Goal: Transaction & Acquisition: Book appointment/travel/reservation

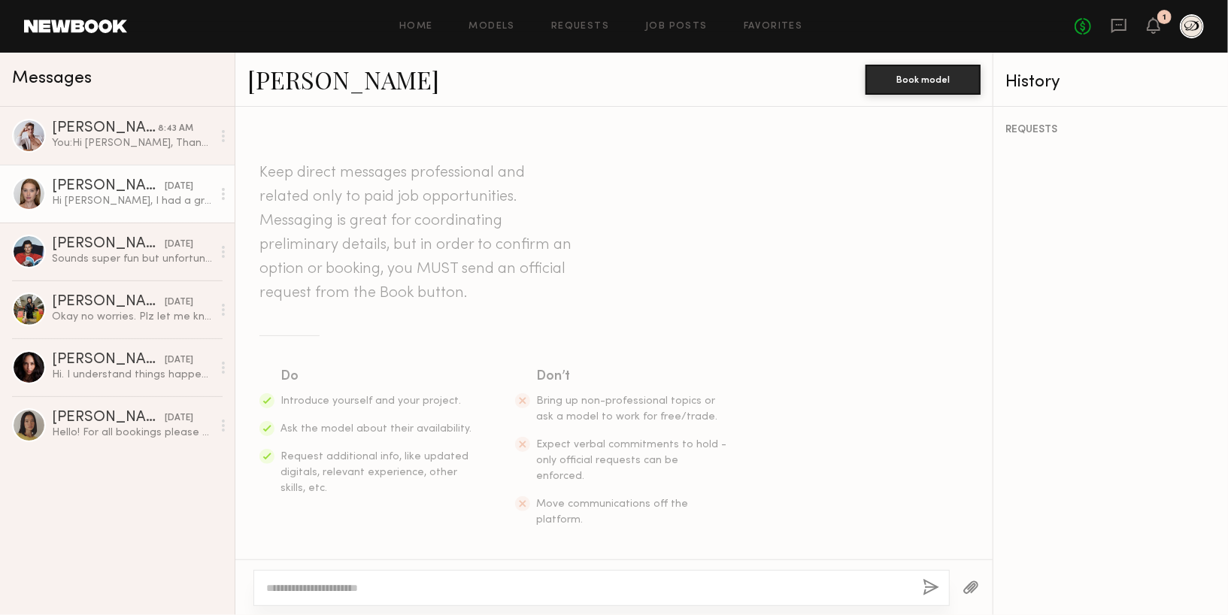
scroll to position [1973, 0]
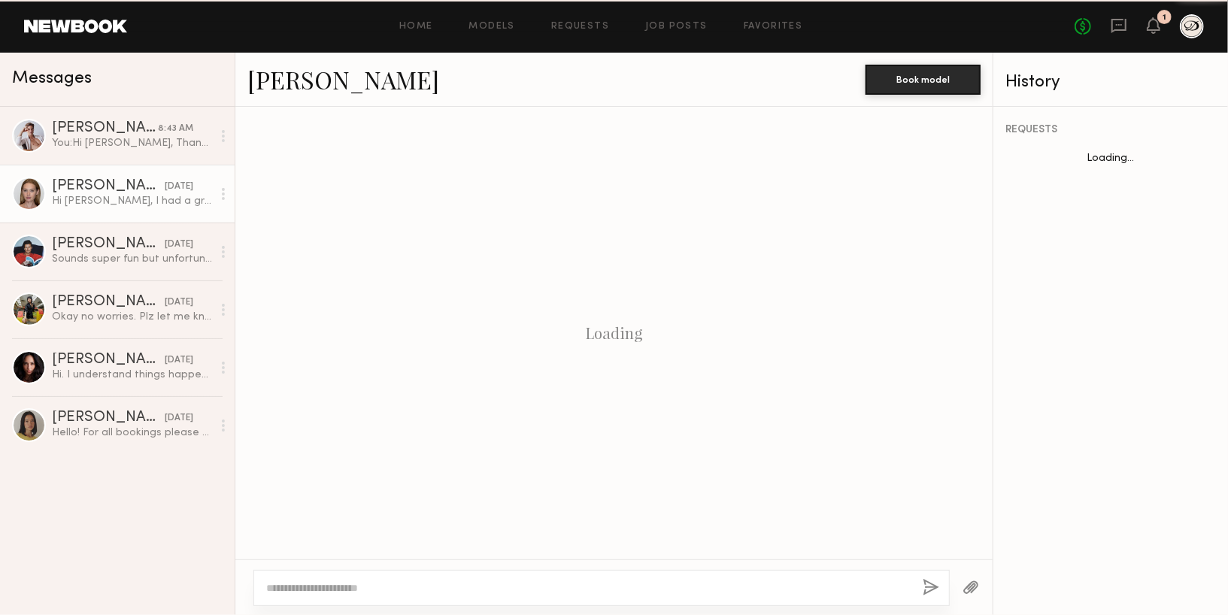
scroll to position [1973, 0]
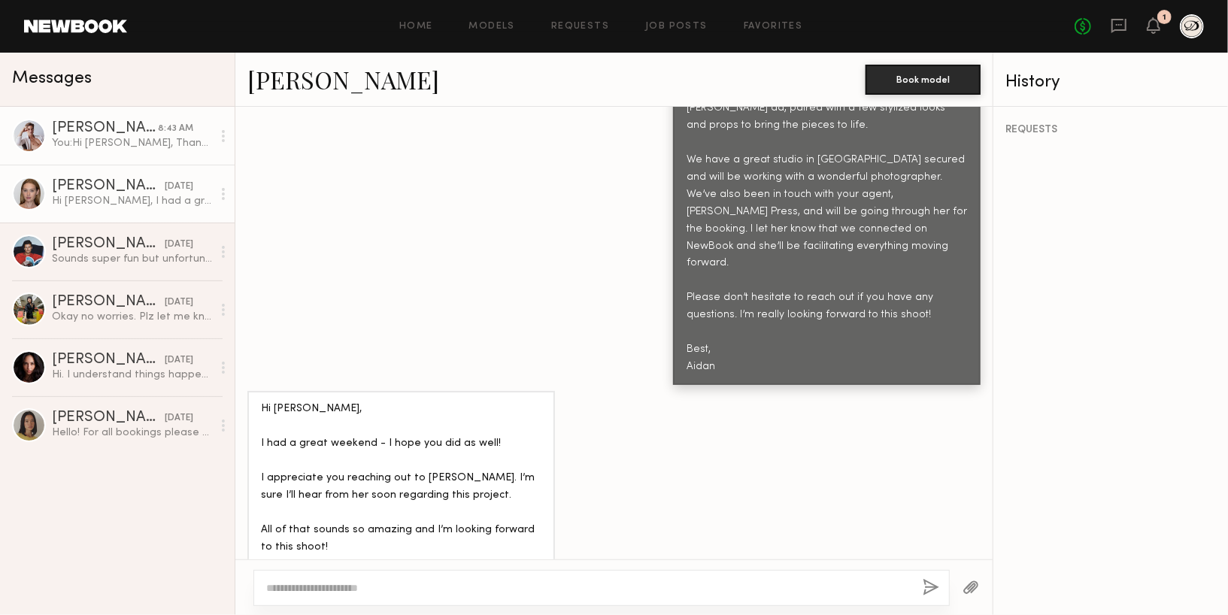
click at [112, 147] on div "You: Hi Isaac, Thanks so much for getting back to me. Usage would be for an ima…" at bounding box center [132, 143] width 160 height 14
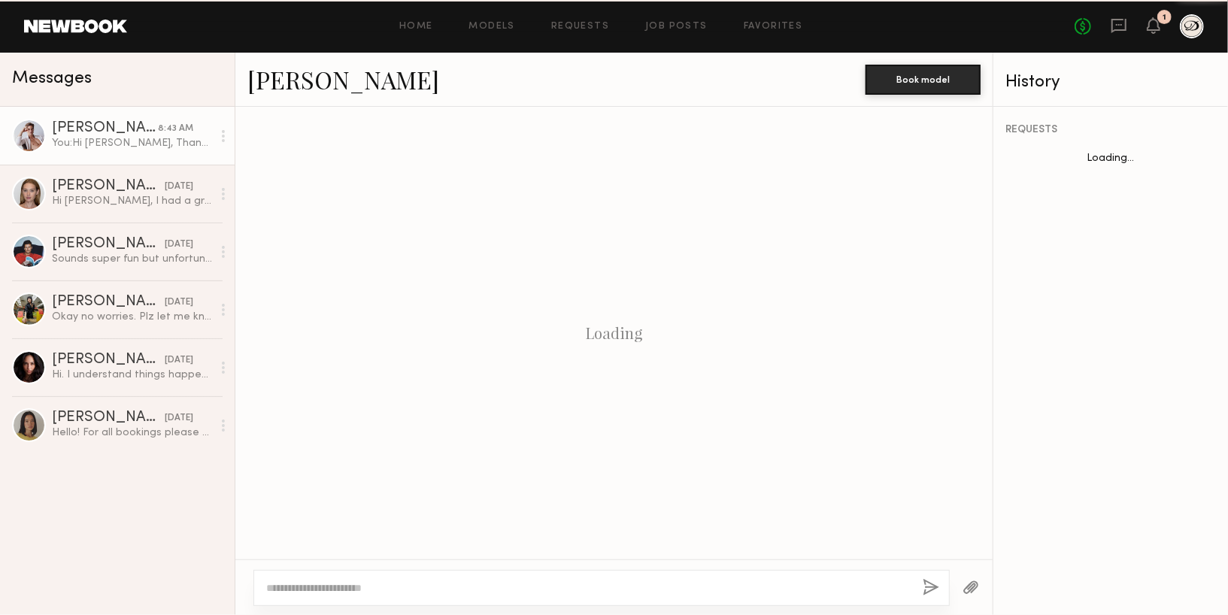
scroll to position [1039, 0]
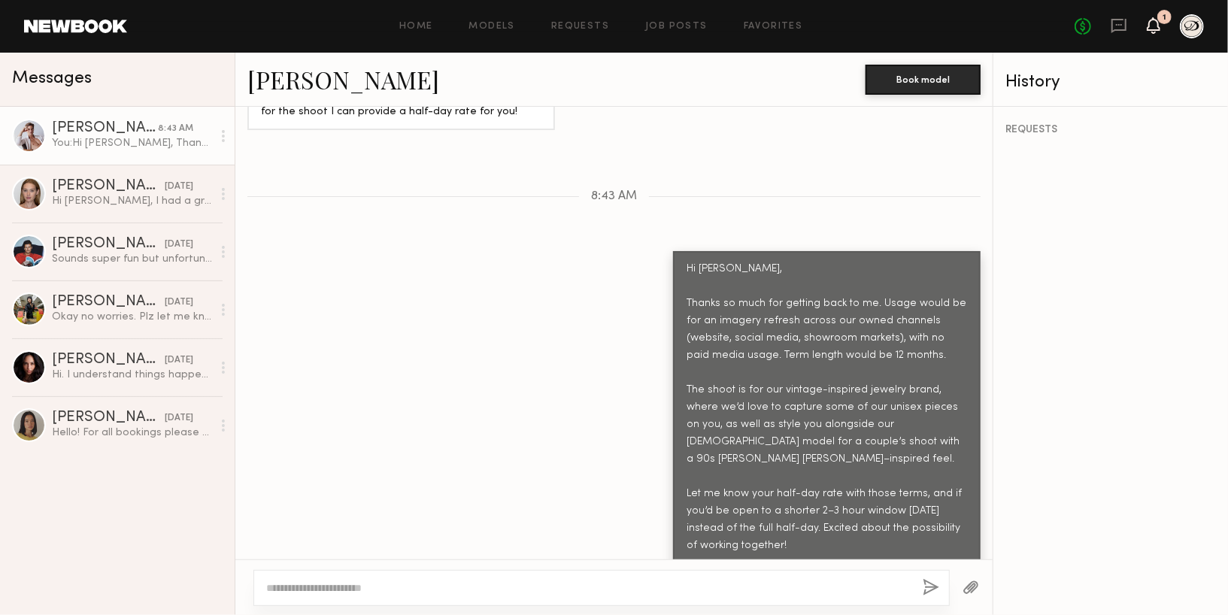
click at [1148, 29] on icon at bounding box center [1154, 25] width 12 height 11
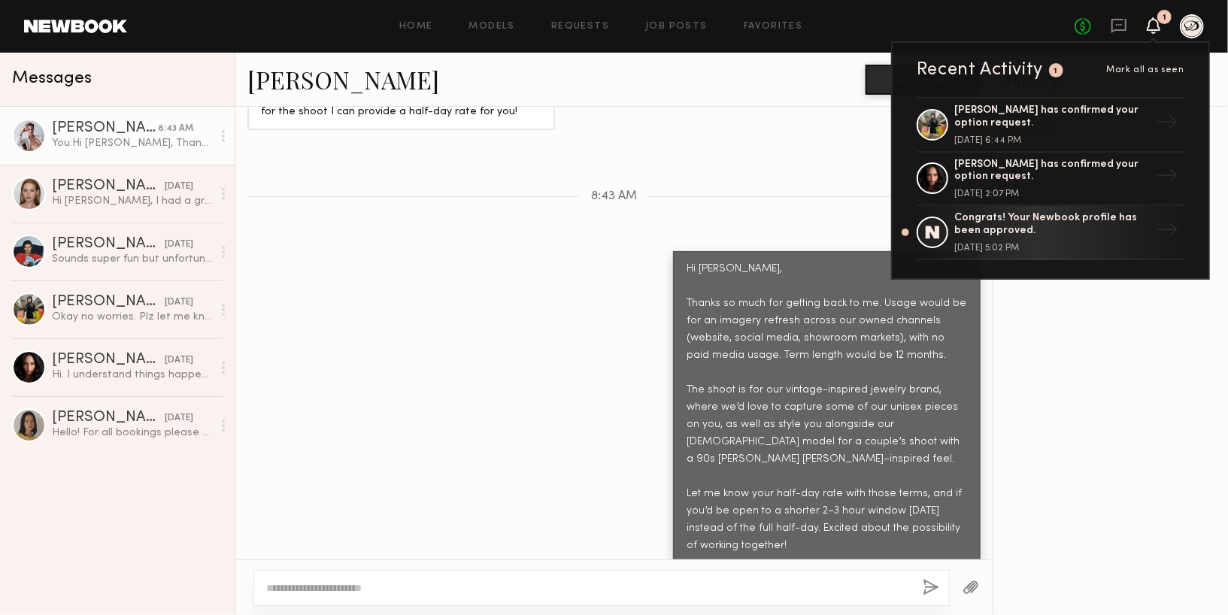
click at [1148, 29] on icon at bounding box center [1154, 25] width 12 height 11
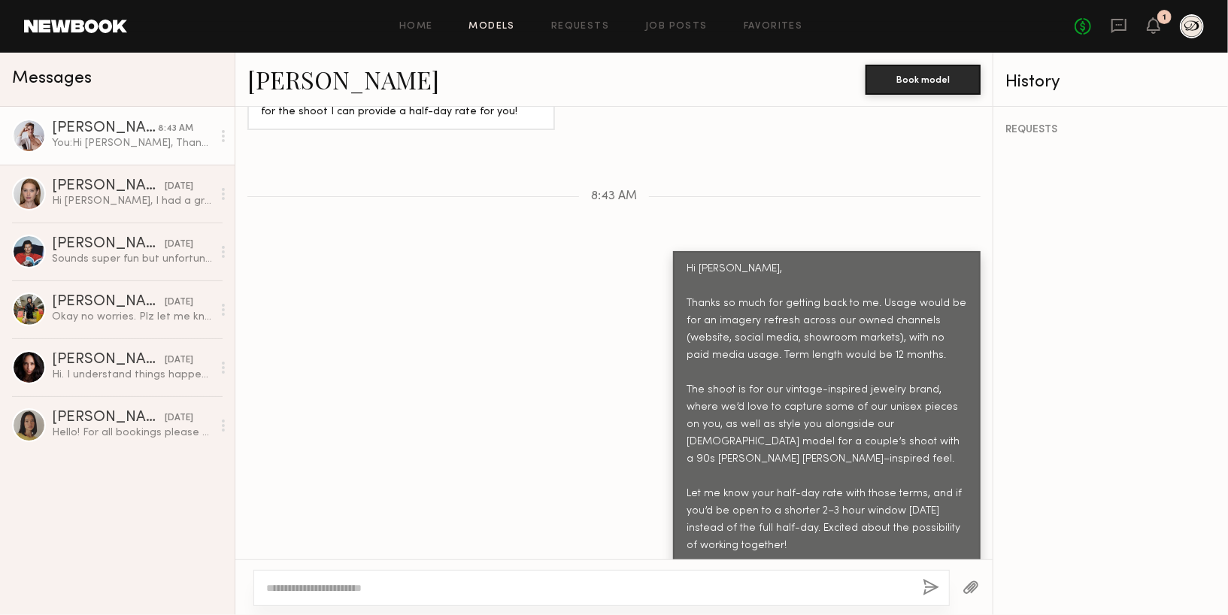
click at [493, 26] on link "Models" at bounding box center [492, 27] width 46 height 10
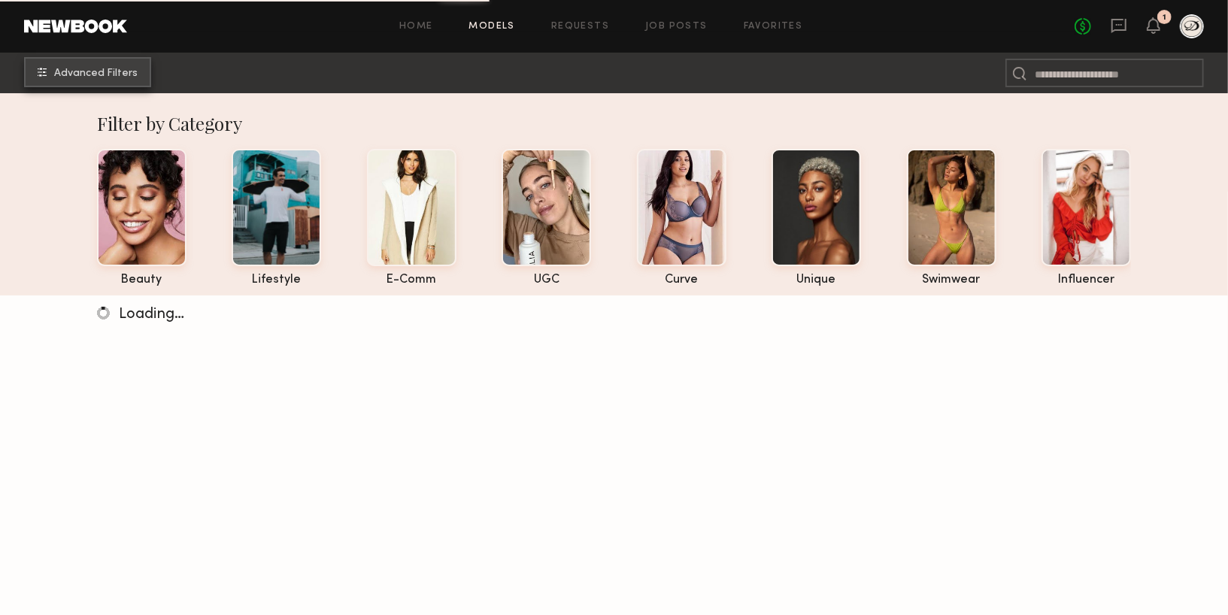
click at [108, 73] on span "Advanced Filters" at bounding box center [96, 73] width 84 height 11
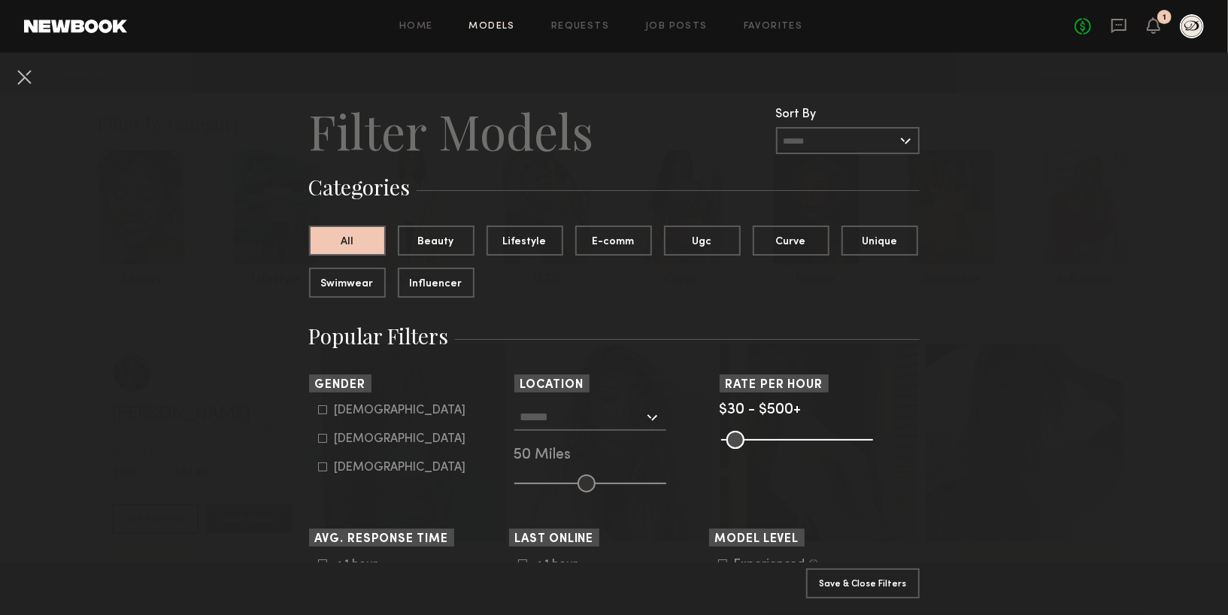
click at [327, 405] on label "Male" at bounding box center [392, 409] width 148 height 9
type input "*"
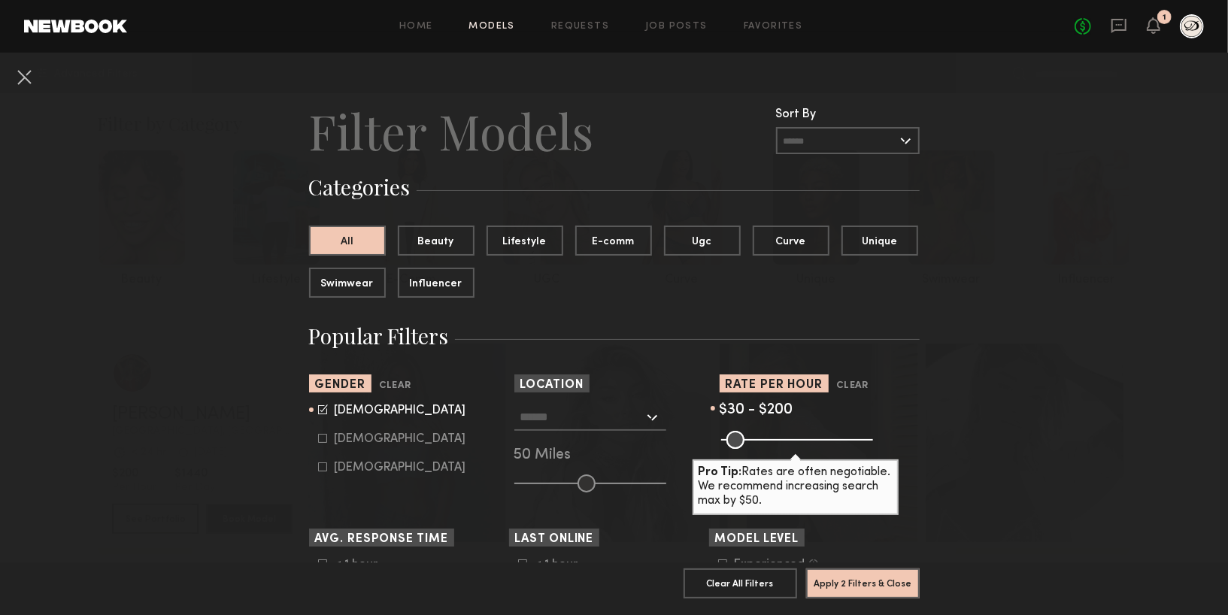
drag, startPoint x: 861, startPoint y: 442, endPoint x: 775, endPoint y: 432, distance: 86.4
click at [776, 433] on input "range" at bounding box center [797, 440] width 152 height 18
click at [778, 433] on input "range" at bounding box center [797, 440] width 152 height 18
type input "***"
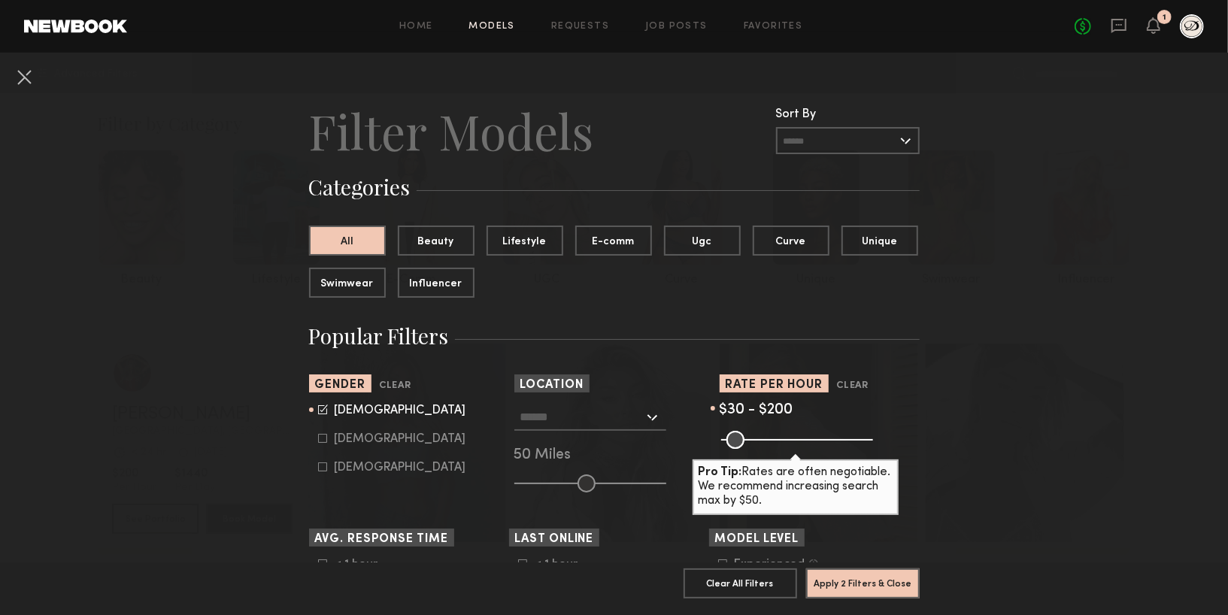
click at [779, 435] on input "range" at bounding box center [797, 440] width 152 height 18
click at [599, 427] on input "text" at bounding box center [582, 417] width 123 height 26
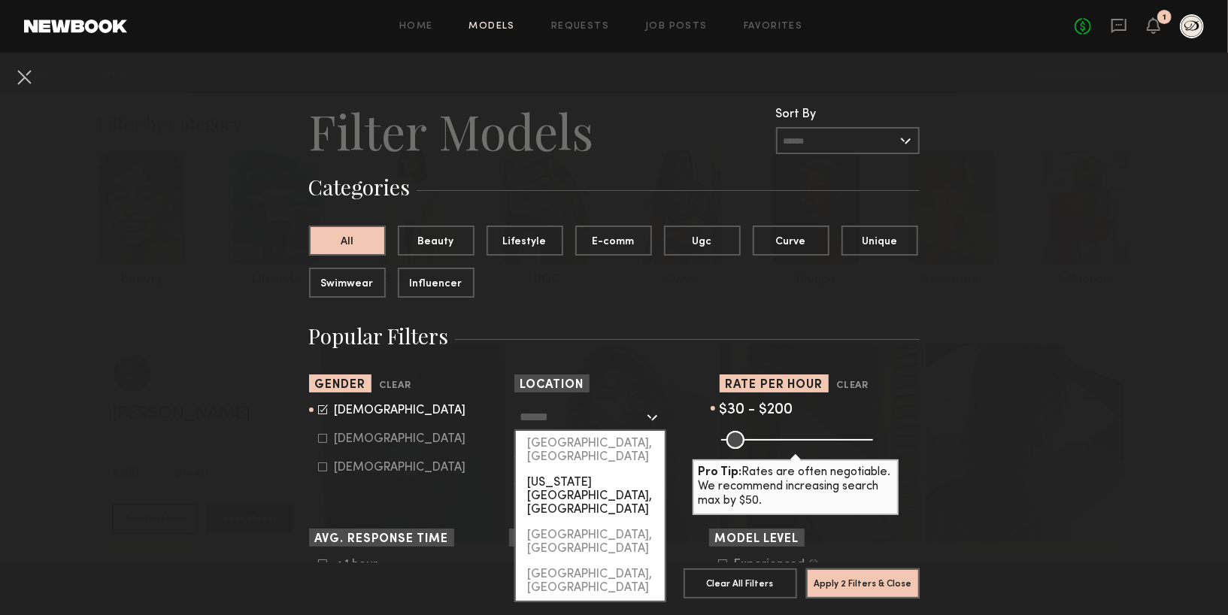
click at [598, 472] on div "[US_STATE][GEOGRAPHIC_DATA], [GEOGRAPHIC_DATA]" at bounding box center [590, 496] width 149 height 53
type input "**********"
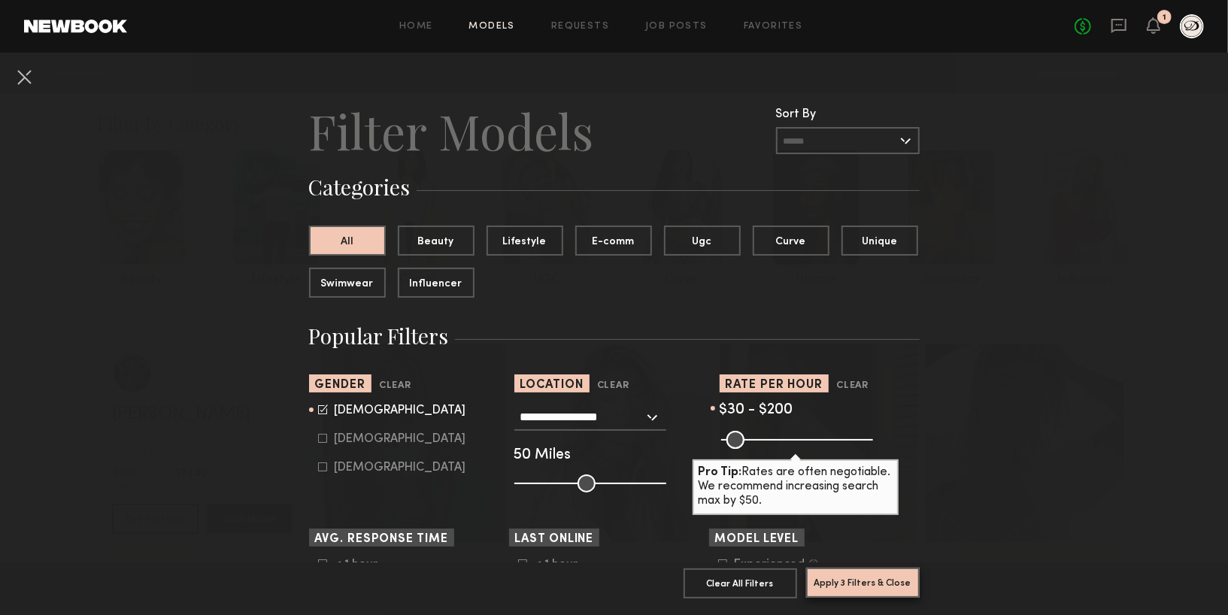
click at [864, 591] on button "Apply 3 Filters & Close" at bounding box center [863, 583] width 114 height 30
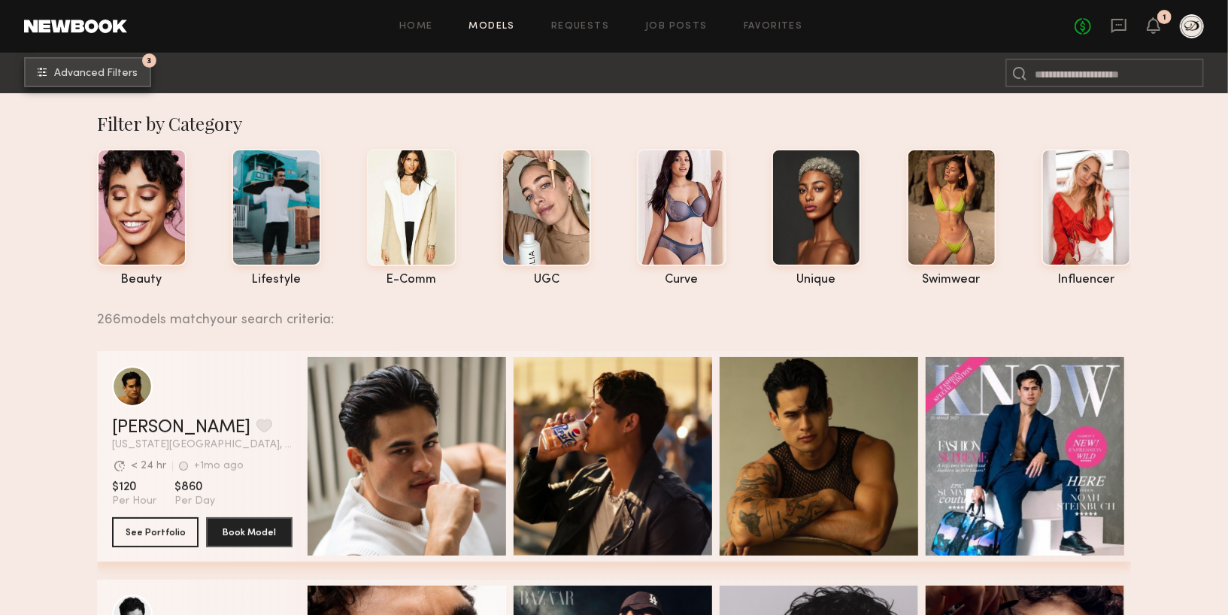
click at [126, 77] on span "Advanced Filters" at bounding box center [96, 73] width 84 height 11
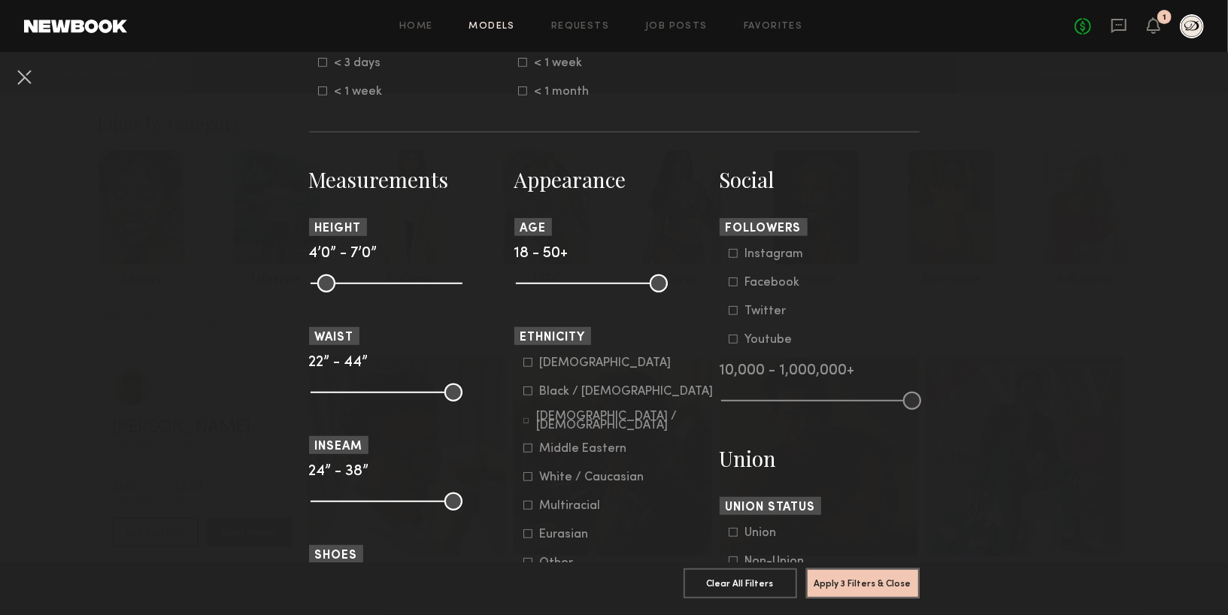
scroll to position [692, 0]
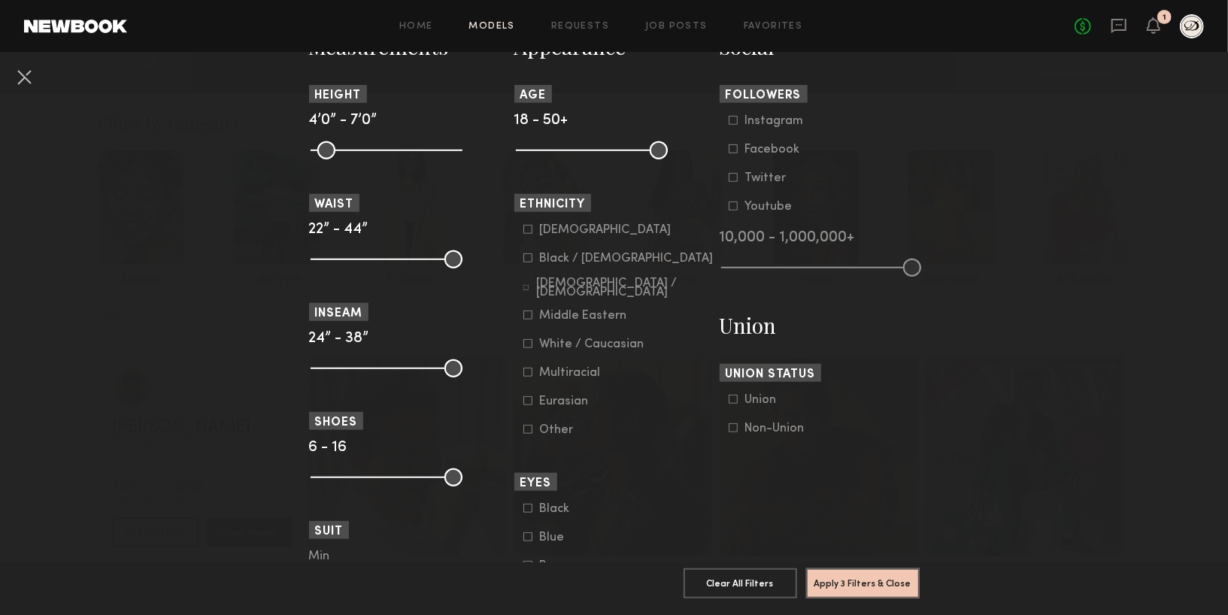
click at [551, 342] on div "White / Caucasian" at bounding box center [592, 344] width 105 height 9
click at [862, 581] on button "Apply 4 Filters & Close" at bounding box center [863, 583] width 114 height 30
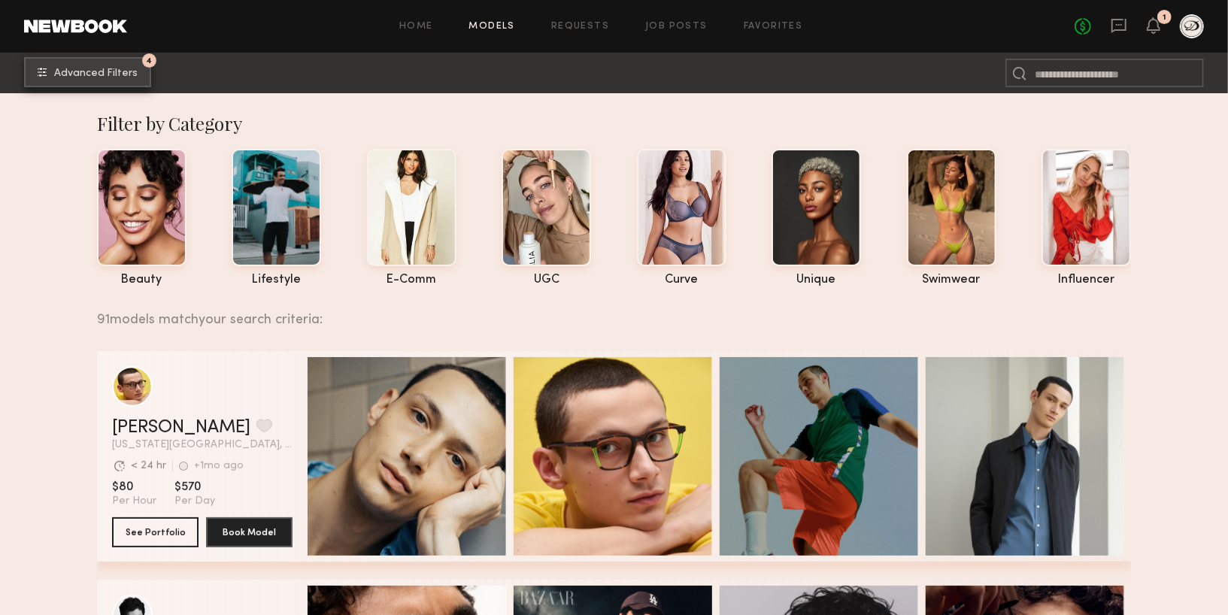
click at [90, 62] on button "4 Advanced Filters" at bounding box center [87, 72] width 127 height 30
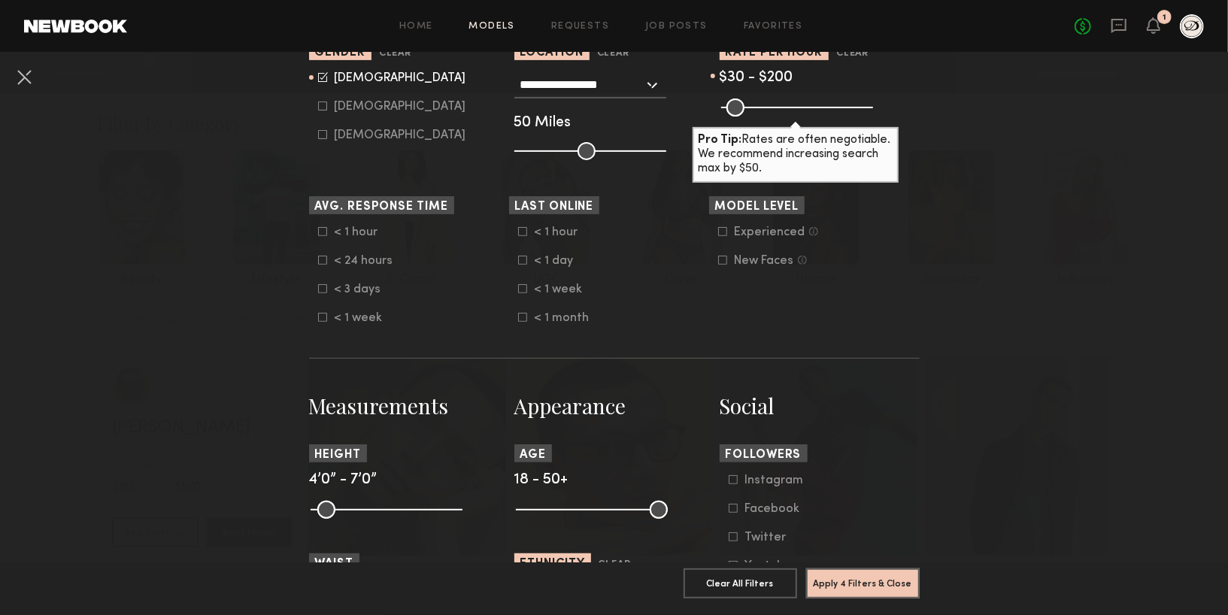
scroll to position [332, 0]
click at [542, 233] on div "< 1 hour" at bounding box center [564, 232] width 59 height 9
click at [857, 590] on button "Apply 5 Filters & Close" at bounding box center [863, 583] width 114 height 30
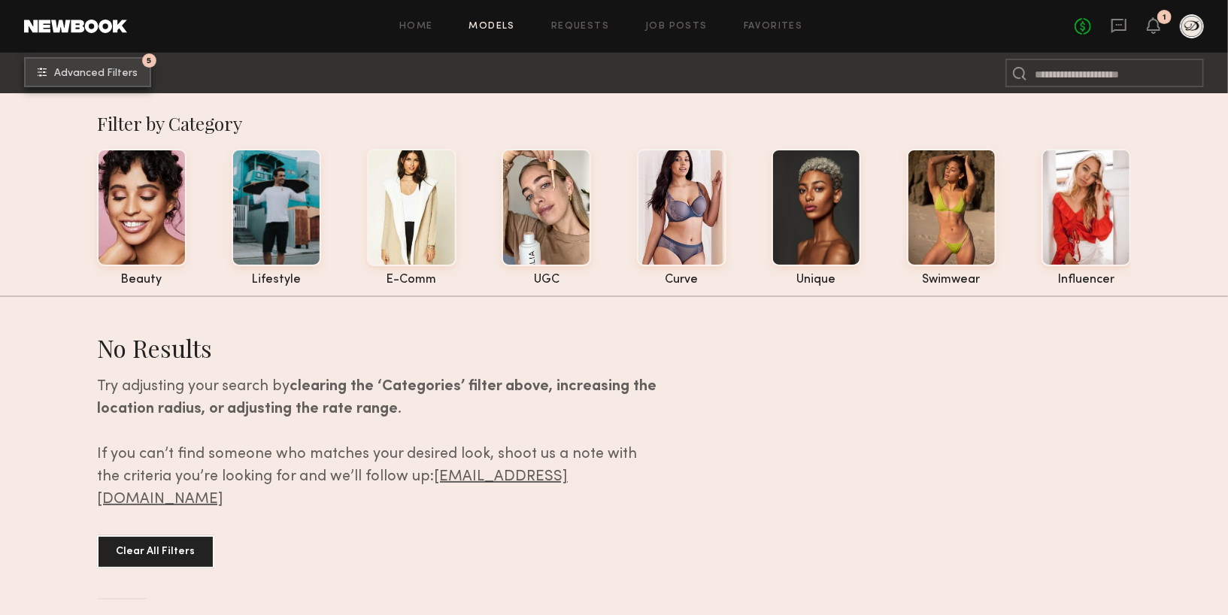
click at [130, 77] on span "Advanced Filters" at bounding box center [96, 73] width 84 height 11
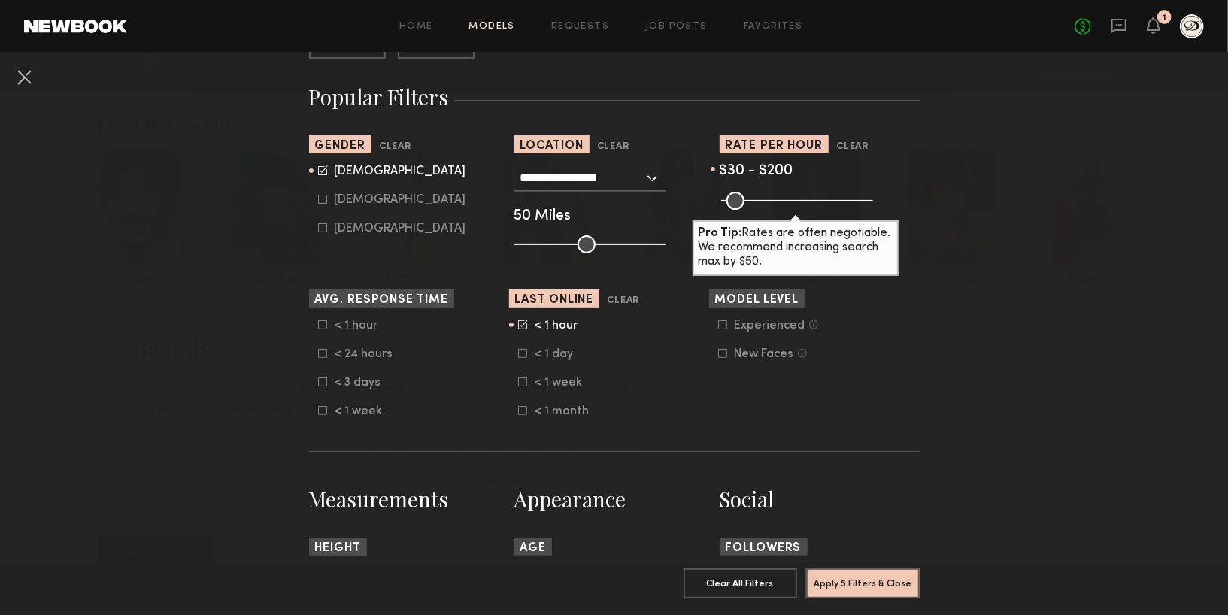
scroll to position [253, 0]
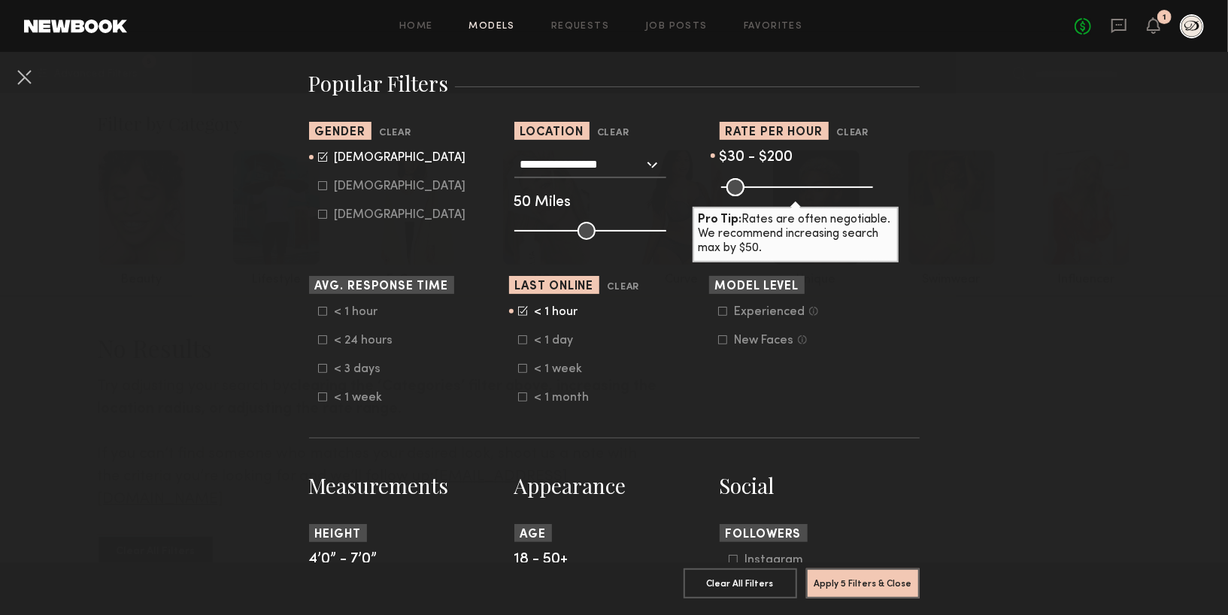
click at [539, 340] on div "< 1 day" at bounding box center [564, 340] width 59 height 9
click at [562, 369] on div "< 1 week" at bounding box center [564, 369] width 59 height 9
click at [358, 308] on div "< 1 hour" at bounding box center [364, 312] width 59 height 9
click at [358, 336] on div "< 24 hours" at bounding box center [364, 340] width 59 height 9
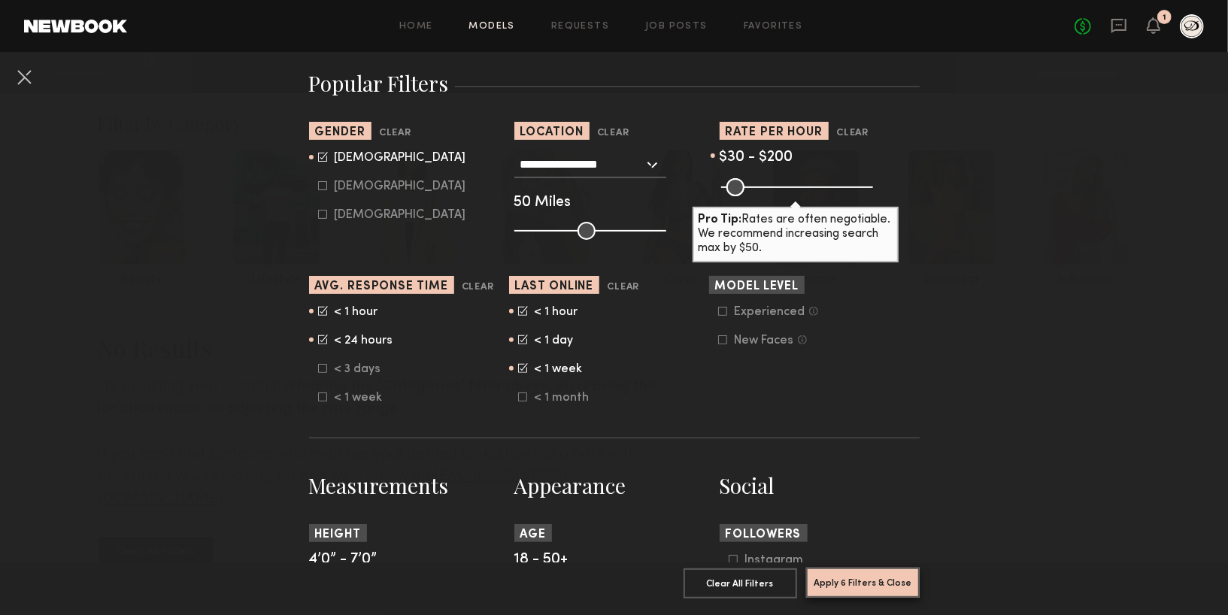
click at [867, 596] on button "Apply 6 Filters & Close" at bounding box center [863, 583] width 114 height 30
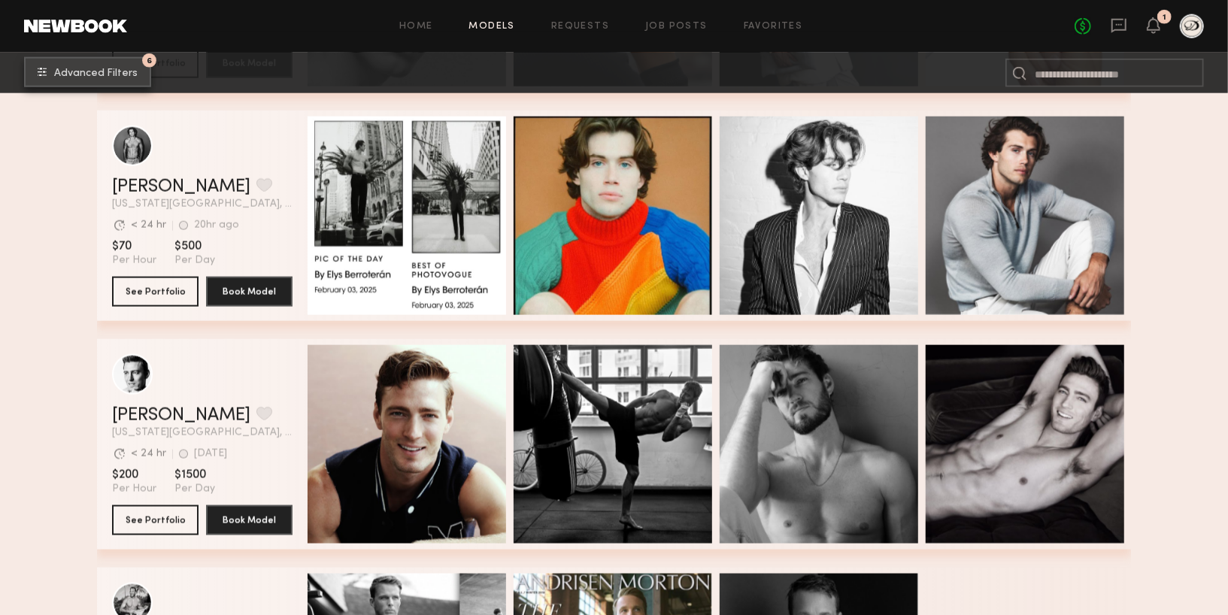
scroll to position [1158, 0]
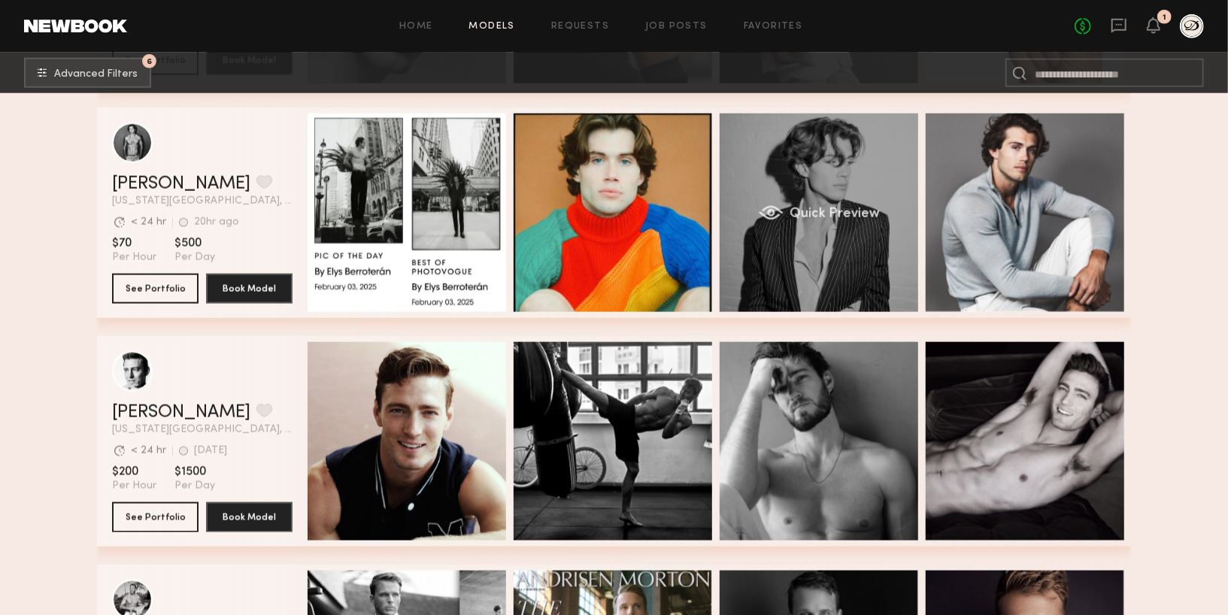
click at [776, 269] on div "Quick Preview" at bounding box center [819, 213] width 199 height 199
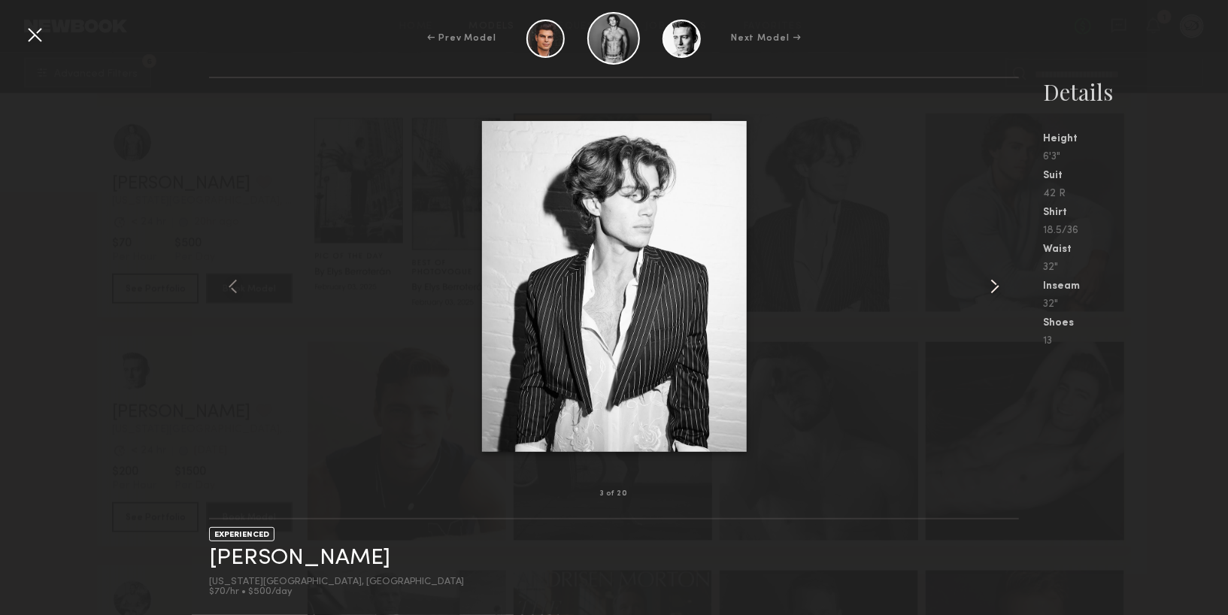
click at [1001, 296] on common-icon at bounding box center [995, 287] width 24 height 24
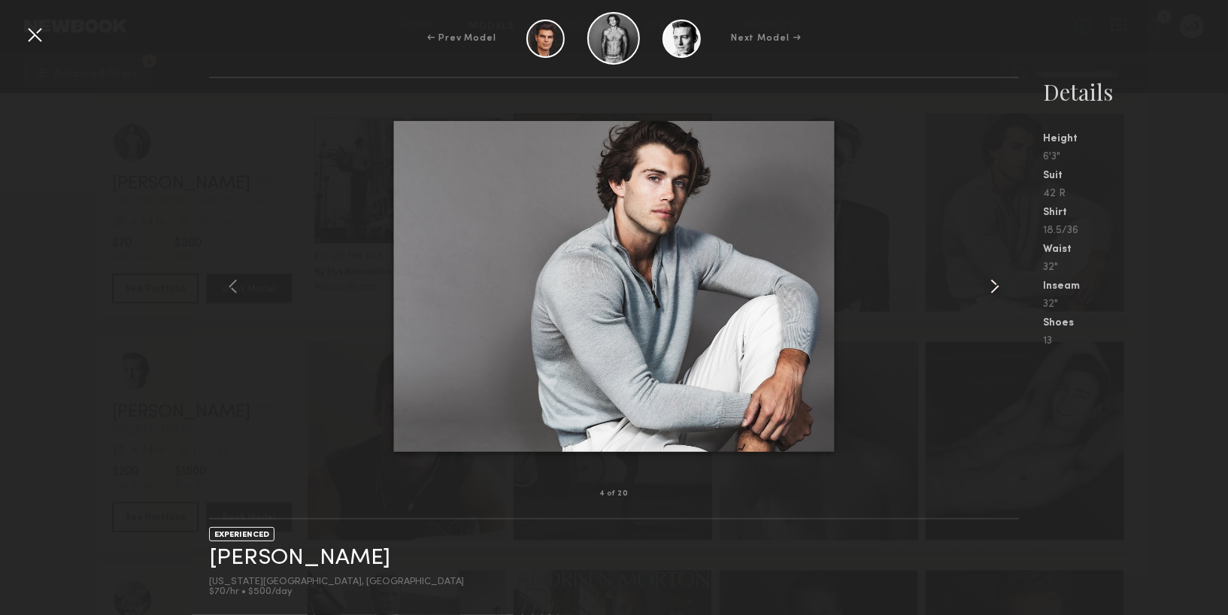
click at [1001, 297] on common-icon at bounding box center [995, 287] width 24 height 24
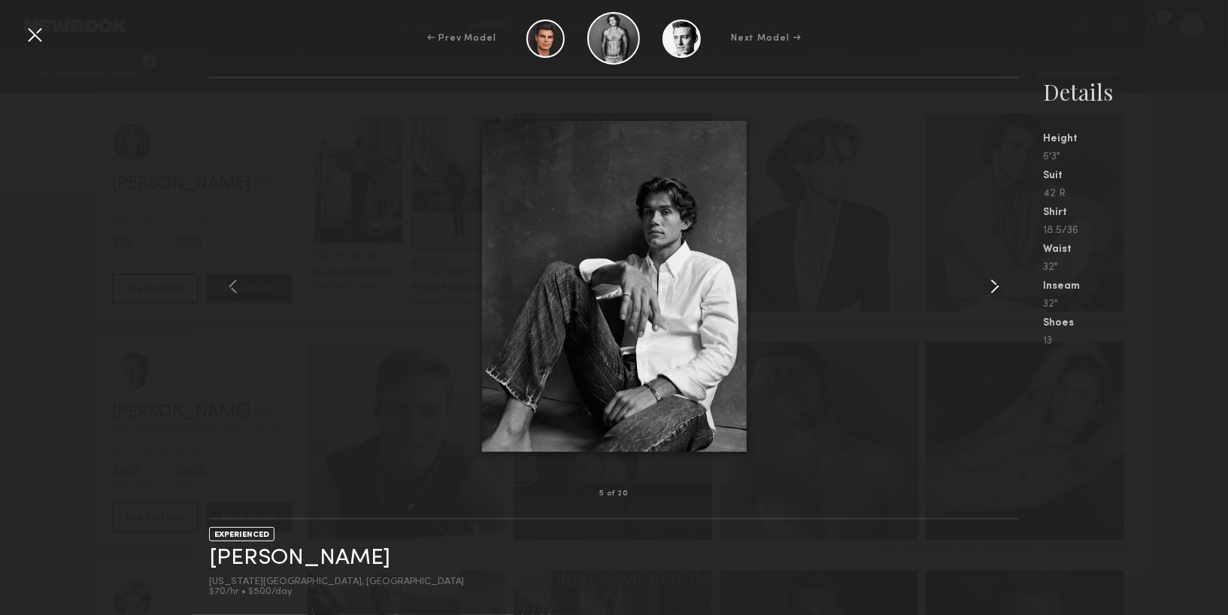
click at [1001, 298] on div at bounding box center [1003, 286] width 32 height 368
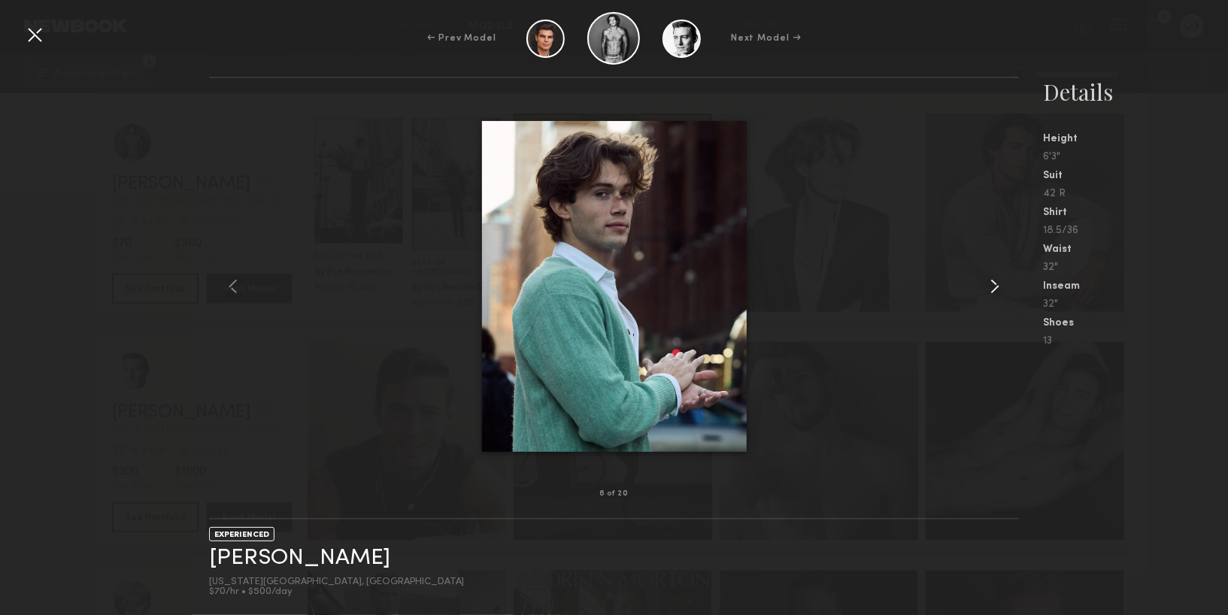
click at [1002, 299] on div at bounding box center [1003, 286] width 32 height 368
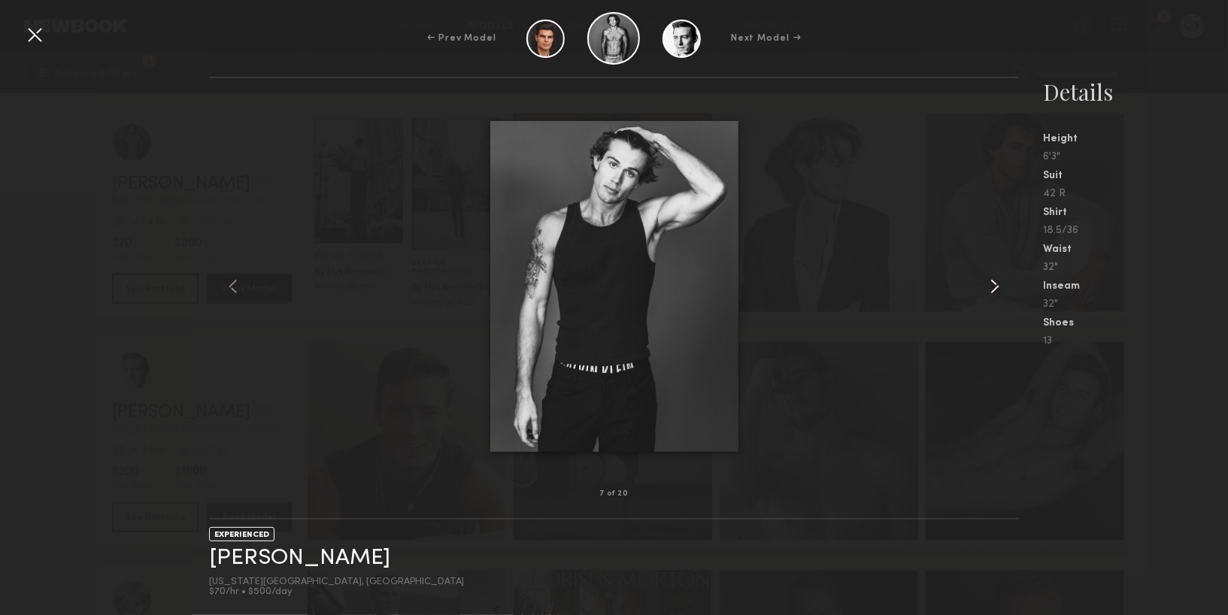
click at [1002, 299] on div at bounding box center [1003, 286] width 32 height 368
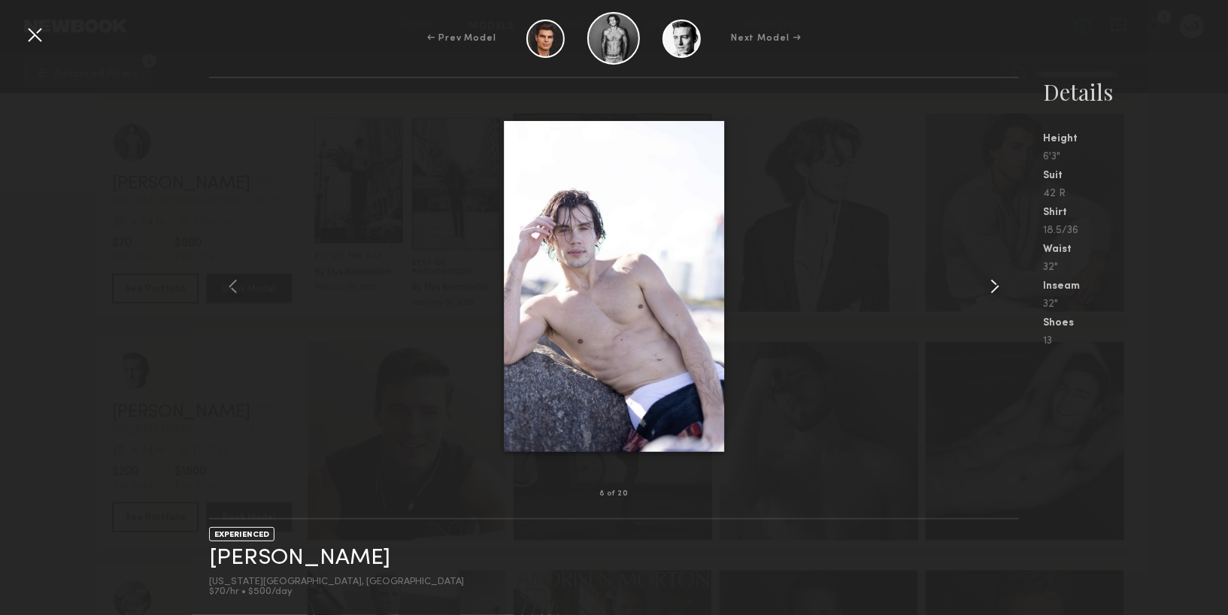
click at [1002, 300] on div at bounding box center [1003, 286] width 32 height 368
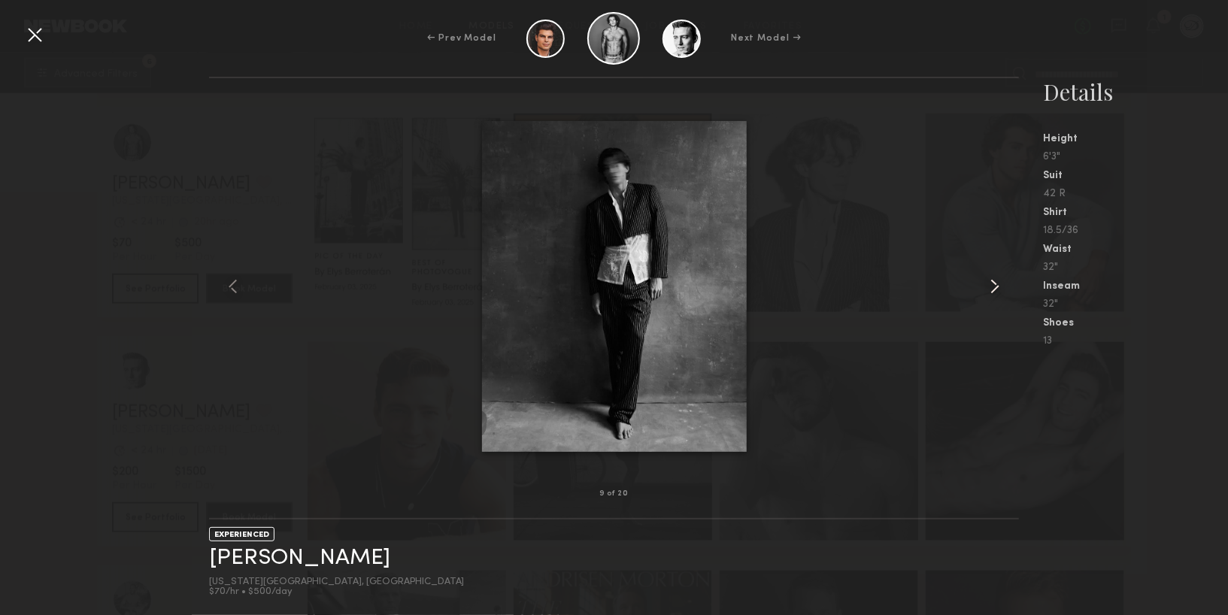
click at [1002, 300] on div at bounding box center [1003, 286] width 32 height 368
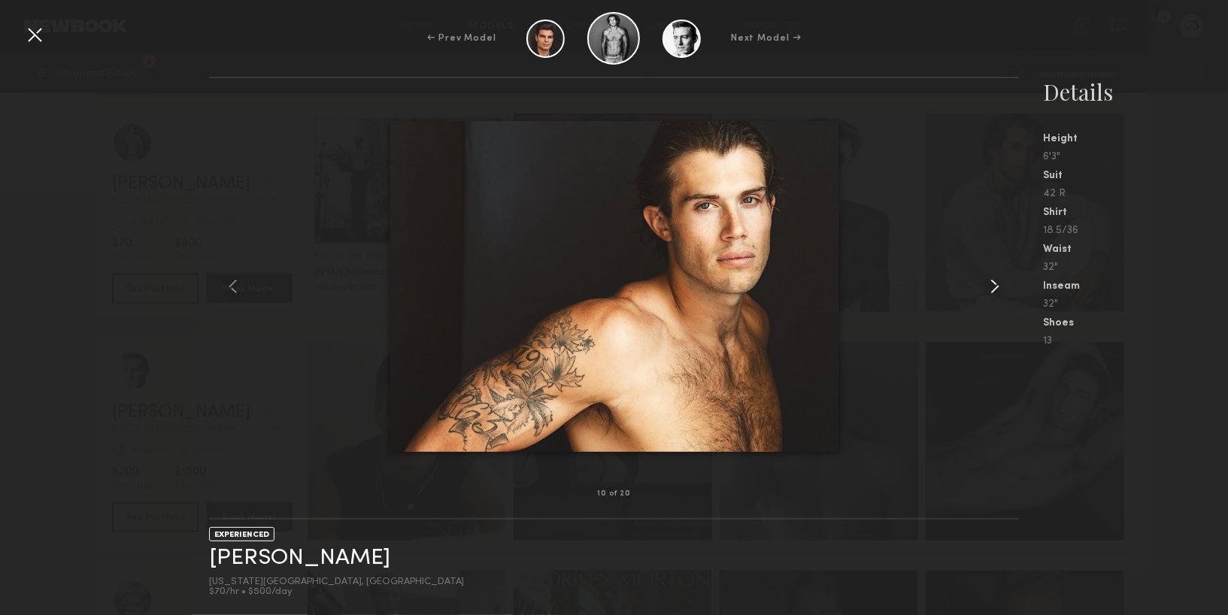
click at [1002, 300] on div at bounding box center [1003, 286] width 32 height 368
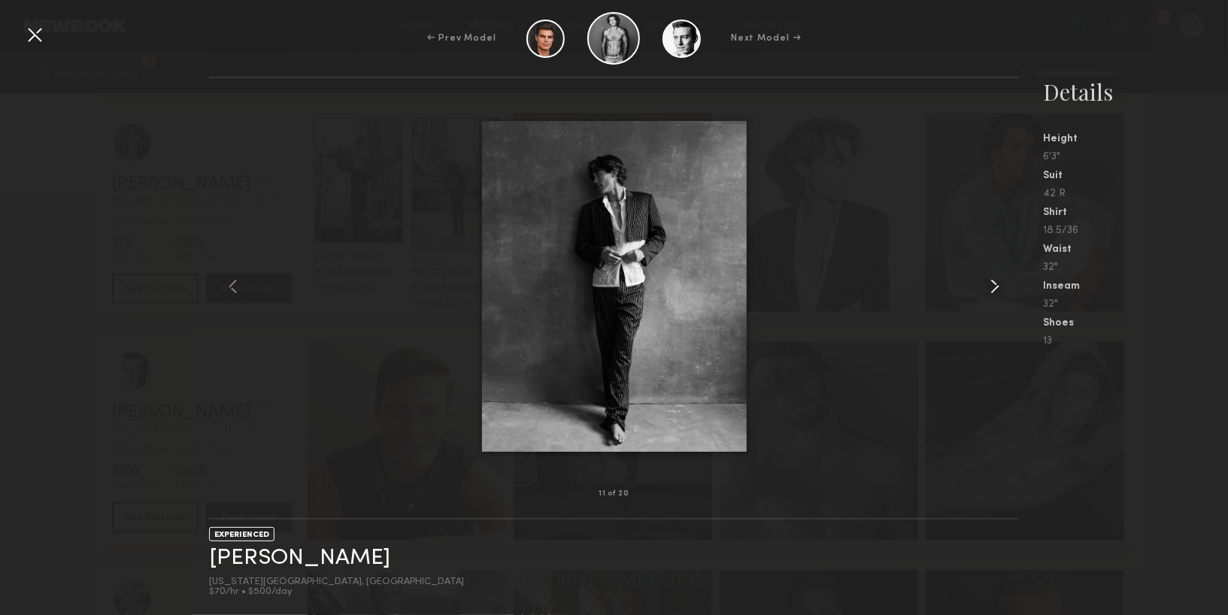
click at [1002, 300] on div at bounding box center [1003, 286] width 32 height 368
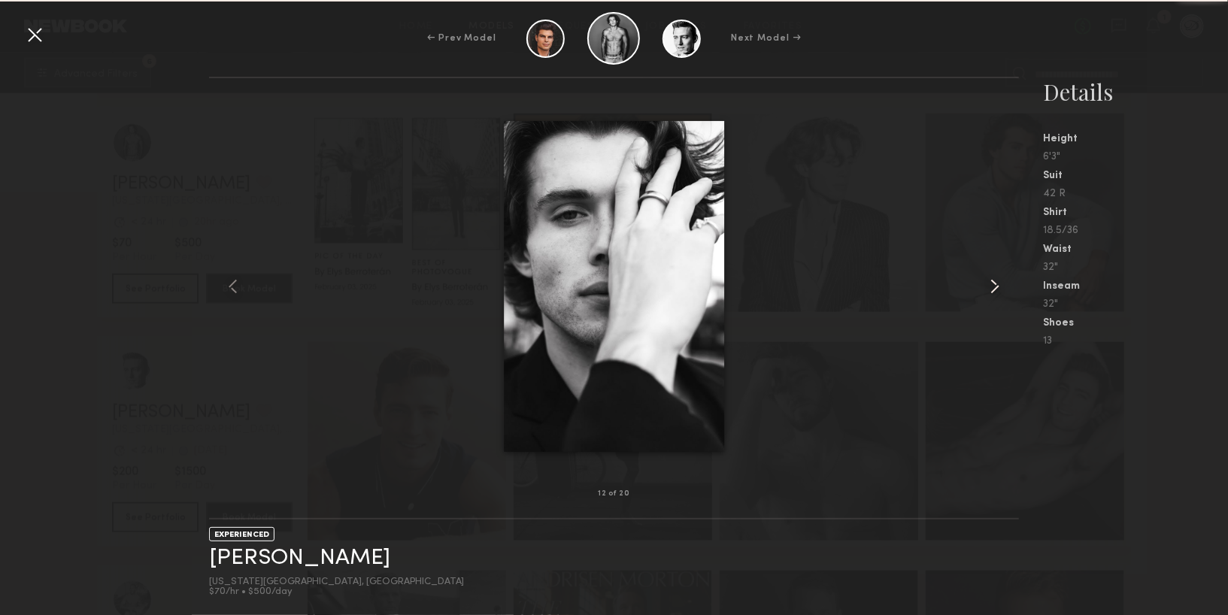
click at [1002, 302] on div at bounding box center [1003, 286] width 32 height 368
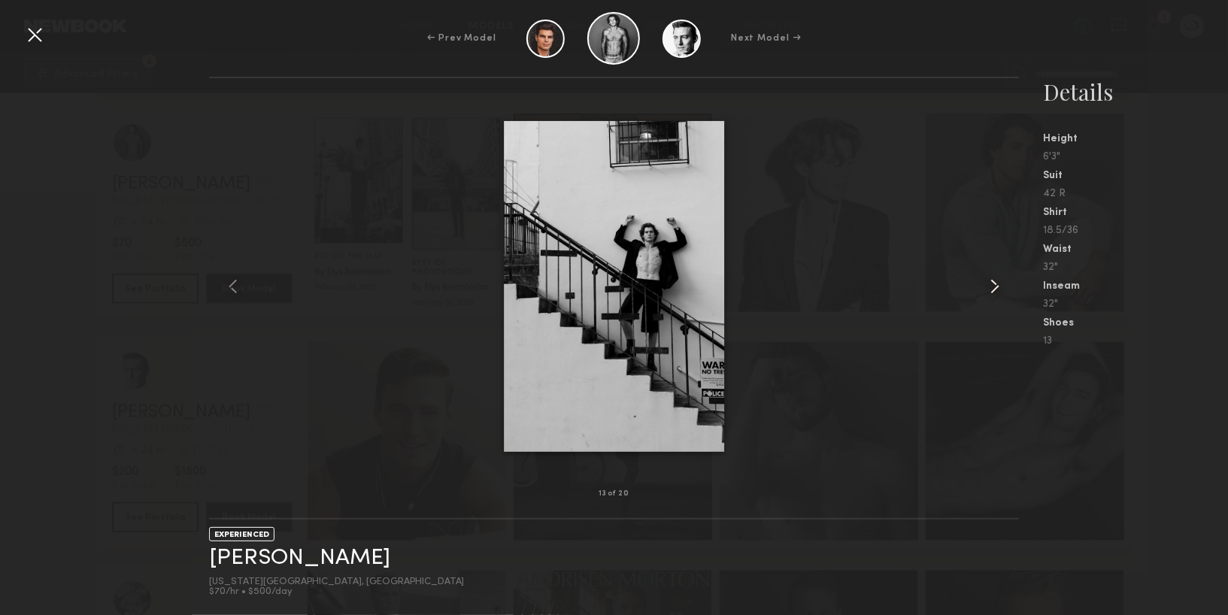
click at [1002, 302] on div at bounding box center [1003, 286] width 32 height 368
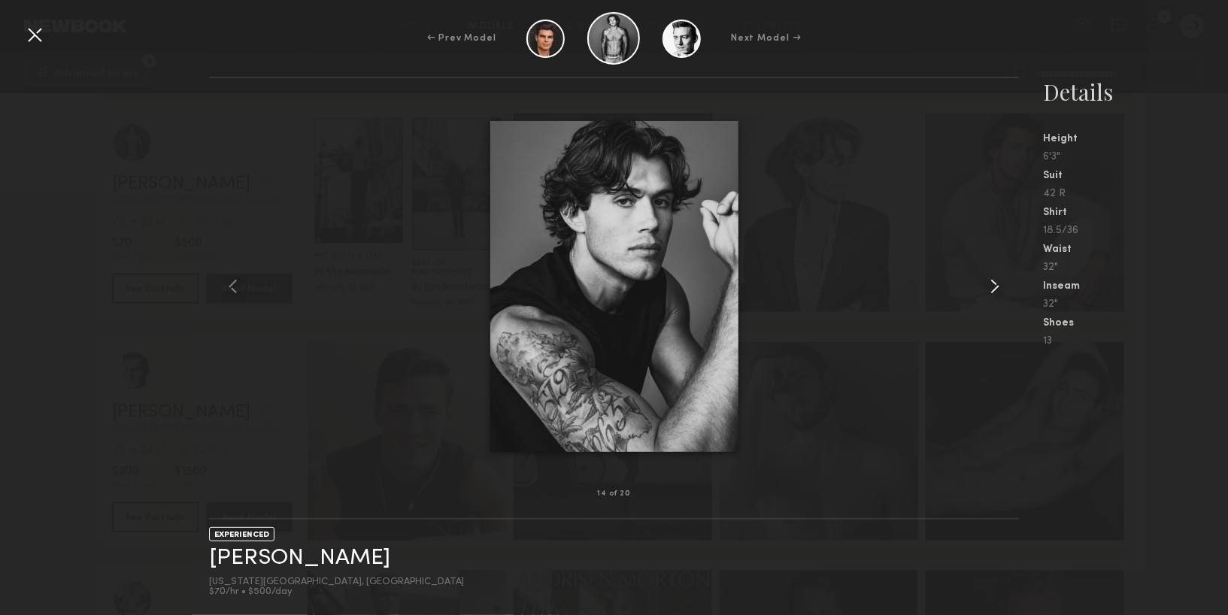
click at [1002, 302] on div at bounding box center [1003, 286] width 32 height 368
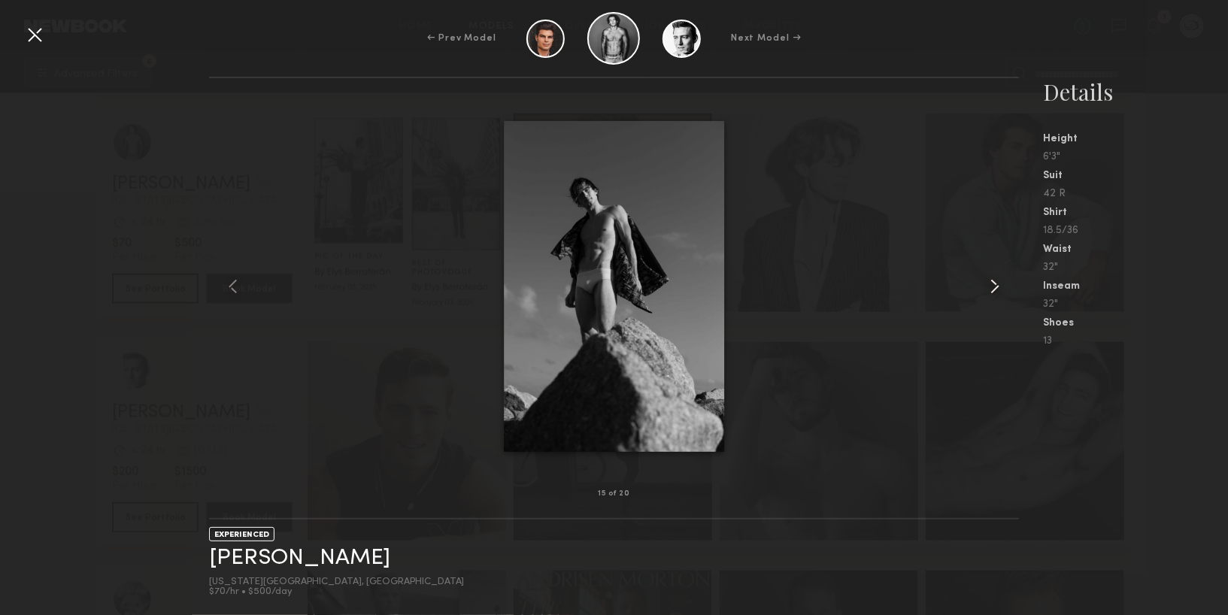
click at [1002, 302] on div at bounding box center [1003, 286] width 32 height 368
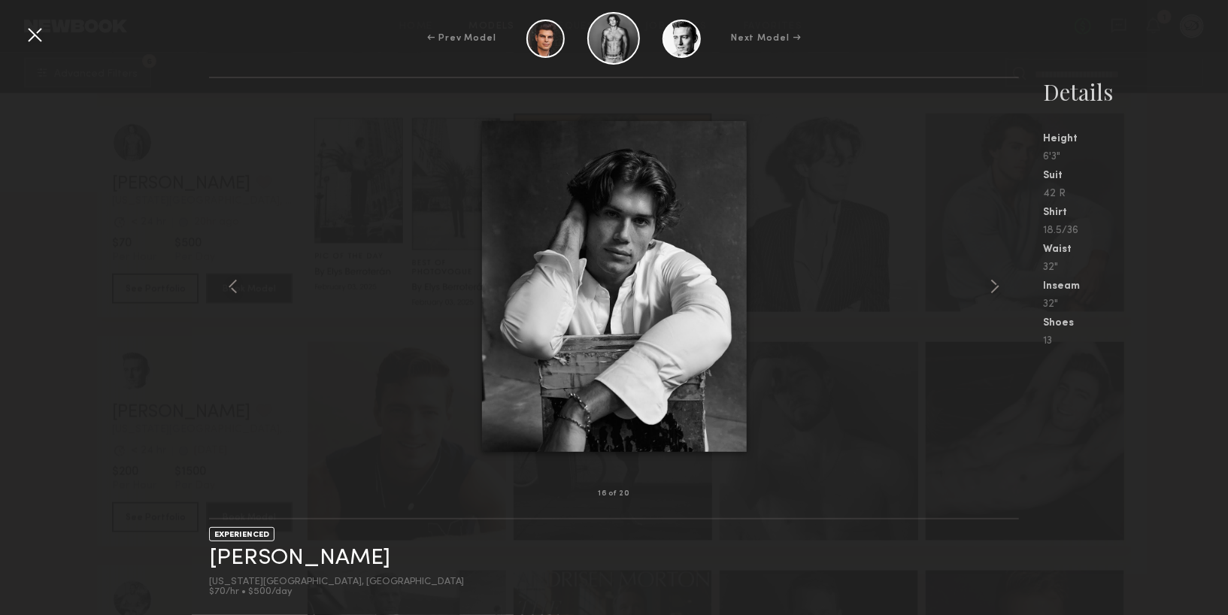
click at [40, 38] on div at bounding box center [35, 35] width 24 height 24
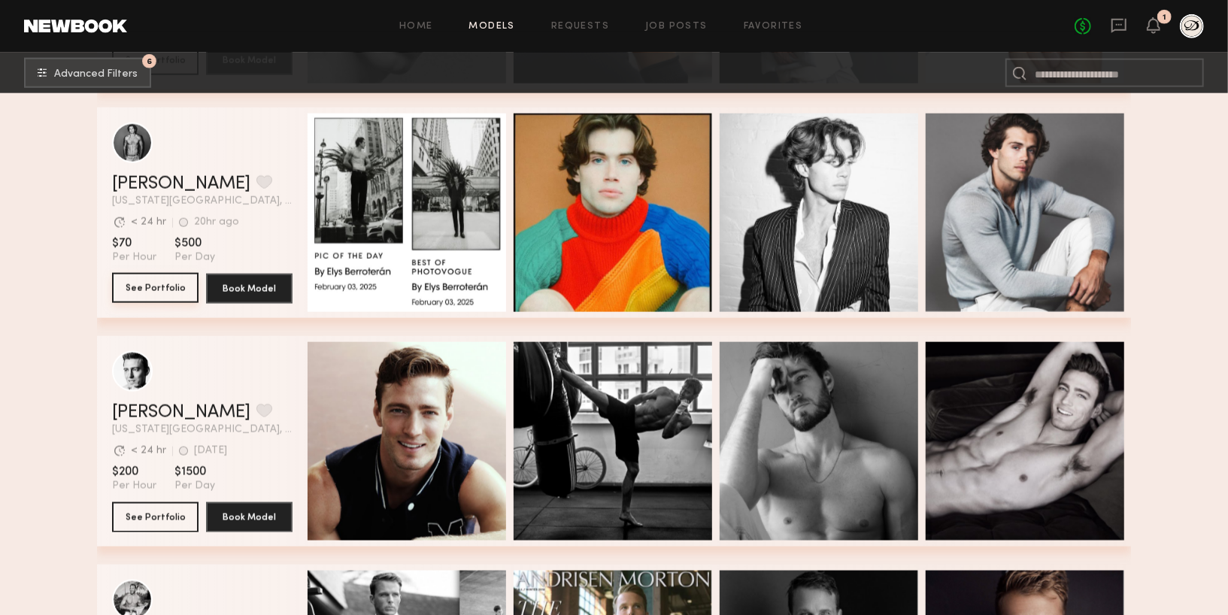
click at [160, 284] on button "See Portfolio" at bounding box center [155, 288] width 87 height 30
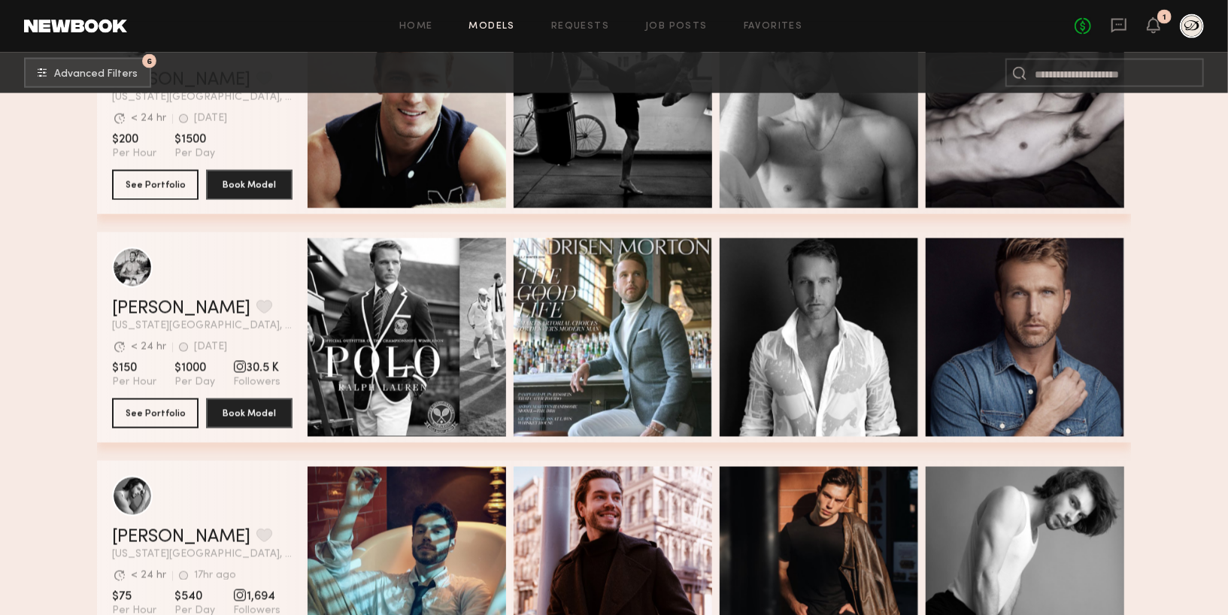
scroll to position [1484, 0]
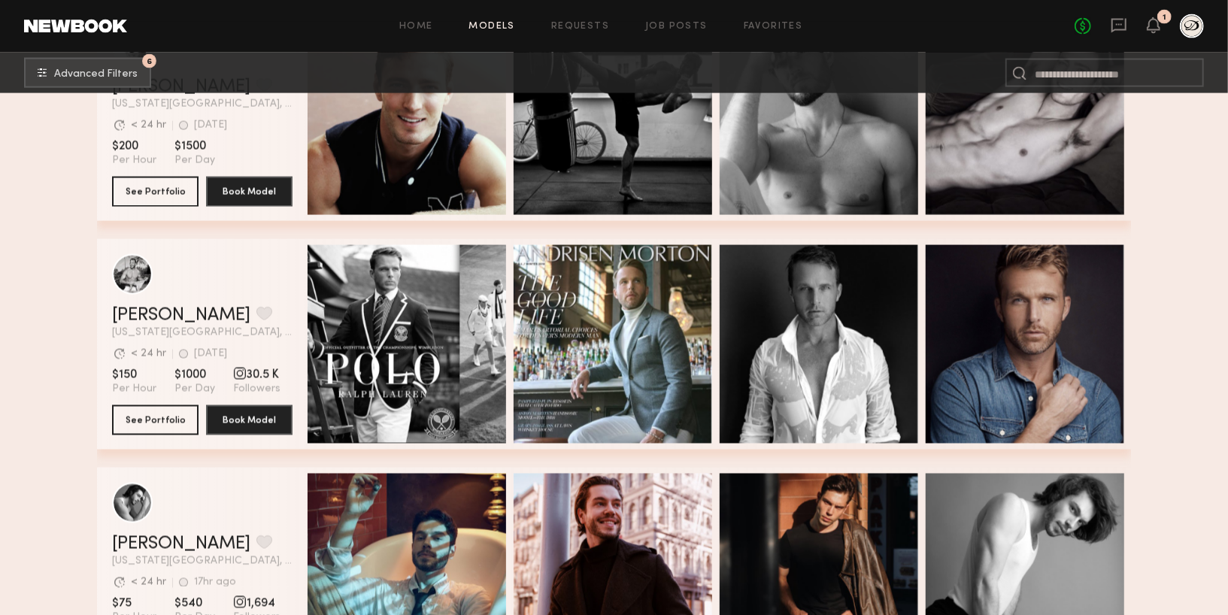
click at [470, 320] on div "Quick Preview" at bounding box center [407, 344] width 199 height 199
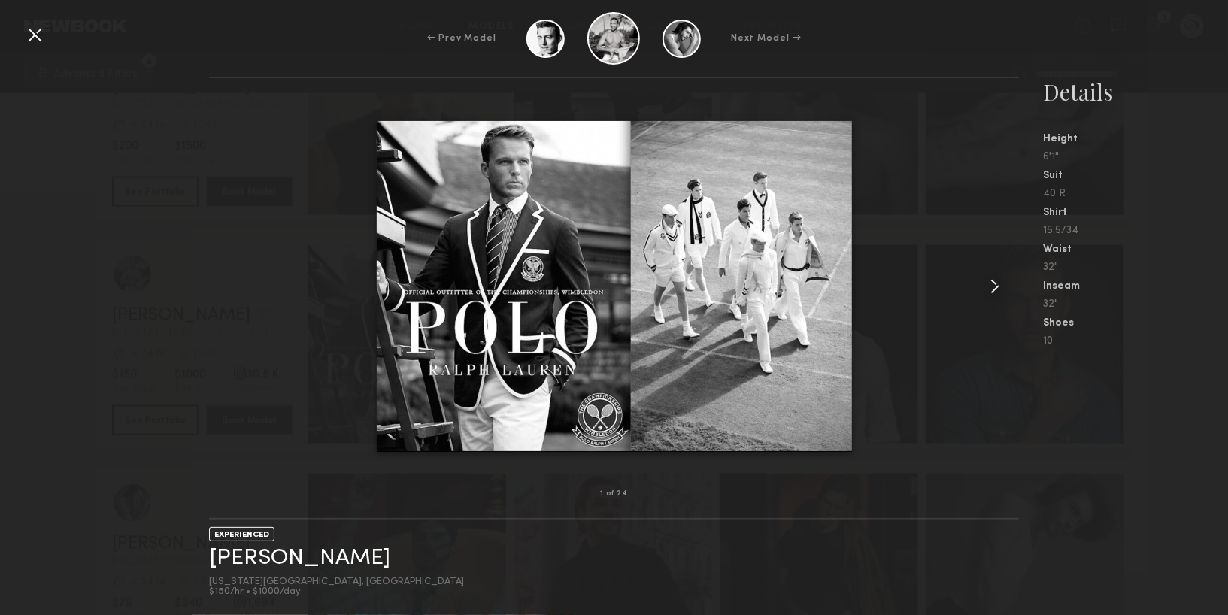
click at [1002, 278] on common-icon at bounding box center [995, 287] width 24 height 24
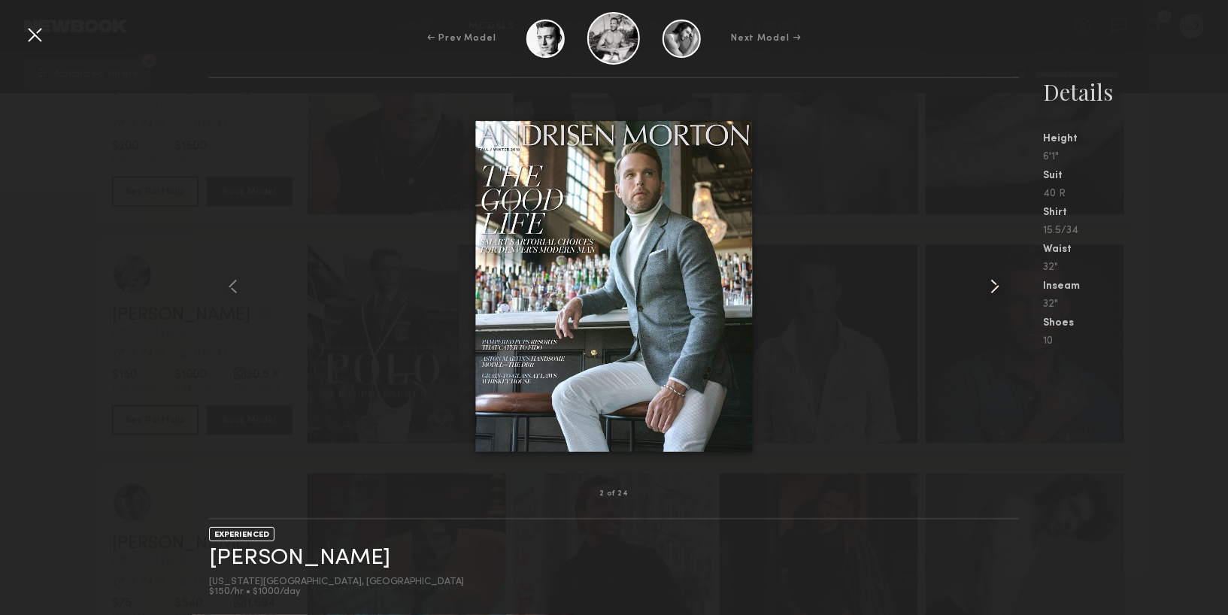
click at [1002, 278] on common-icon at bounding box center [995, 287] width 24 height 24
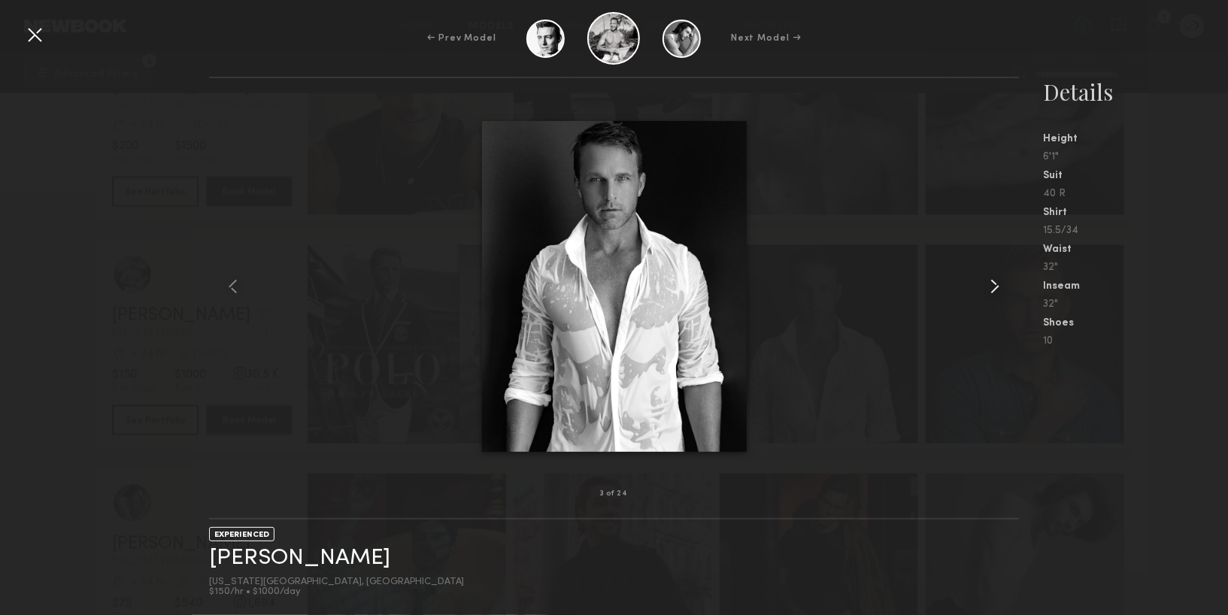
click at [1002, 278] on common-icon at bounding box center [995, 287] width 24 height 24
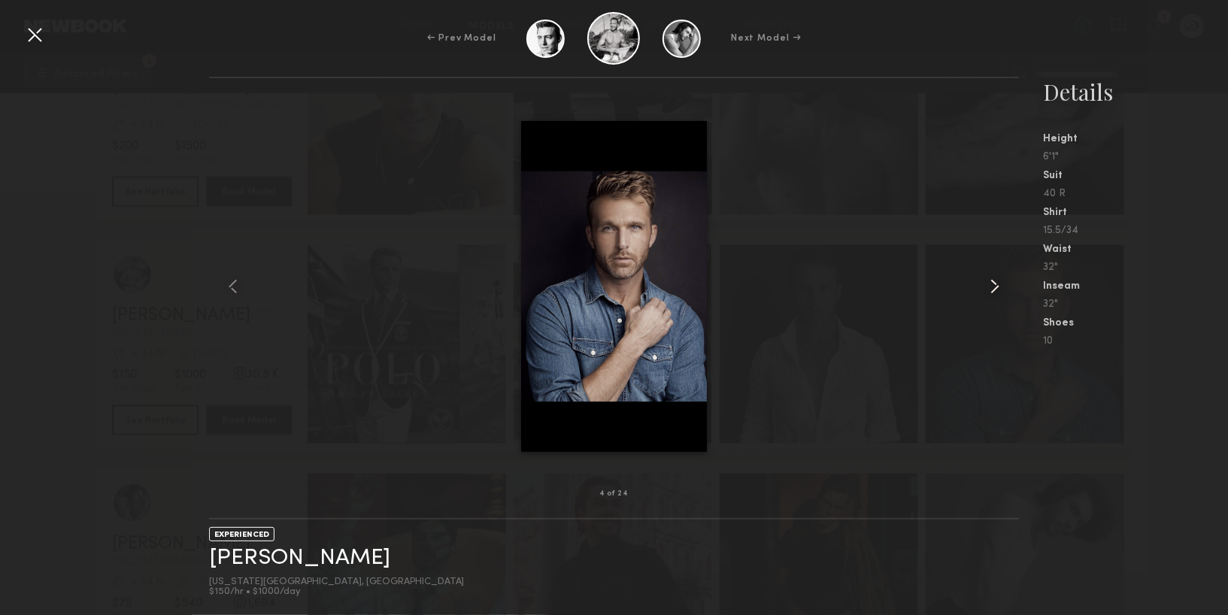
click at [1002, 278] on common-icon at bounding box center [995, 287] width 24 height 24
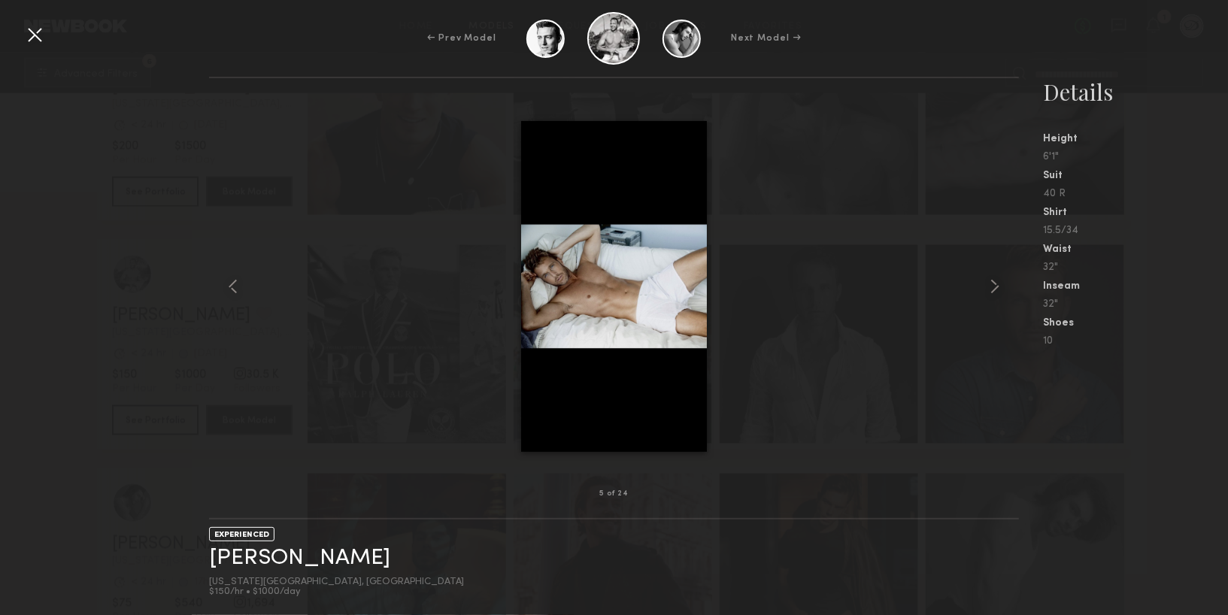
click at [29, 41] on div at bounding box center [35, 35] width 24 height 24
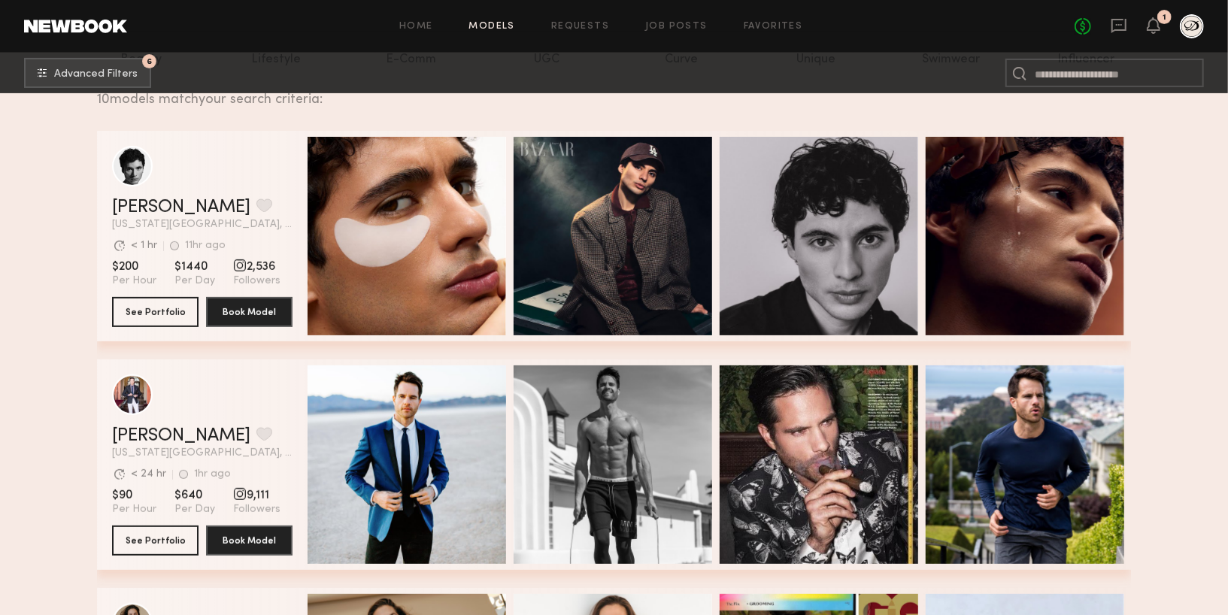
scroll to position [0, 0]
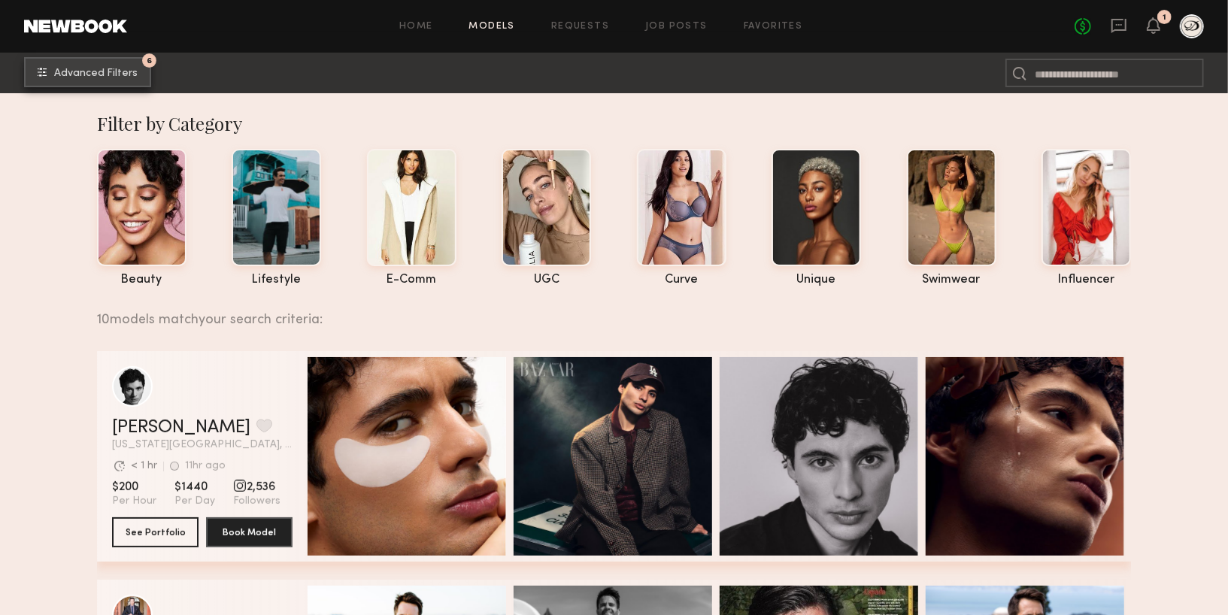
click at [99, 79] on button "6 Advanced Filters" at bounding box center [87, 72] width 127 height 30
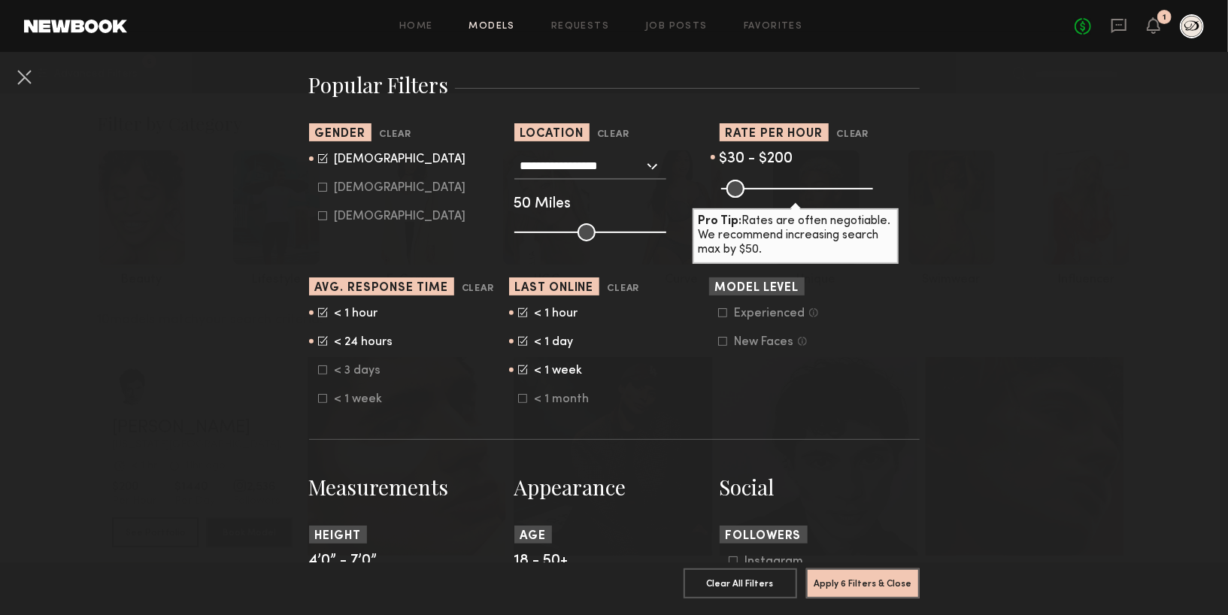
scroll to position [253, 0]
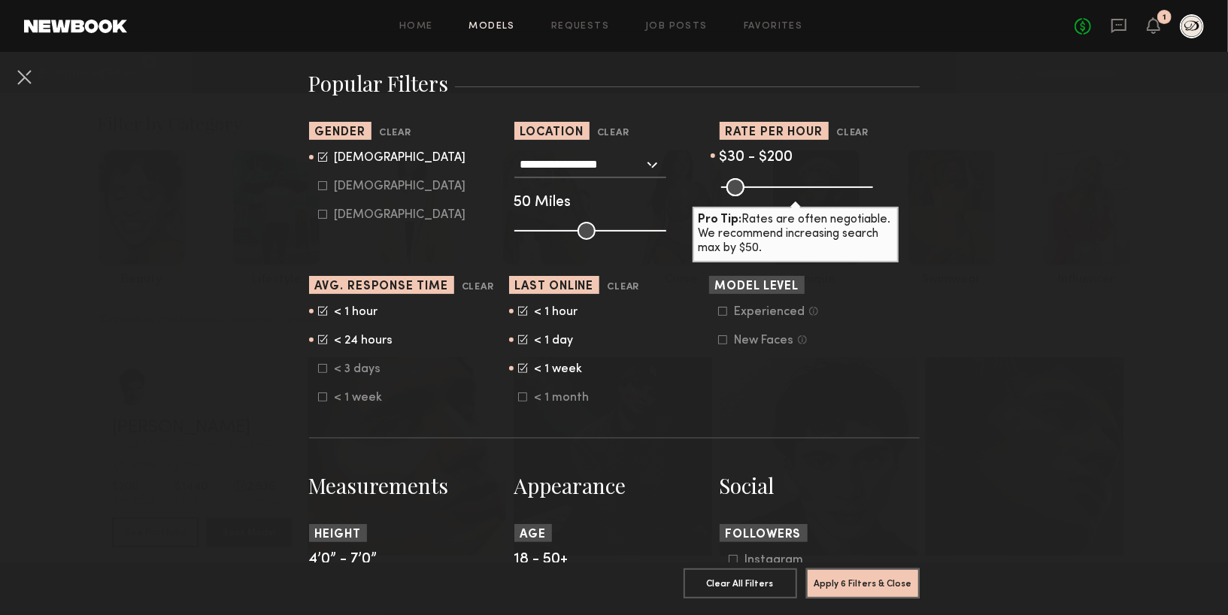
click at [321, 368] on icon at bounding box center [322, 368] width 9 height 9
click at [831, 589] on button "Apply 6 Filters & Close" at bounding box center [863, 583] width 114 height 30
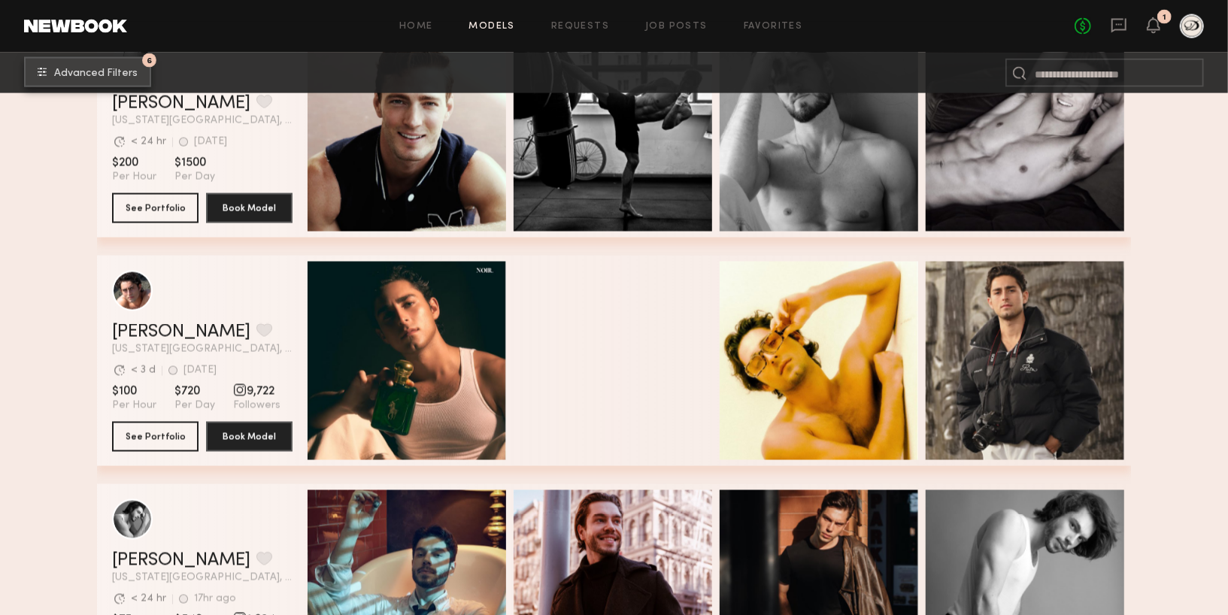
scroll to position [1516, 0]
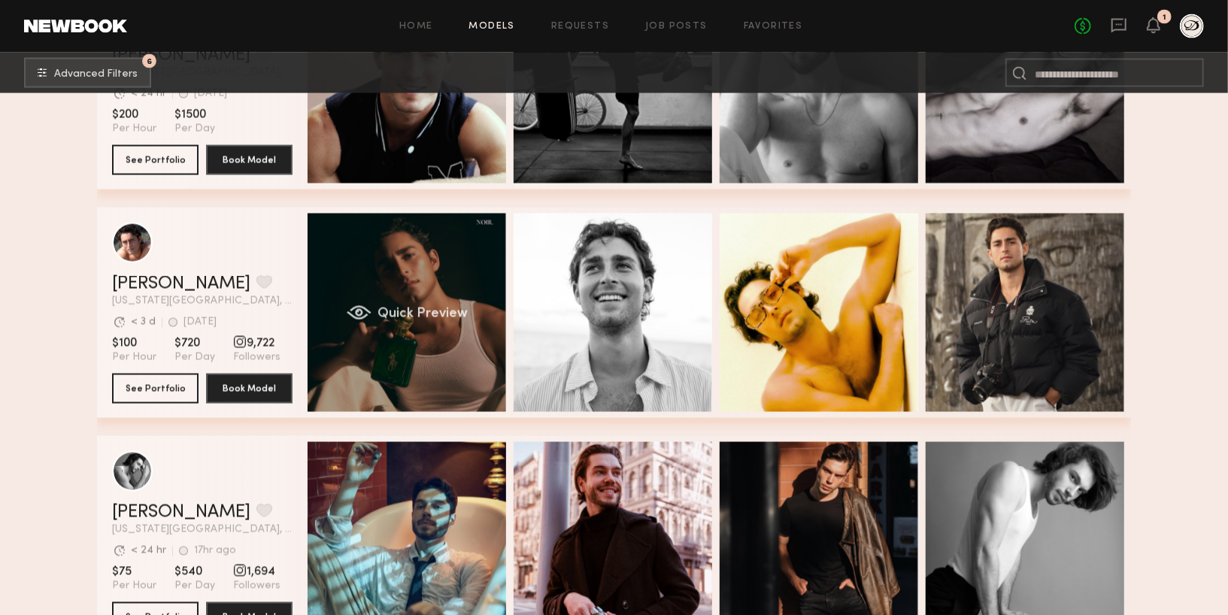
click at [406, 311] on span "Quick Preview" at bounding box center [423, 315] width 90 height 14
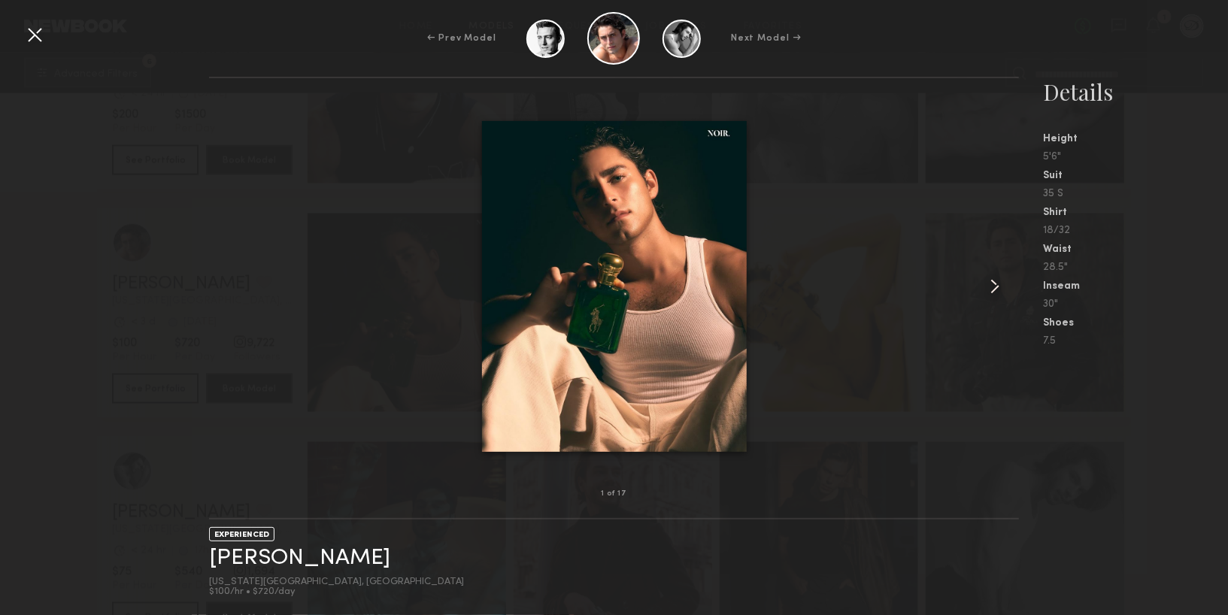
click at [994, 285] on common-icon at bounding box center [995, 287] width 24 height 24
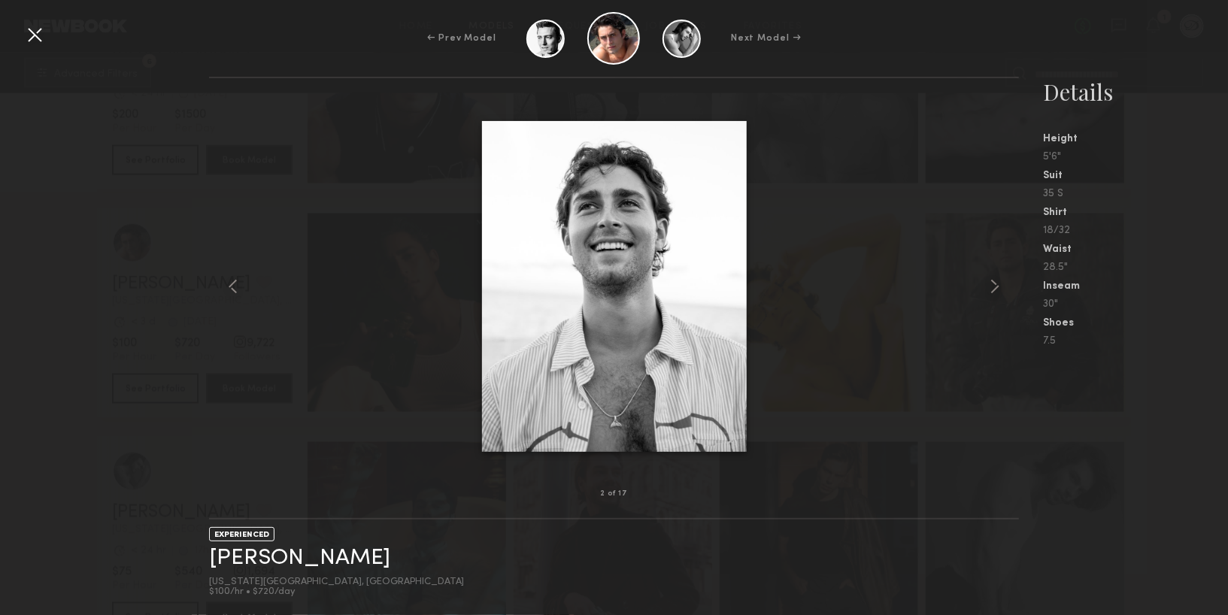
click at [32, 27] on div at bounding box center [35, 35] width 24 height 24
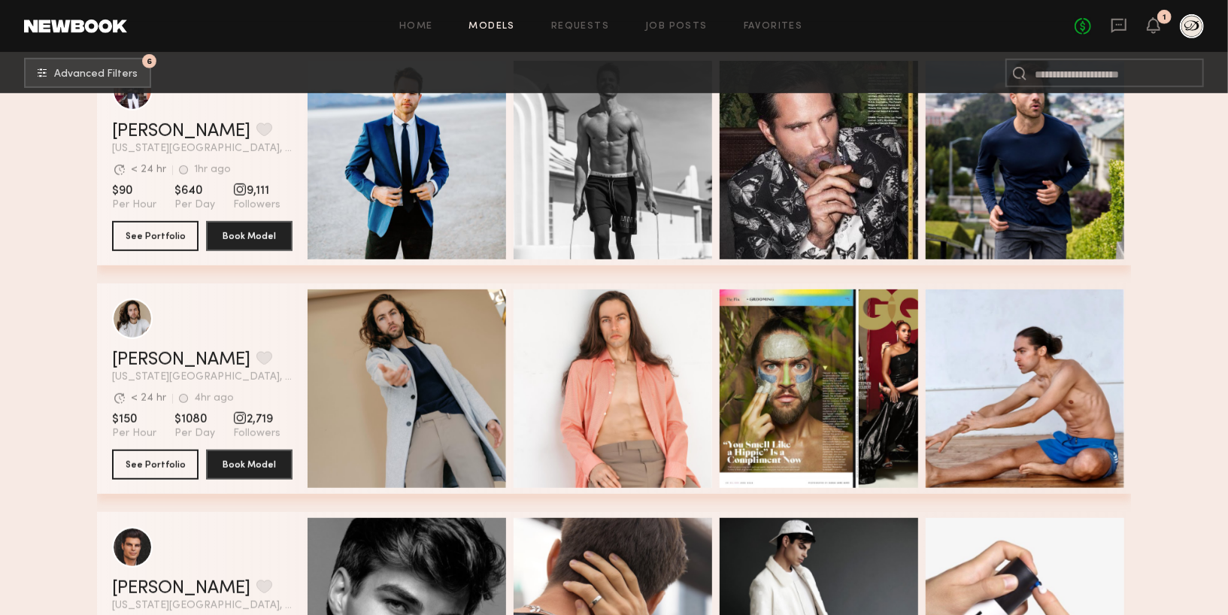
scroll to position [0, 0]
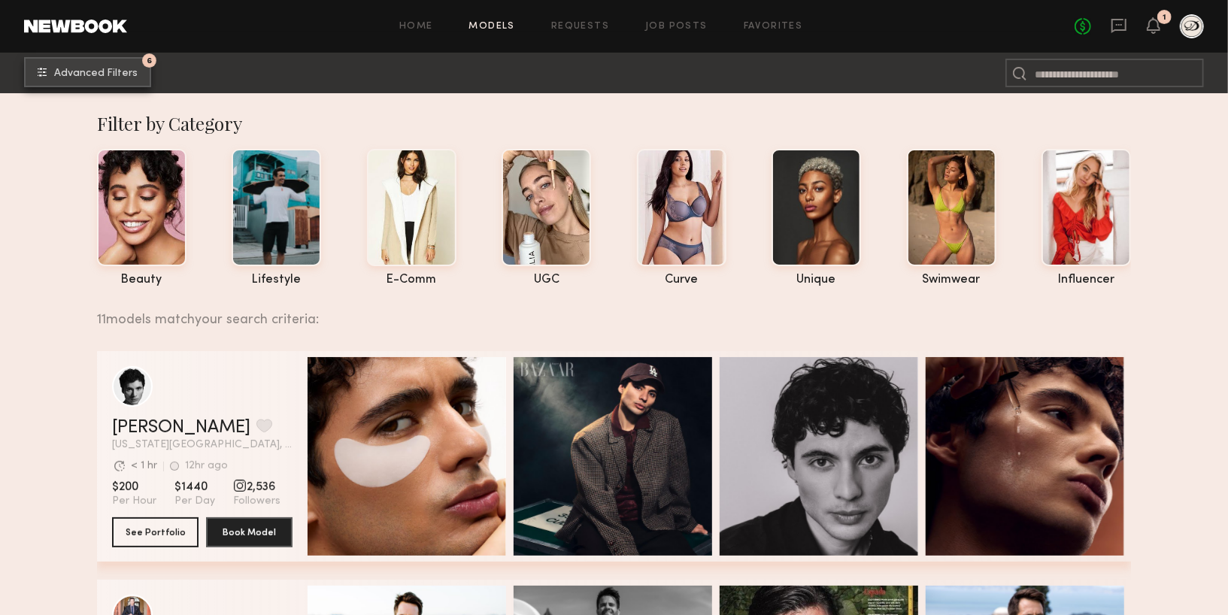
click at [106, 61] on button "6 Advanced Filters" at bounding box center [87, 72] width 127 height 30
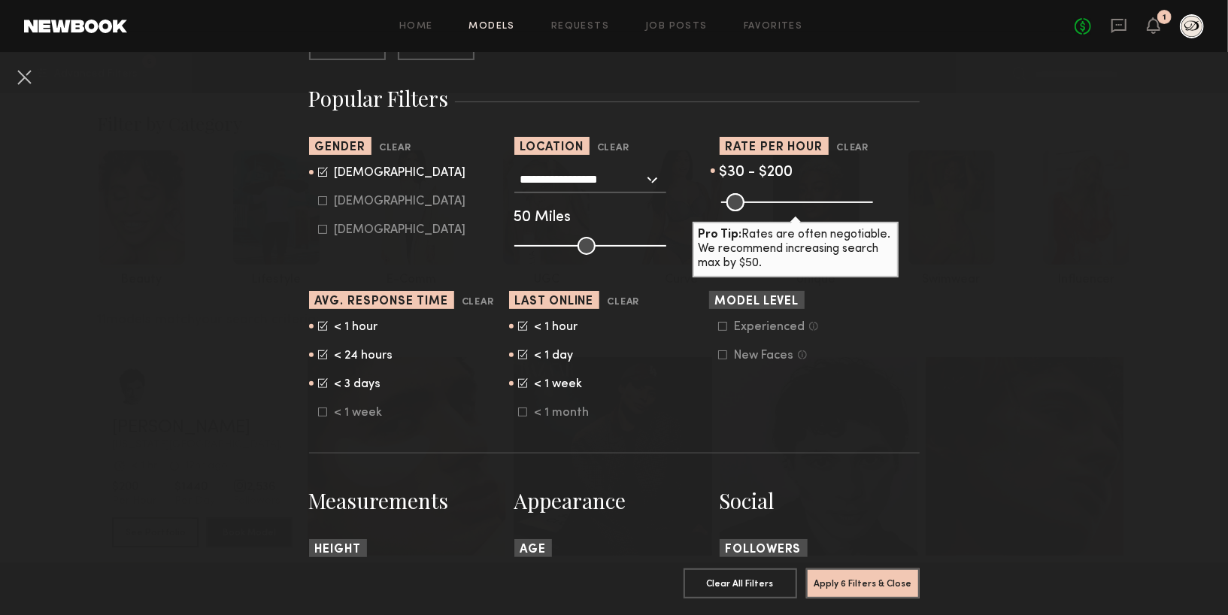
scroll to position [257, 0]
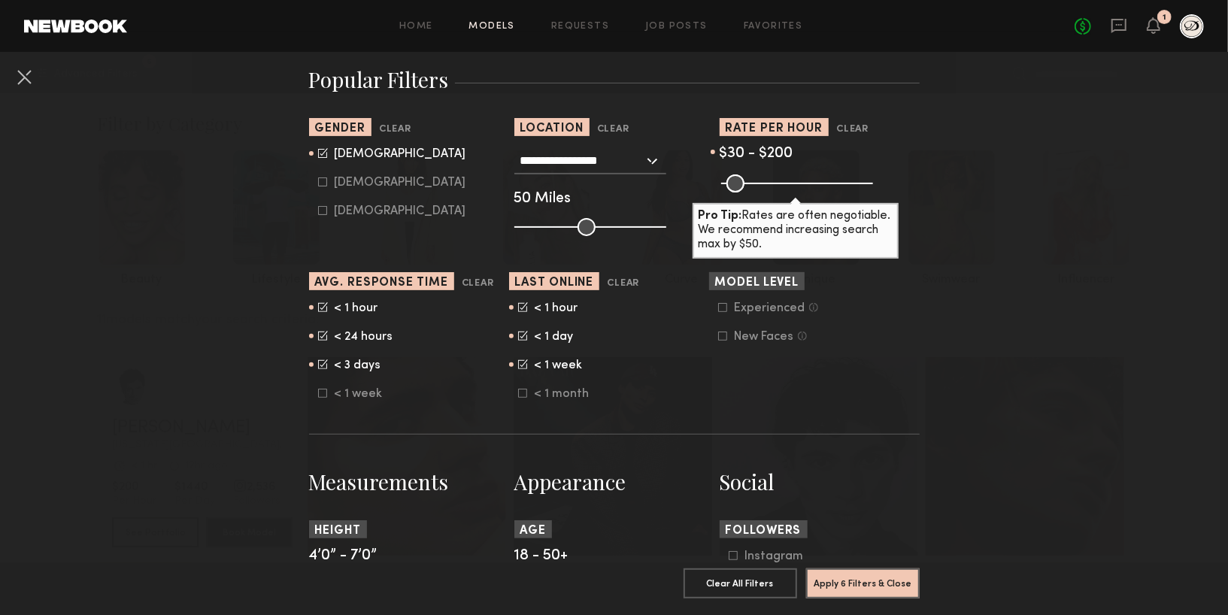
click at [347, 365] on div "< 3 days" at bounding box center [364, 365] width 59 height 9
click at [856, 588] on button "Apply 6 Filters & Close" at bounding box center [863, 583] width 114 height 30
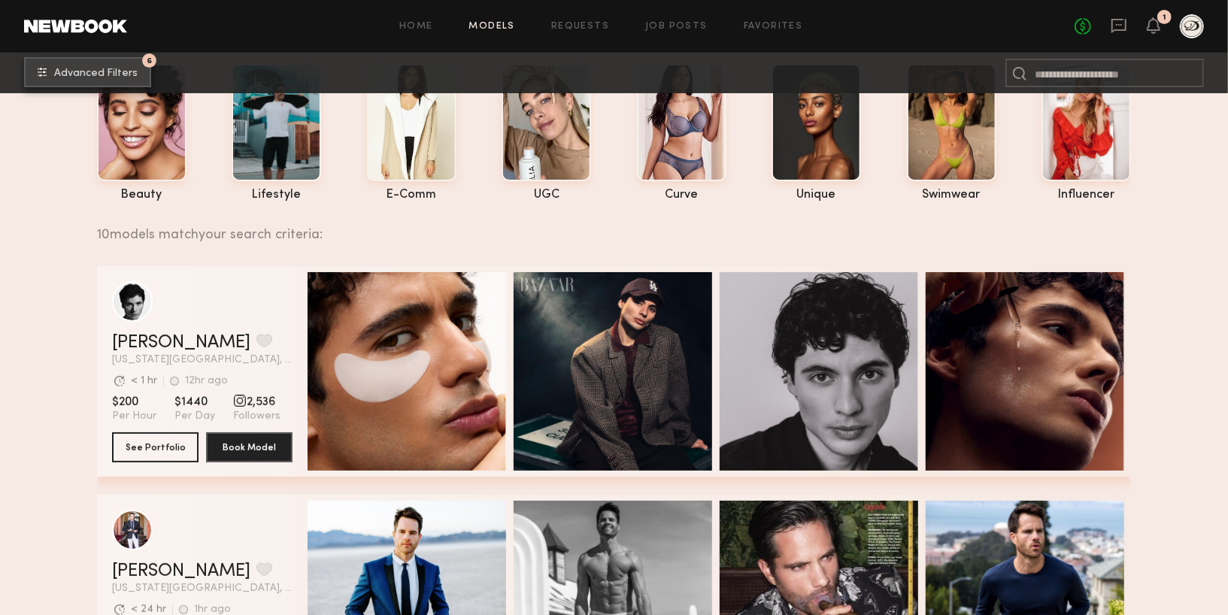
scroll to position [100, 0]
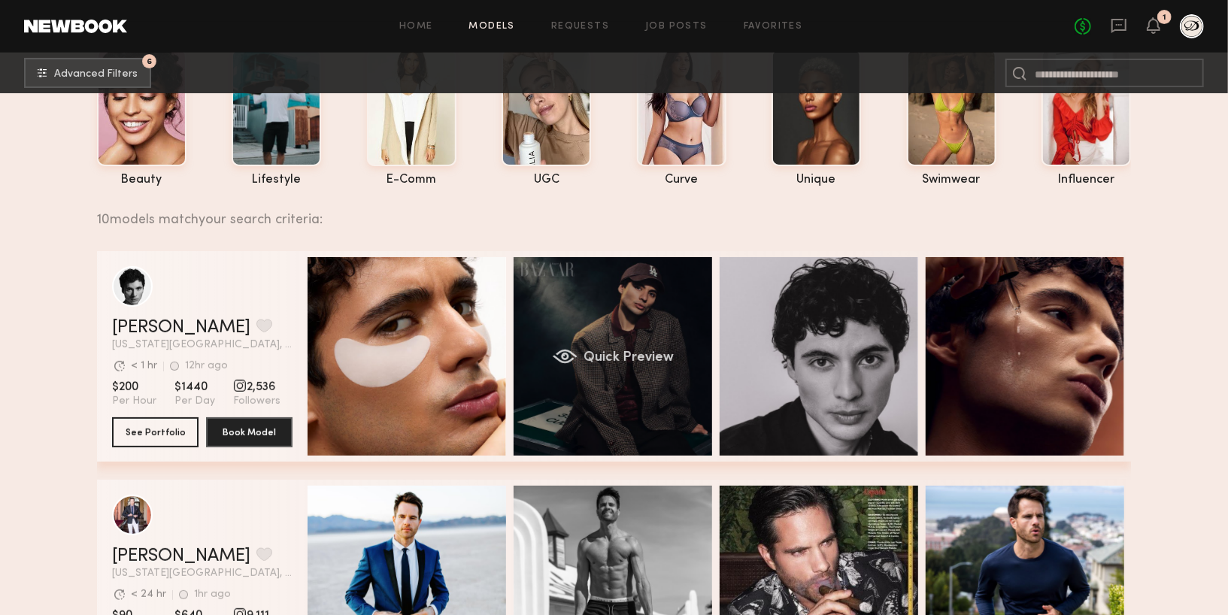
click at [673, 408] on div "Quick Preview" at bounding box center [613, 356] width 199 height 199
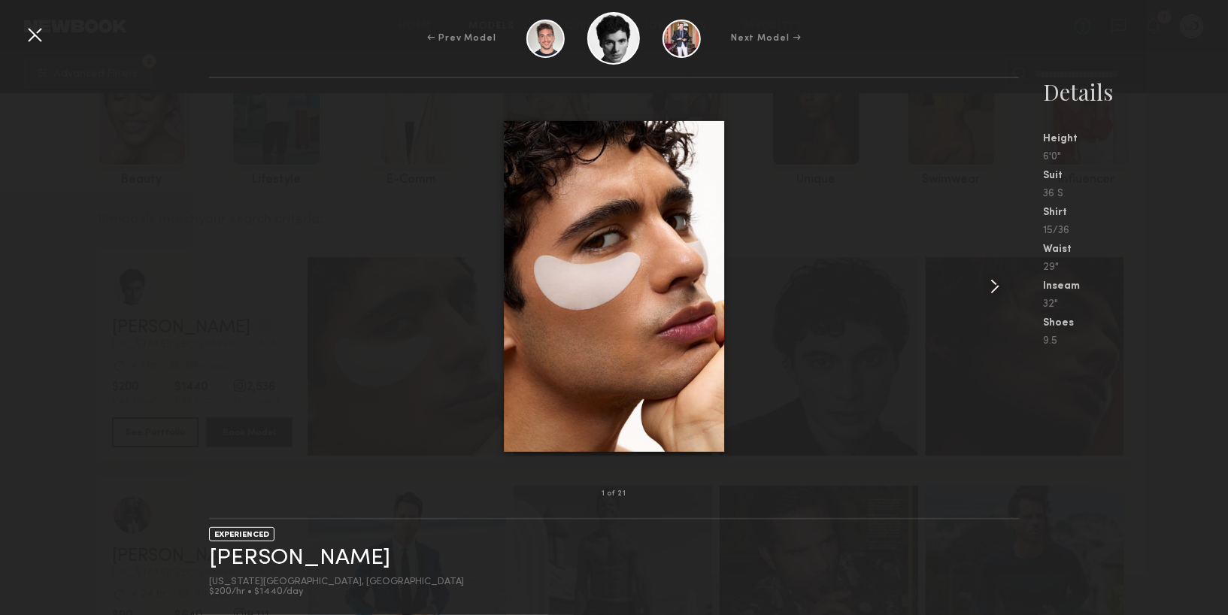
click at [986, 283] on common-icon at bounding box center [995, 287] width 24 height 24
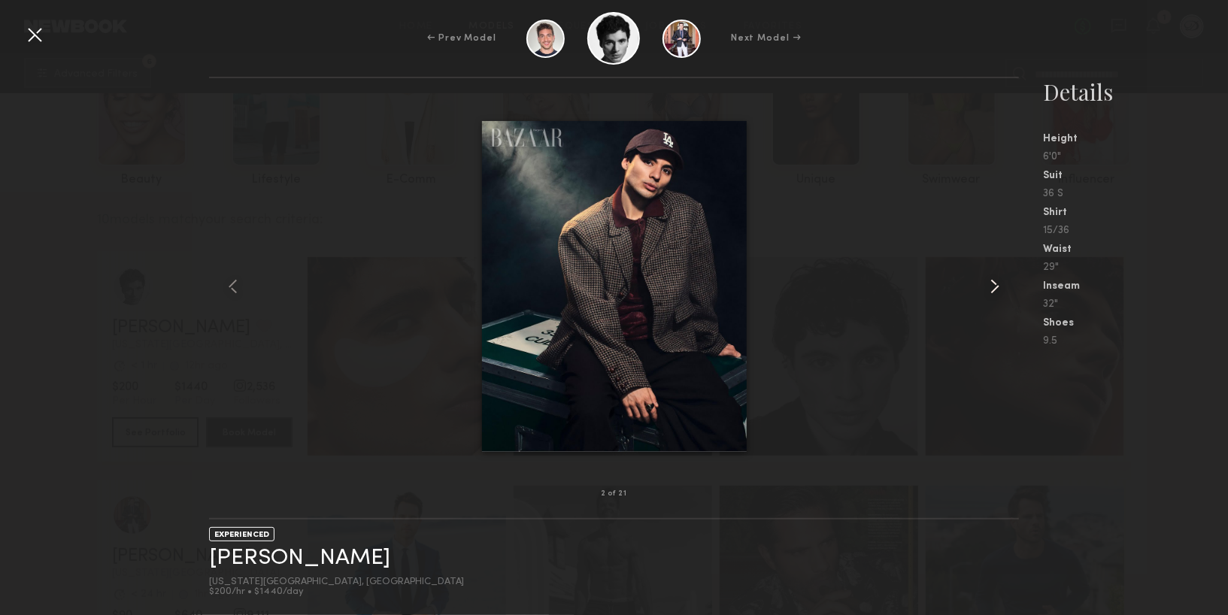
click at [986, 283] on common-icon at bounding box center [995, 287] width 24 height 24
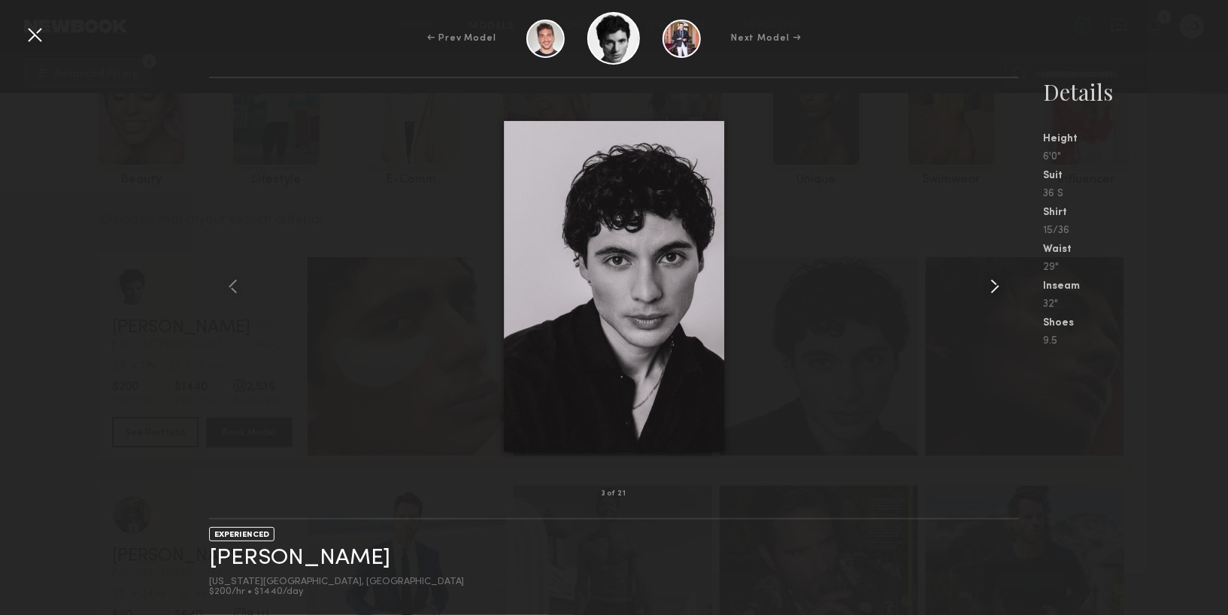
click at [986, 283] on common-icon at bounding box center [995, 287] width 24 height 24
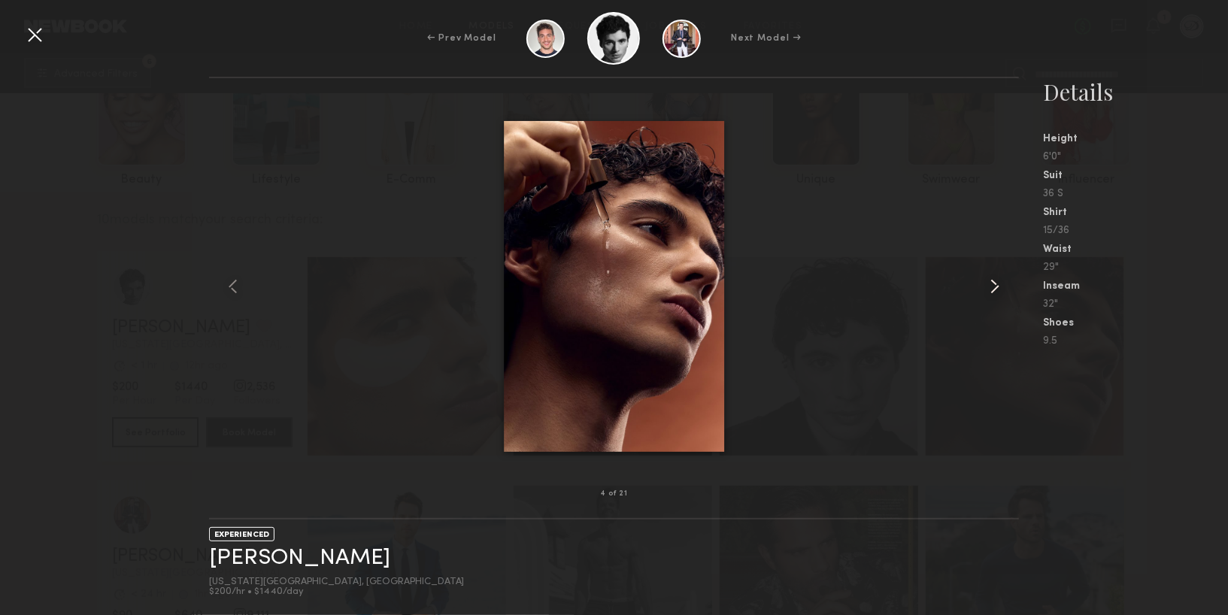
click at [986, 283] on common-icon at bounding box center [995, 287] width 24 height 24
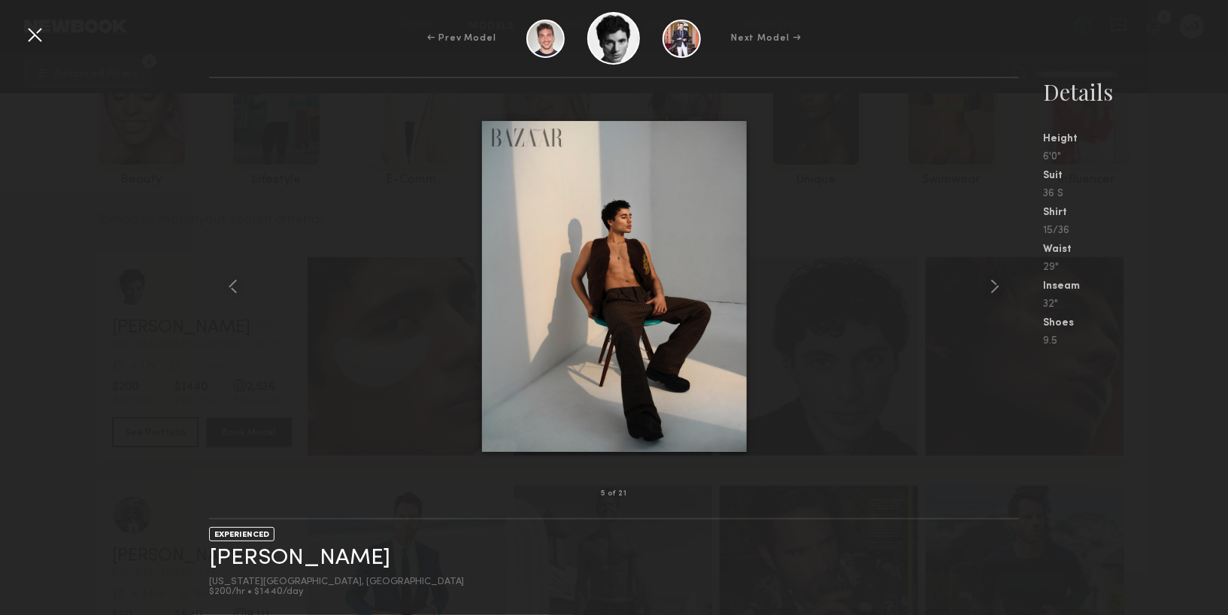
click at [33, 32] on div at bounding box center [35, 35] width 24 height 24
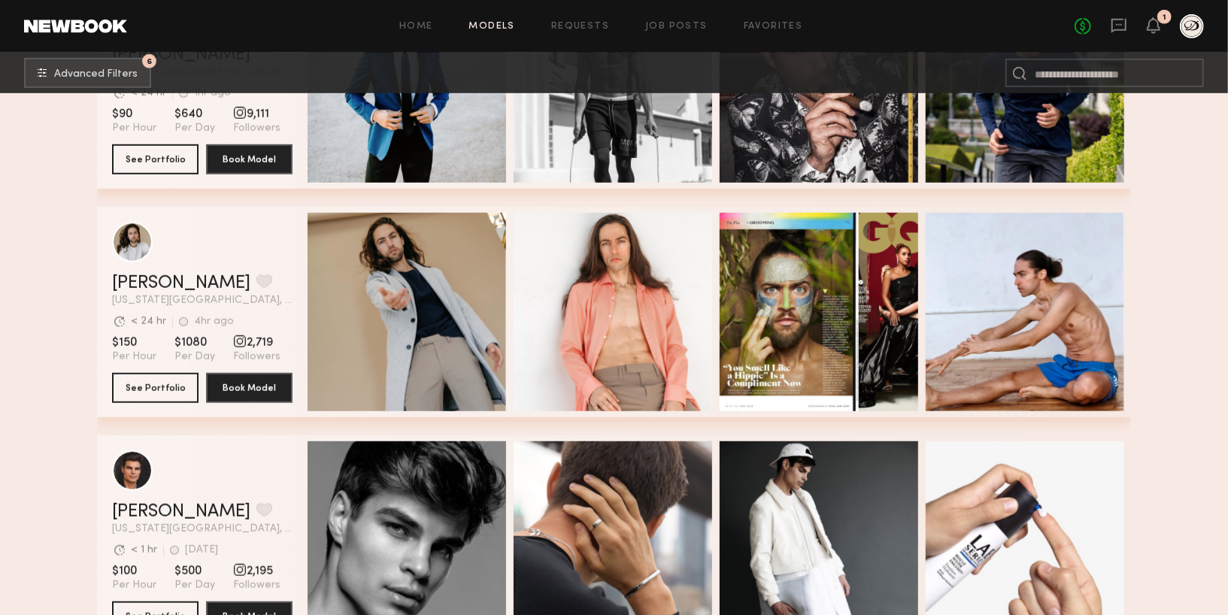
scroll to position [818, 0]
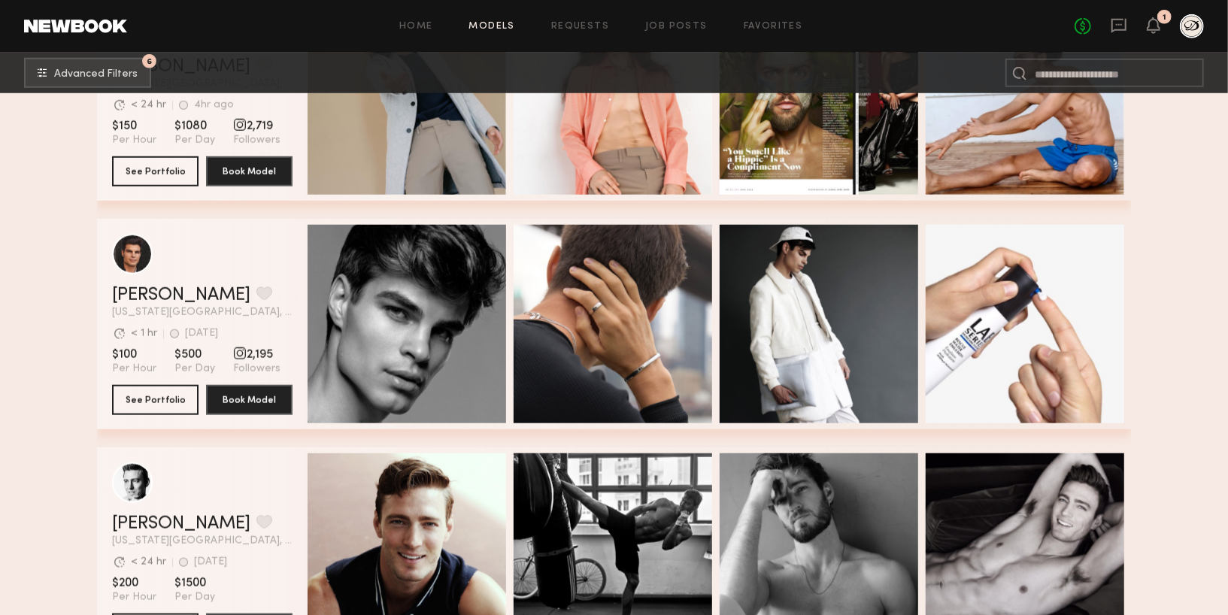
click at [445, 323] on span "Quick Preview" at bounding box center [423, 326] width 90 height 14
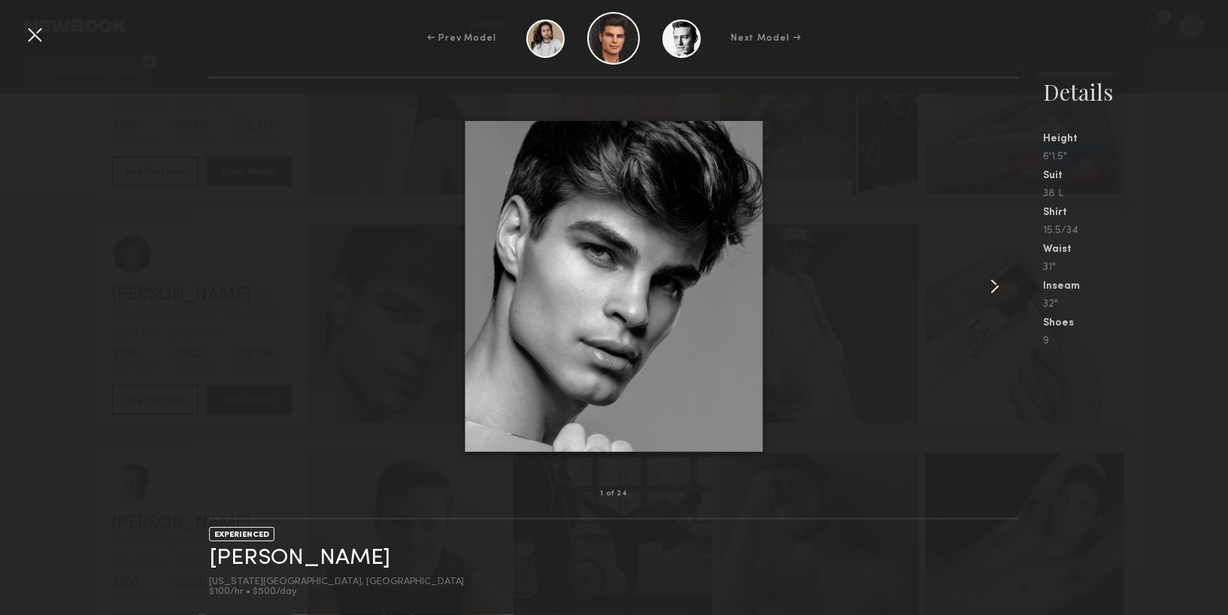
click at [992, 280] on common-icon at bounding box center [995, 287] width 24 height 24
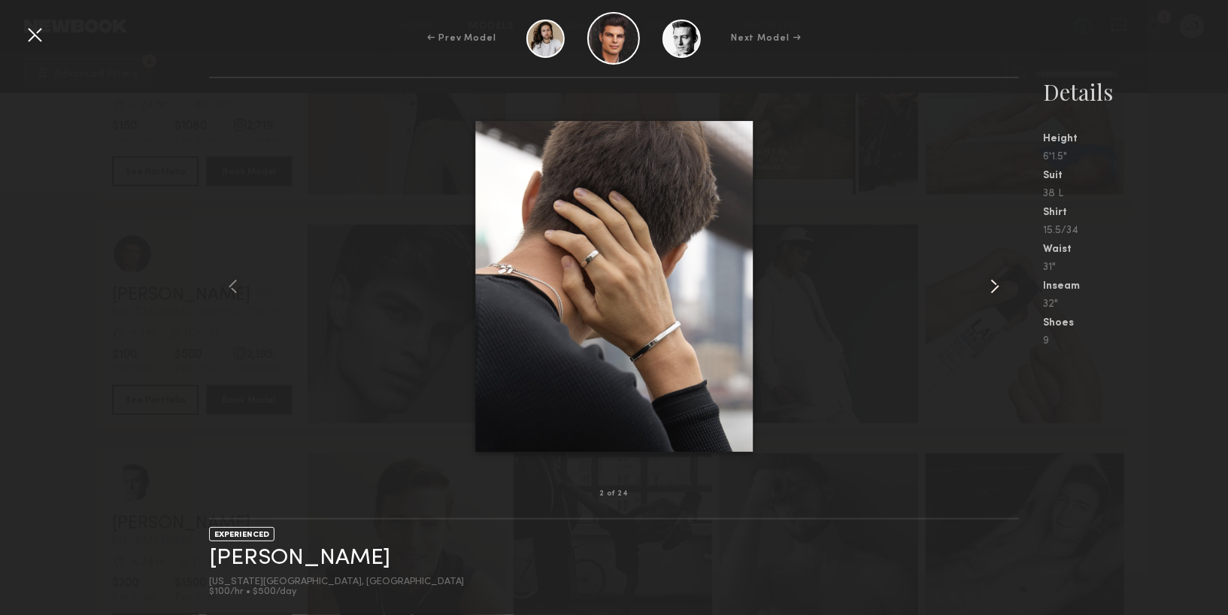
click at [992, 280] on common-icon at bounding box center [995, 287] width 24 height 24
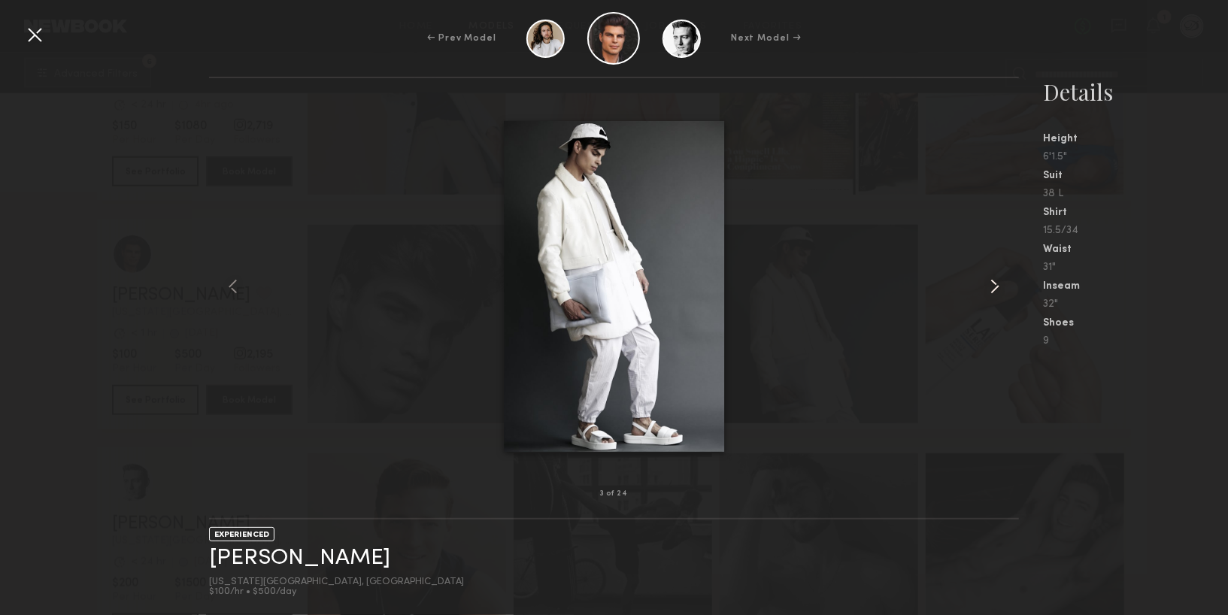
click at [992, 280] on common-icon at bounding box center [995, 287] width 24 height 24
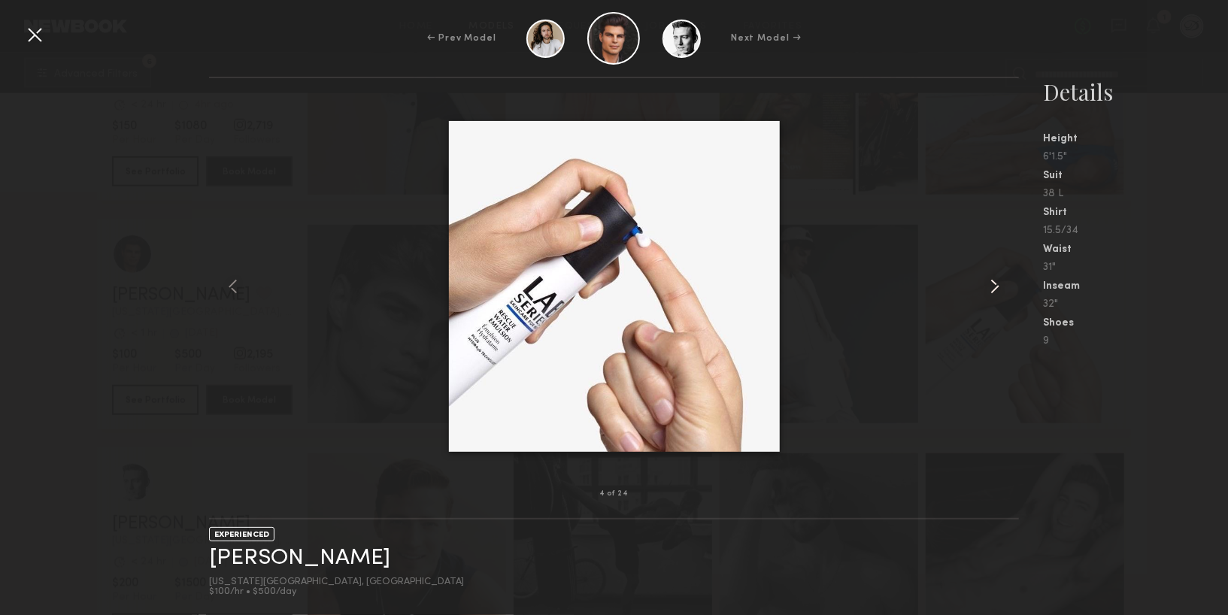
click at [992, 280] on common-icon at bounding box center [995, 287] width 24 height 24
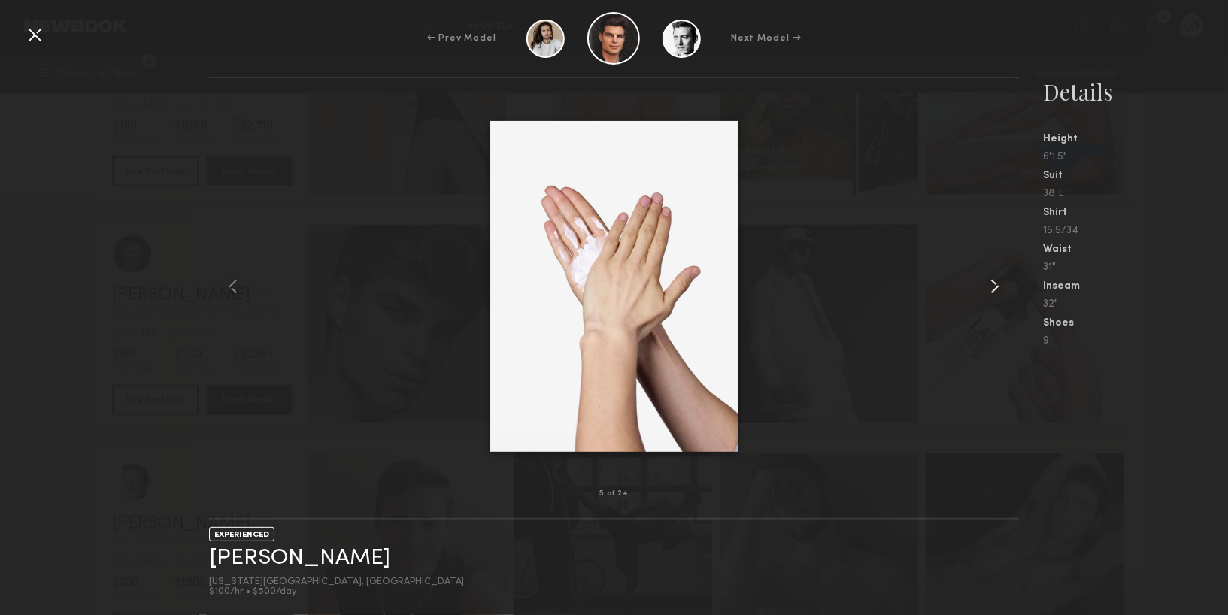
click at [992, 280] on common-icon at bounding box center [995, 287] width 24 height 24
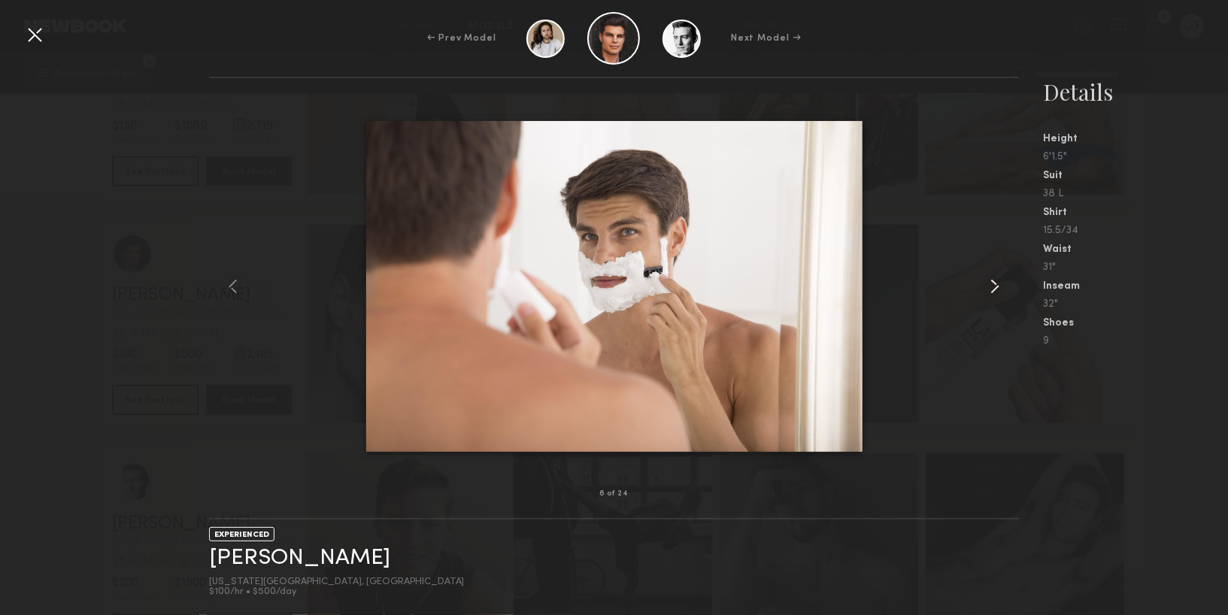
click at [992, 280] on common-icon at bounding box center [995, 287] width 24 height 24
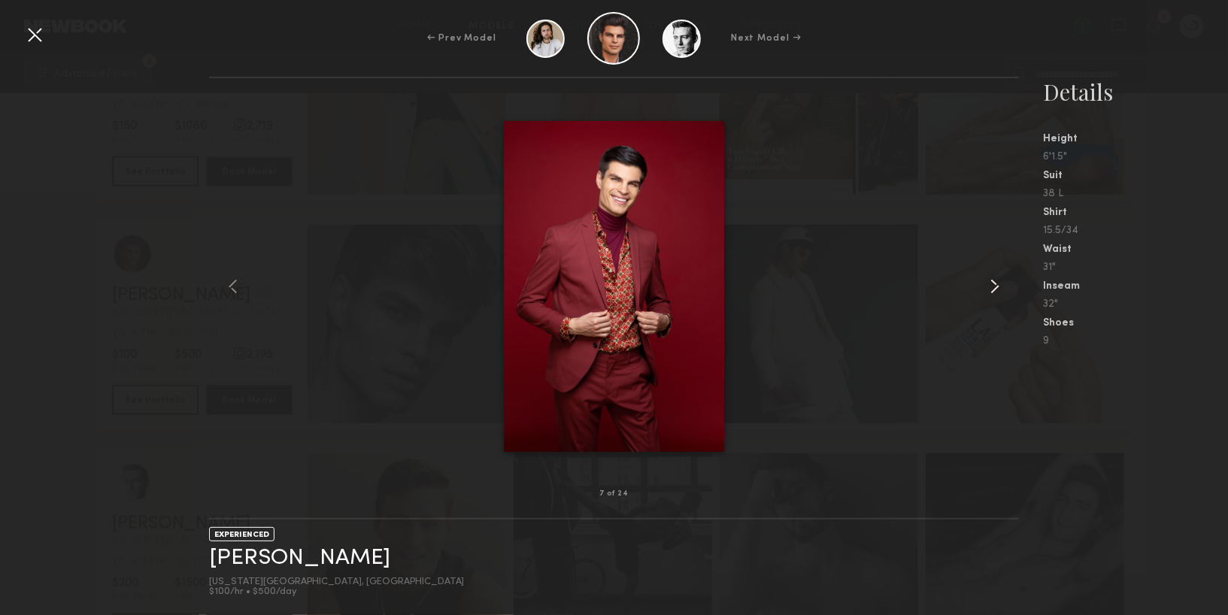
click at [992, 280] on common-icon at bounding box center [995, 287] width 24 height 24
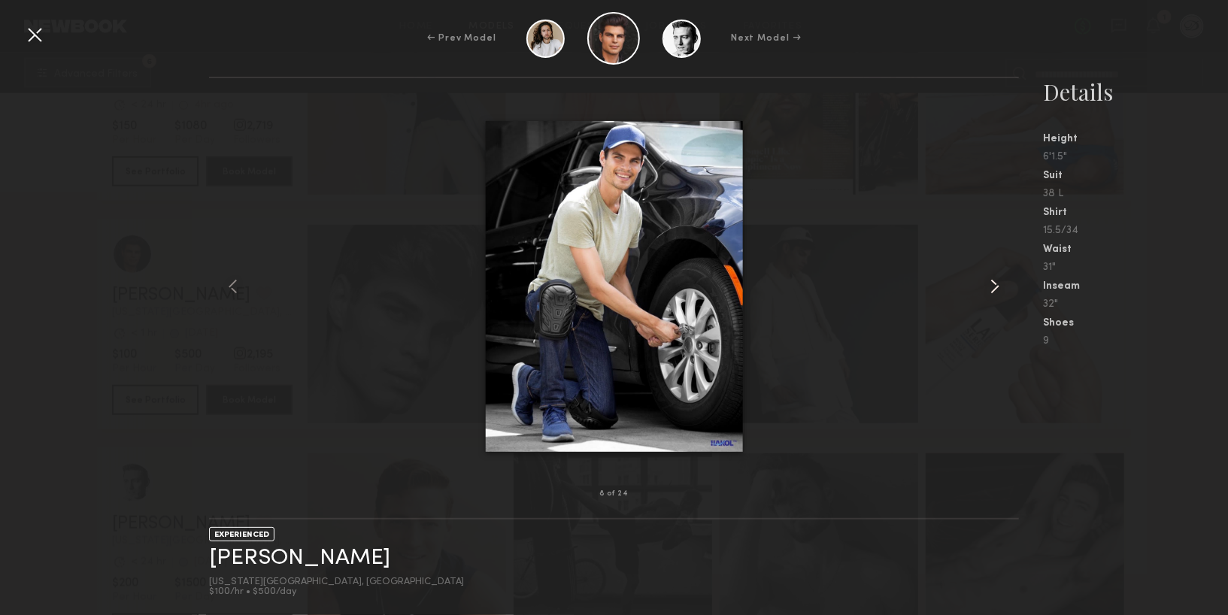
click at [992, 281] on common-icon at bounding box center [995, 287] width 24 height 24
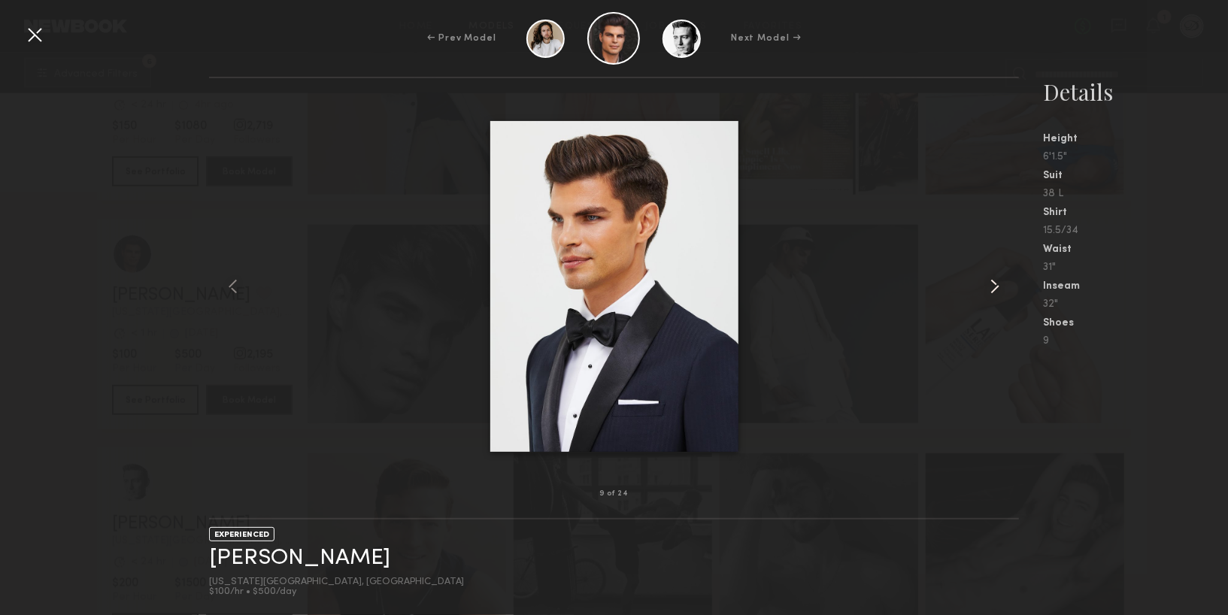
click at [992, 281] on common-icon at bounding box center [995, 287] width 24 height 24
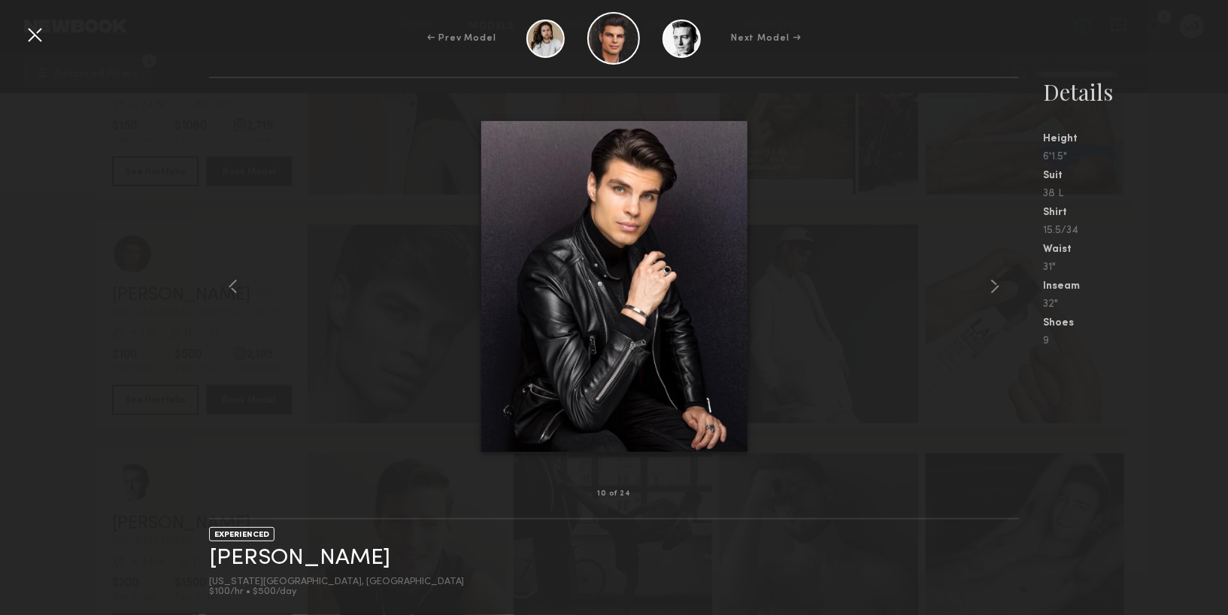
click at [43, 34] on div at bounding box center [35, 35] width 24 height 24
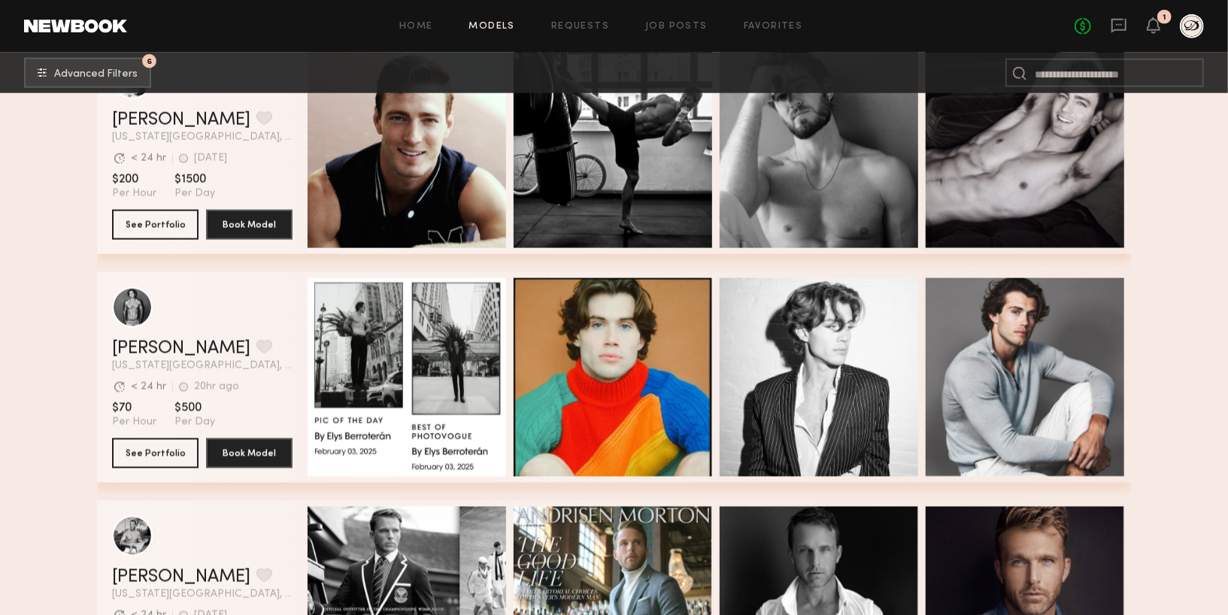
scroll to position [1311, 0]
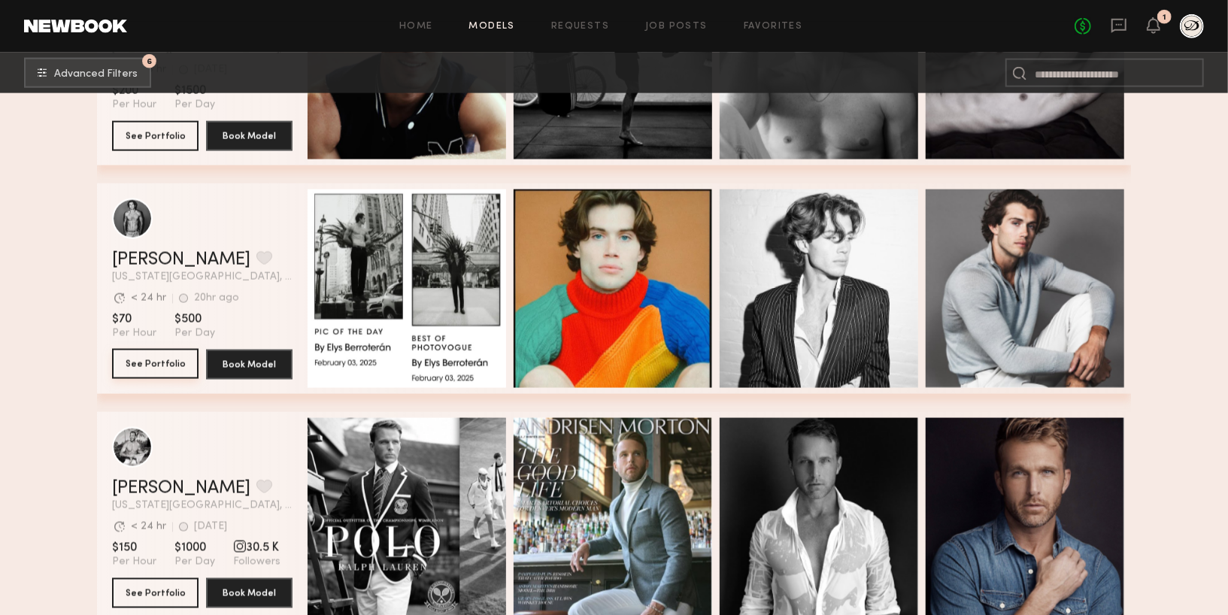
click at [153, 369] on button "See Portfolio" at bounding box center [155, 364] width 87 height 30
click at [1123, 39] on header "Home Models Requests Job Posts Favorites Sign Out No fees up to $5,000 1" at bounding box center [614, 26] width 1228 height 53
click at [1122, 28] on icon at bounding box center [1119, 25] width 17 height 17
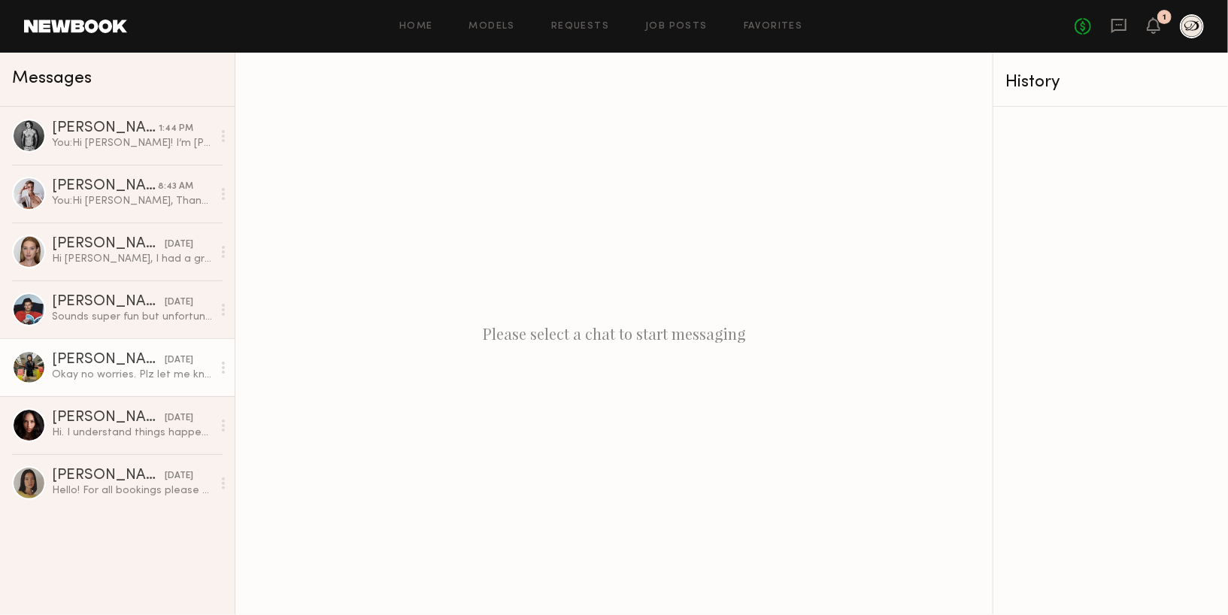
click at [123, 355] on div "[PERSON_NAME]" at bounding box center [108, 360] width 113 height 15
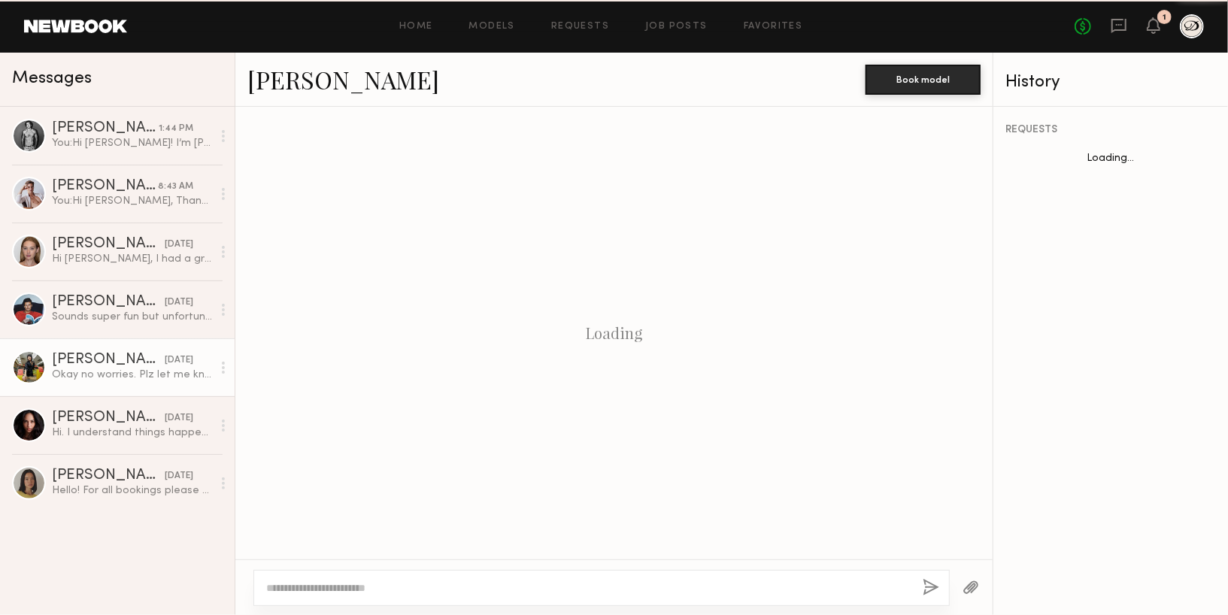
scroll to position [1704, 0]
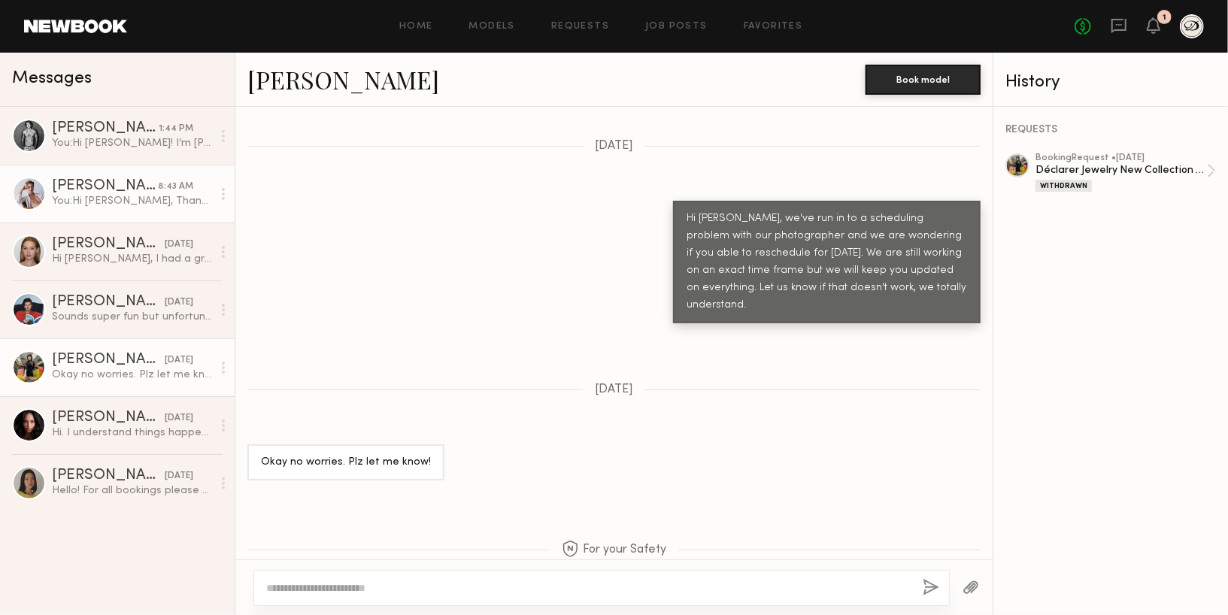
click at [78, 198] on div "You: Hi Isaac, Thanks so much for getting back to me. Usage would be for an ima…" at bounding box center [132, 201] width 160 height 14
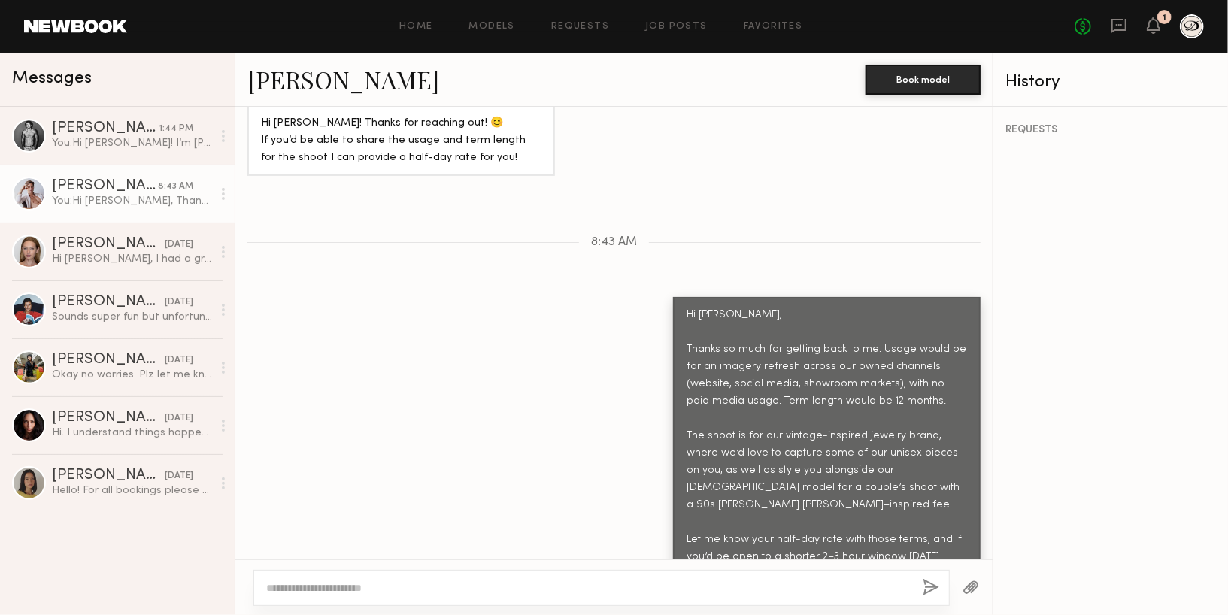
scroll to position [1039, 0]
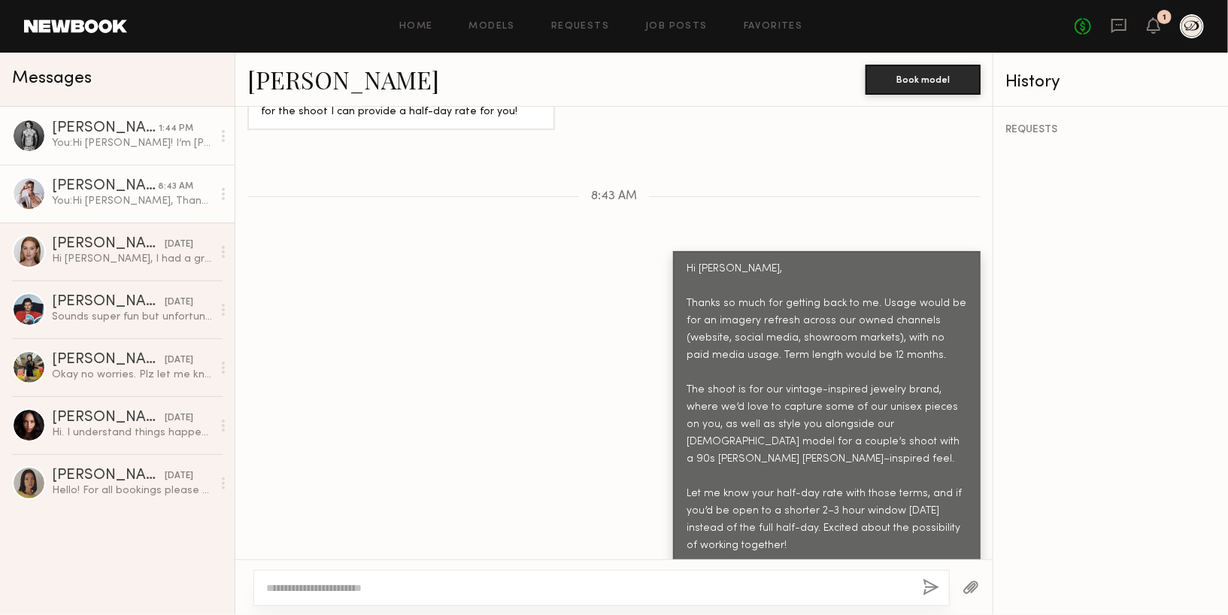
click at [156, 151] on link "Kyle T. 1:44 PM You: Hi Kyle! I’m Aidan, founder of Déclarer, a vintage-inspire…" at bounding box center [117, 136] width 235 height 58
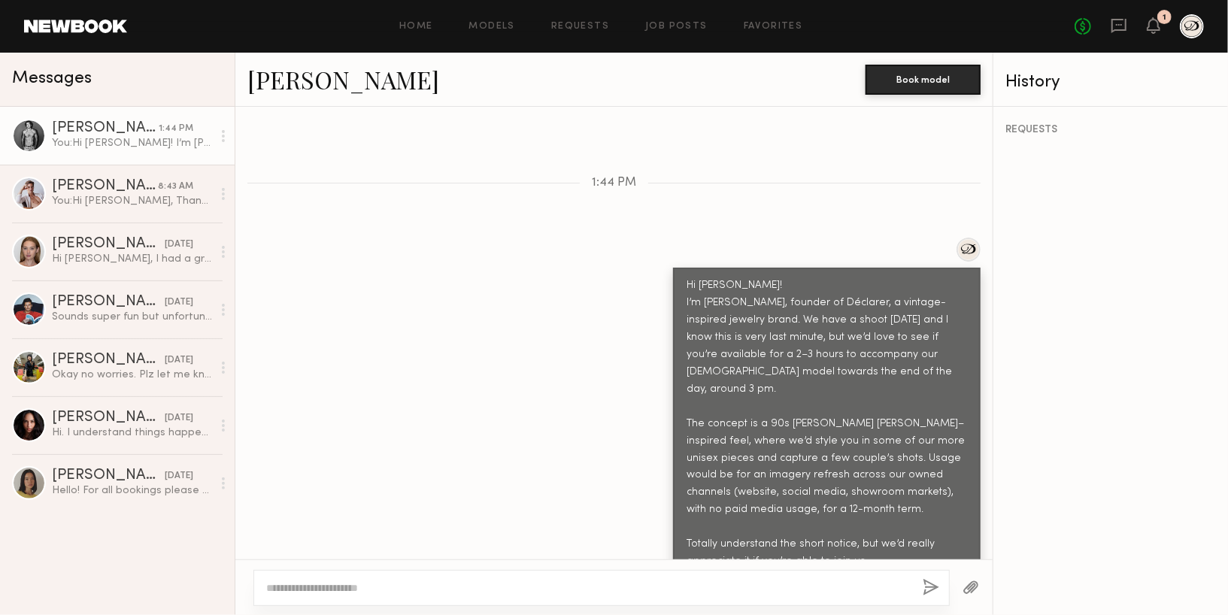
scroll to position [451, 0]
click at [78, 125] on div "[PERSON_NAME]" at bounding box center [105, 128] width 107 height 15
click at [295, 89] on link "[PERSON_NAME]" at bounding box center [343, 79] width 192 height 32
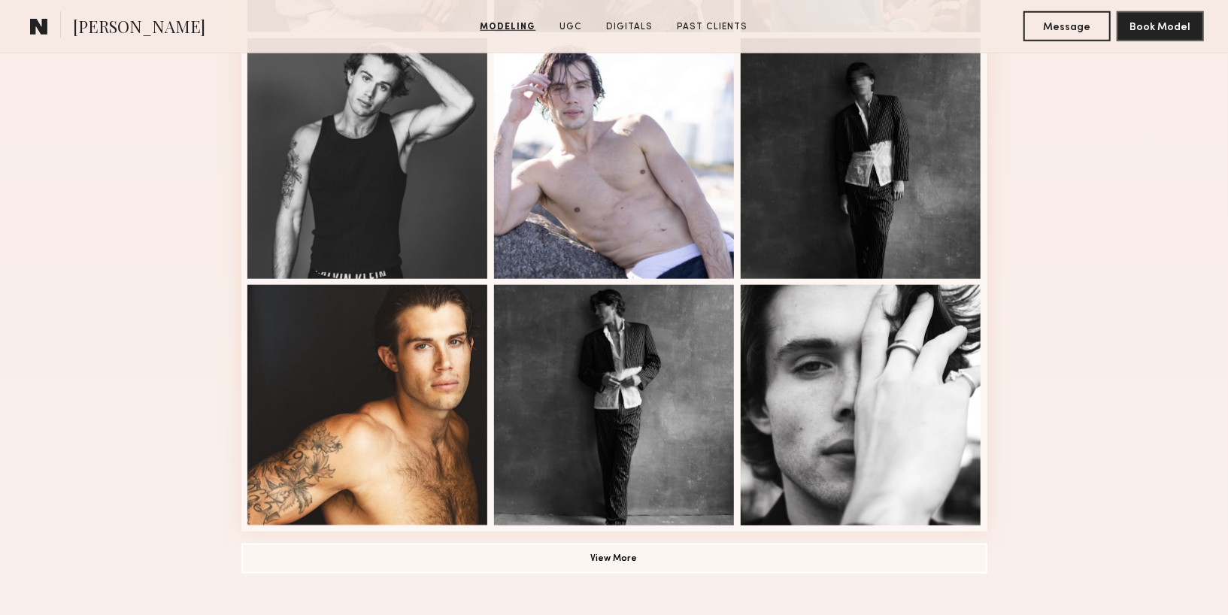
scroll to position [899, 0]
click at [886, 555] on button "View More" at bounding box center [614, 559] width 746 height 30
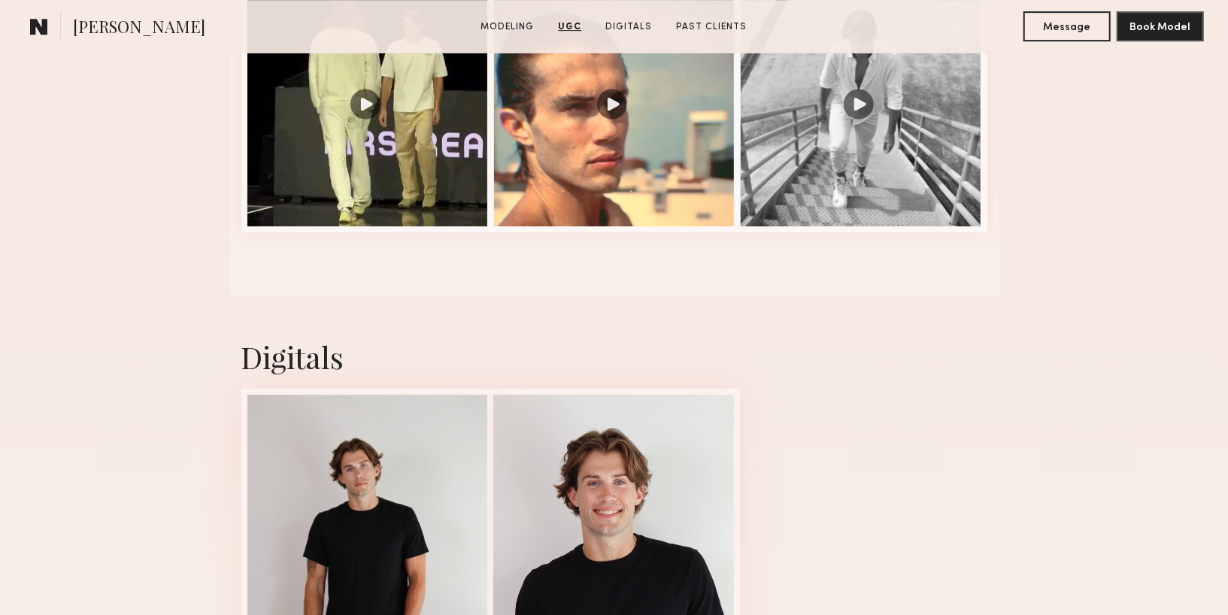
scroll to position [3233, 0]
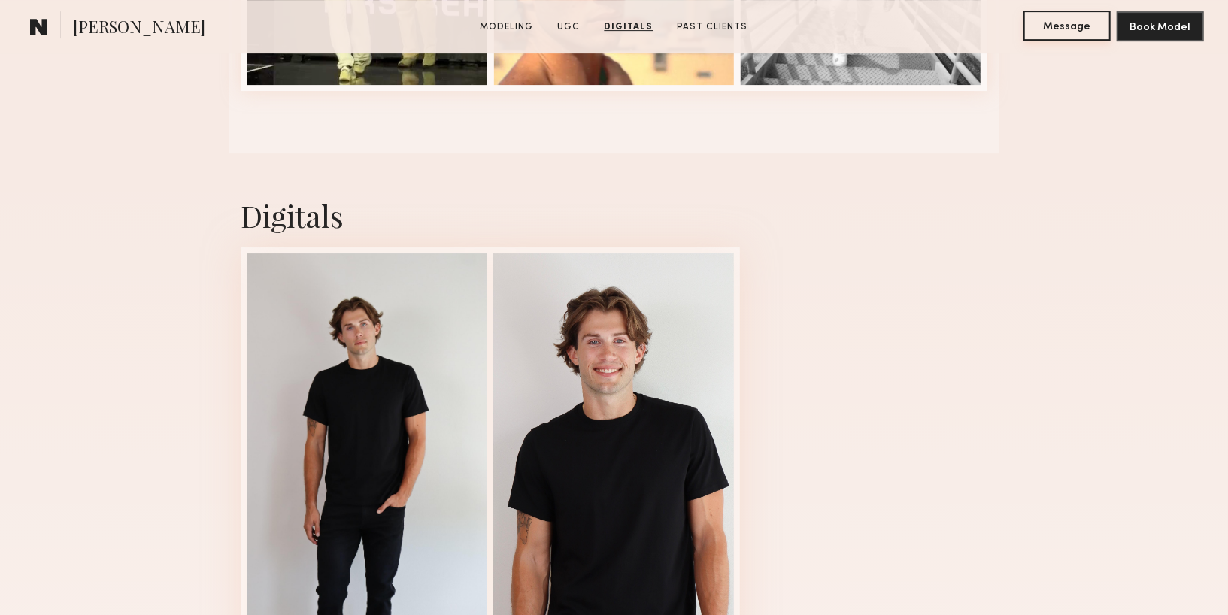
click at [1098, 30] on button "Message" at bounding box center [1067, 26] width 87 height 30
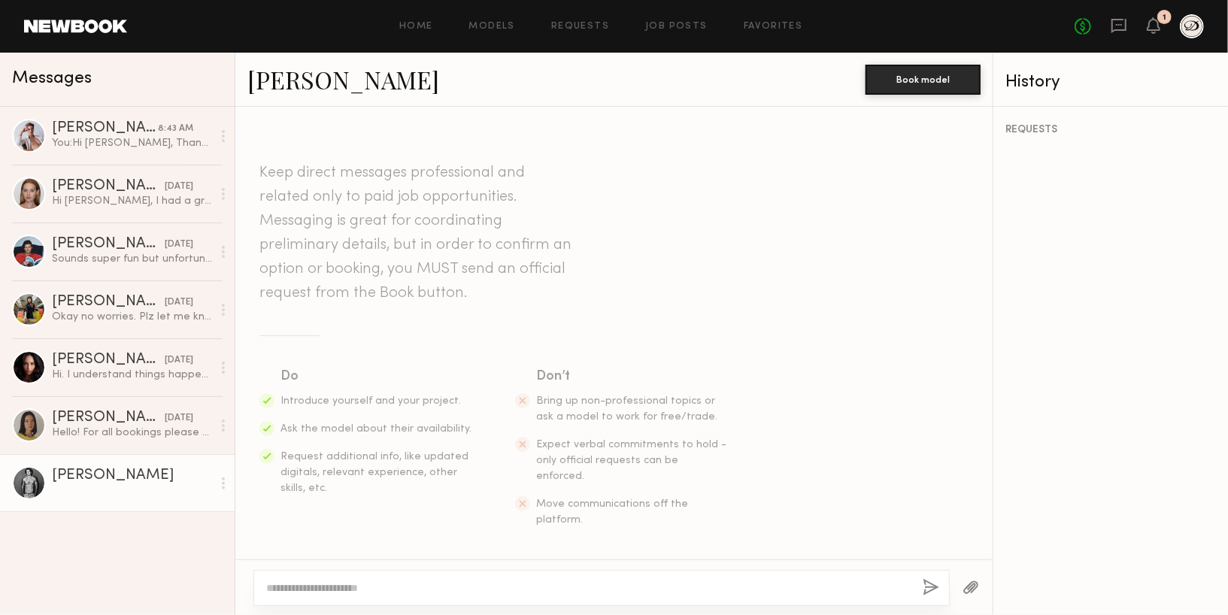
paste textarea "**********"
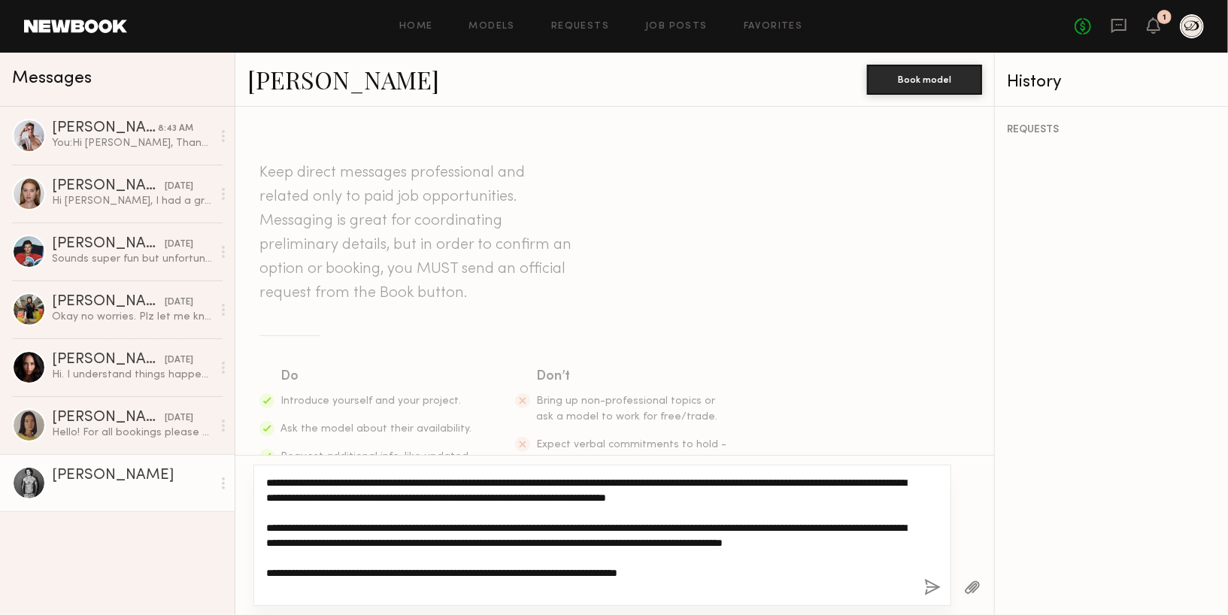
click at [266, 482] on textarea "**********" at bounding box center [589, 535] width 646 height 120
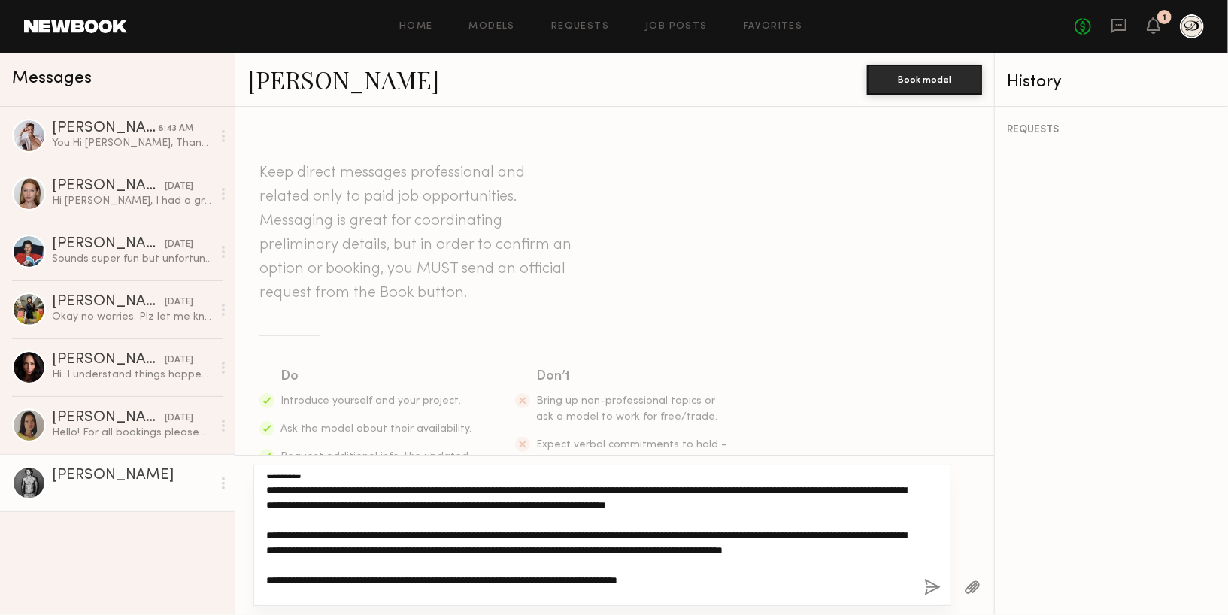
scroll to position [6, 0]
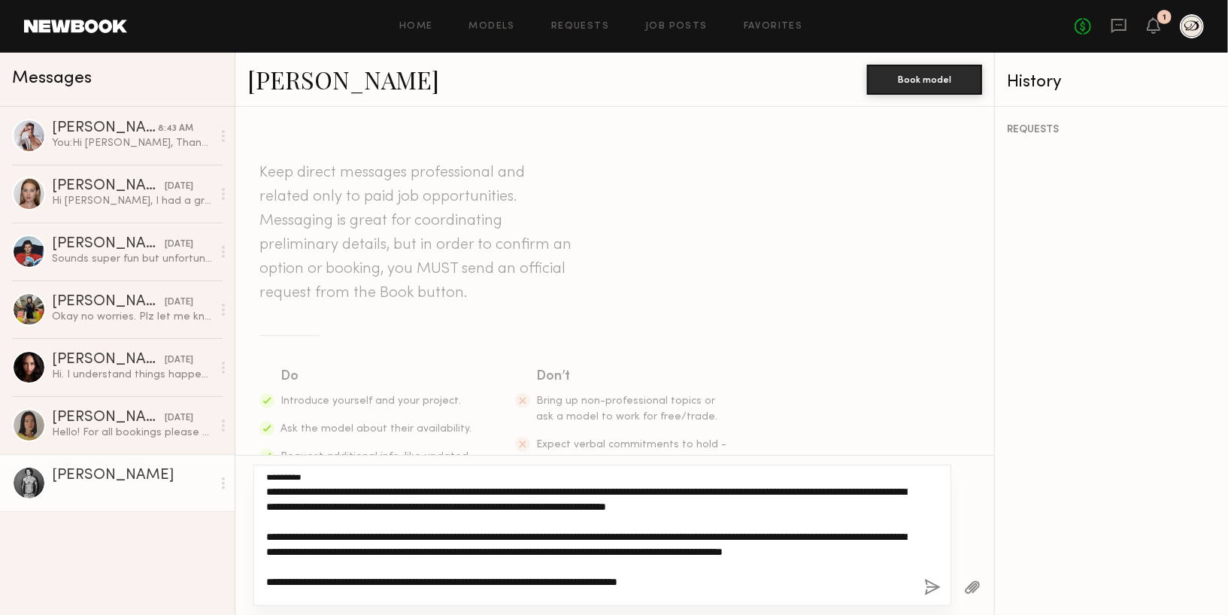
click at [508, 508] on textarea "**********" at bounding box center [589, 535] width 646 height 120
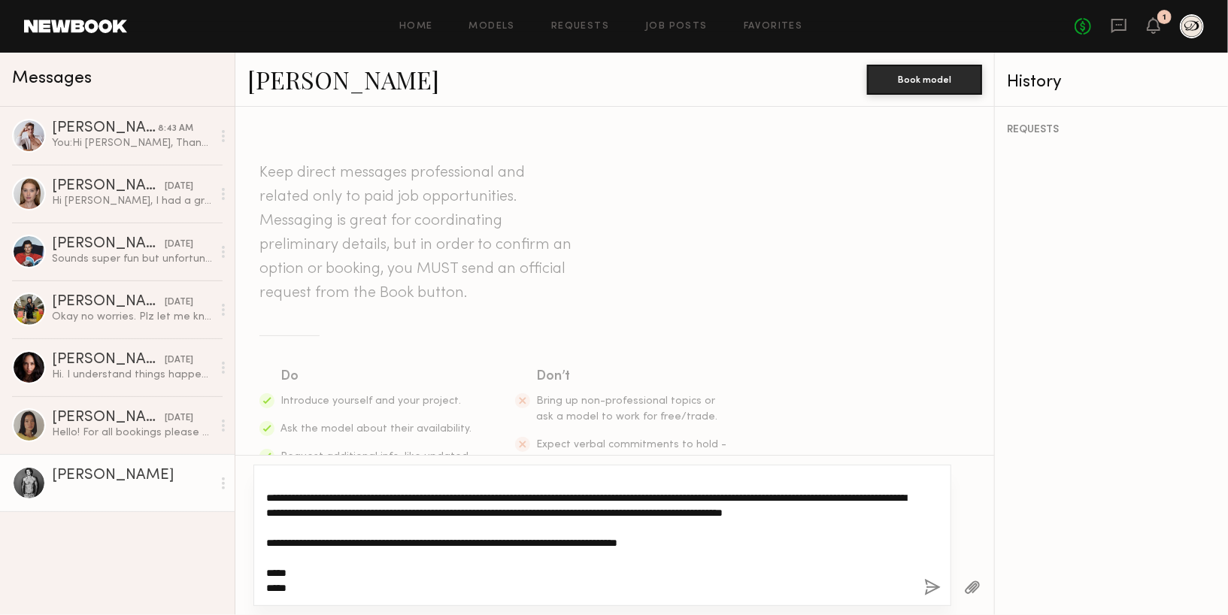
scroll to position [60, 0]
type textarea "**********"
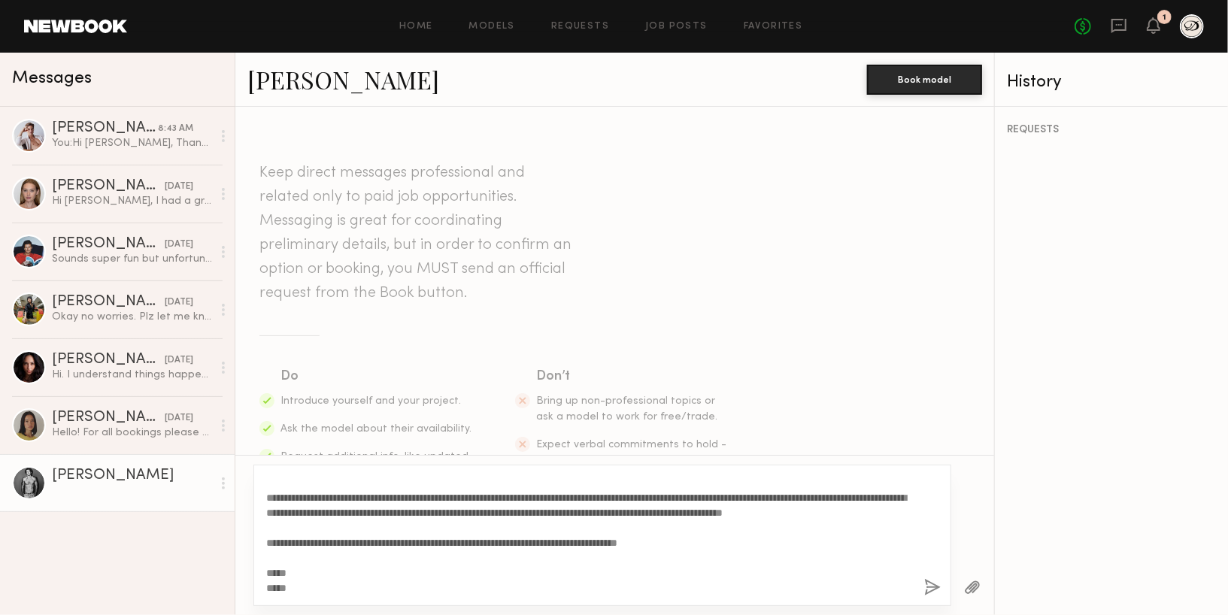
click at [932, 585] on button "button" at bounding box center [933, 588] width 17 height 19
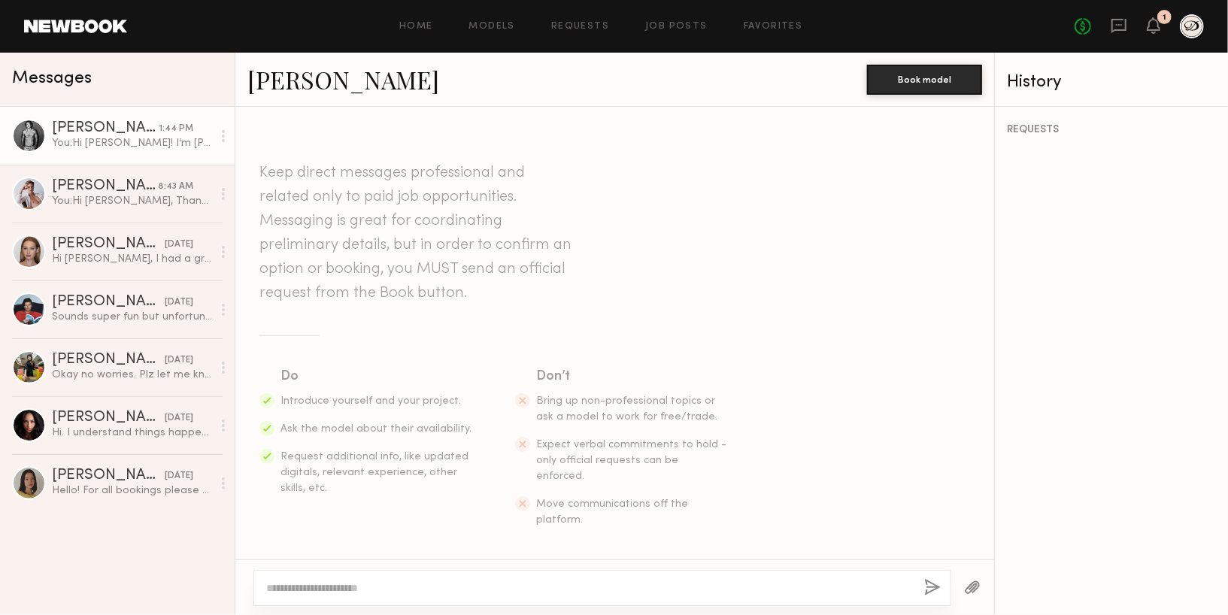
scroll to position [0, 0]
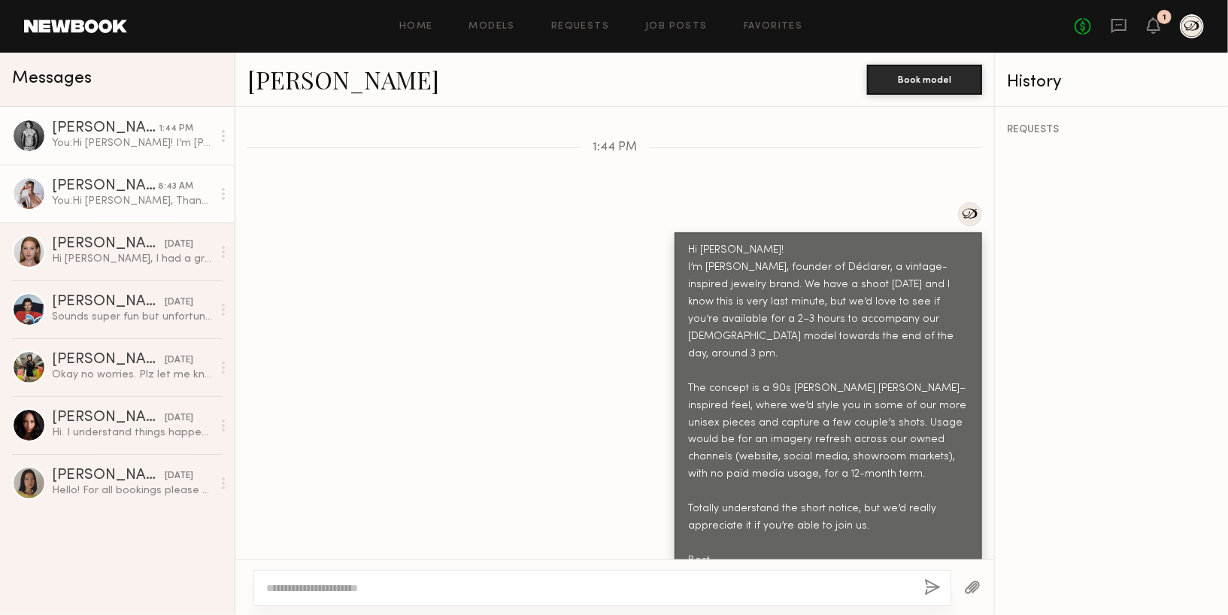
click at [141, 201] on div "You: Hi Isaac, Thanks so much for getting back to me. Usage would be for an ima…" at bounding box center [132, 201] width 160 height 14
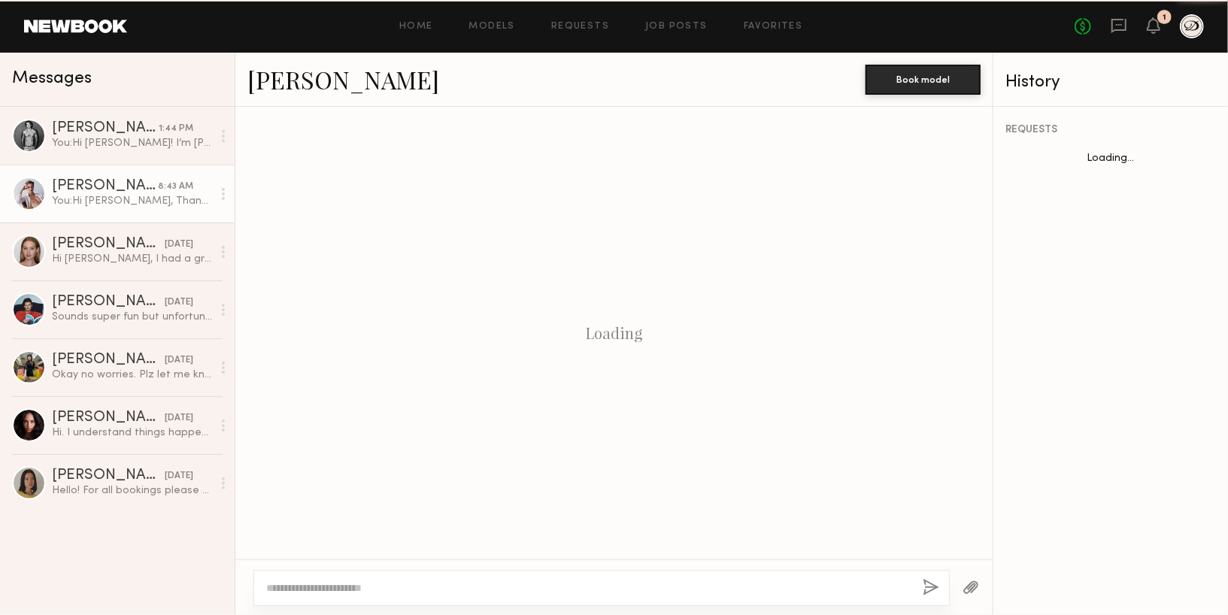
scroll to position [1039, 0]
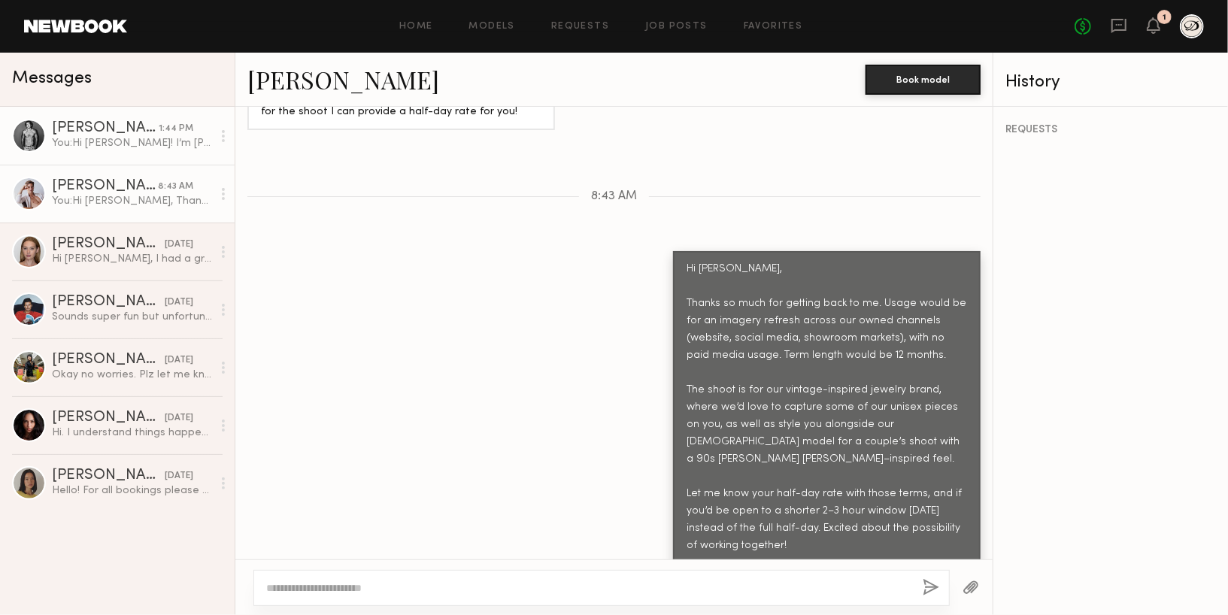
click at [137, 142] on div "You: Hi Kyle! I’m Aidan, founder of Déclarer, a vintage-inspired jewelry brand.…" at bounding box center [132, 143] width 160 height 14
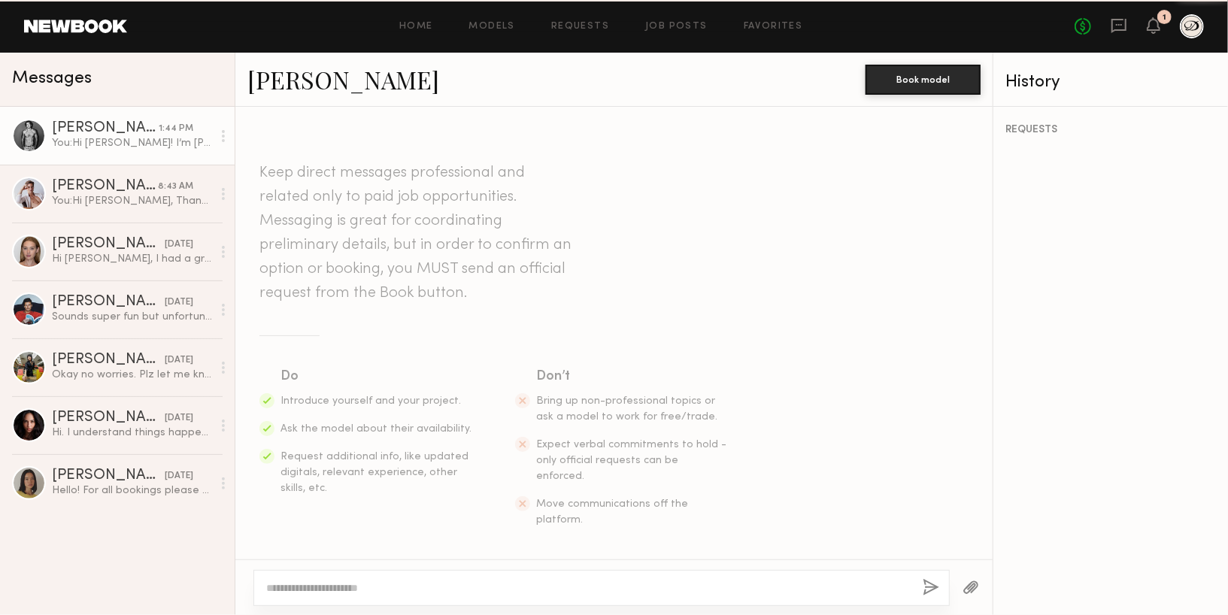
scroll to position [489, 0]
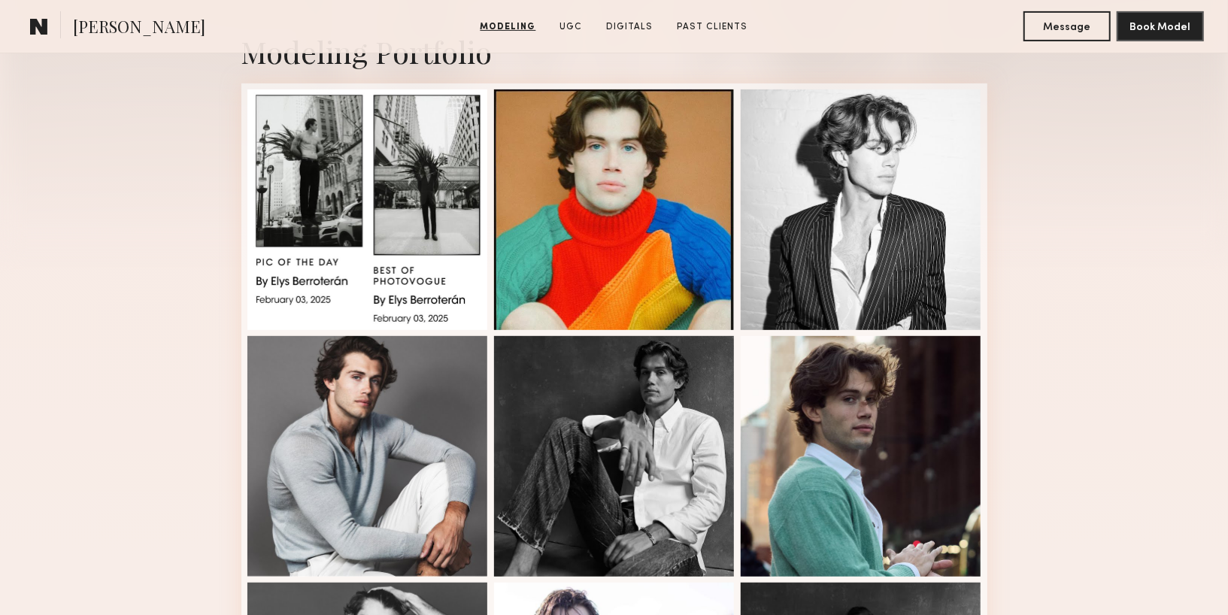
scroll to position [347, 0]
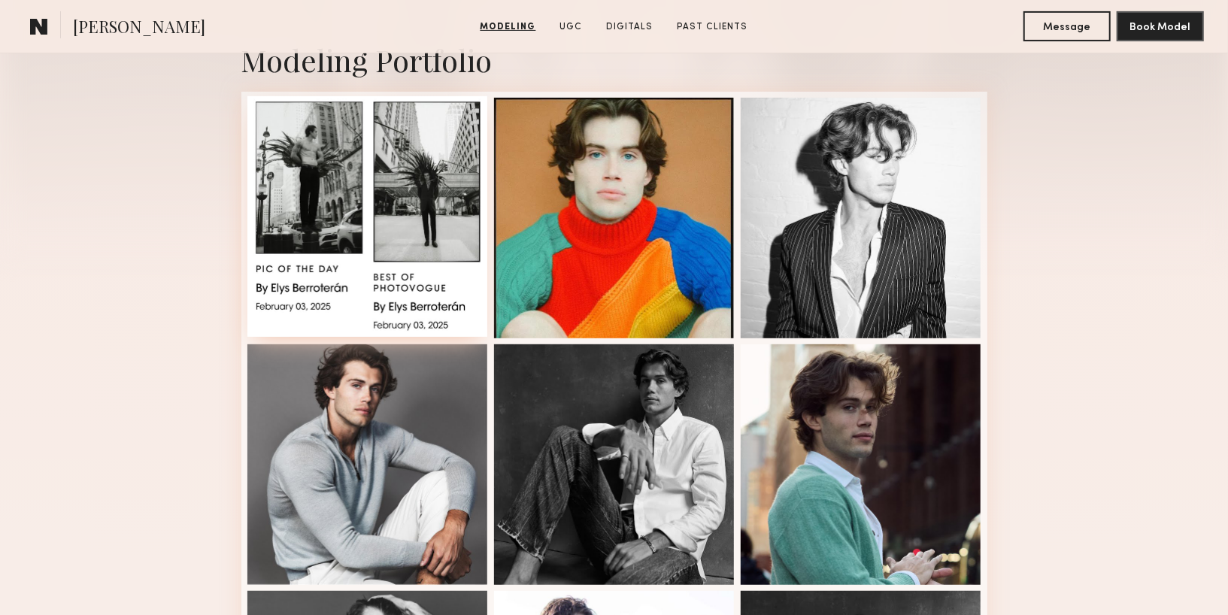
click at [311, 270] on div at bounding box center [367, 216] width 241 height 241
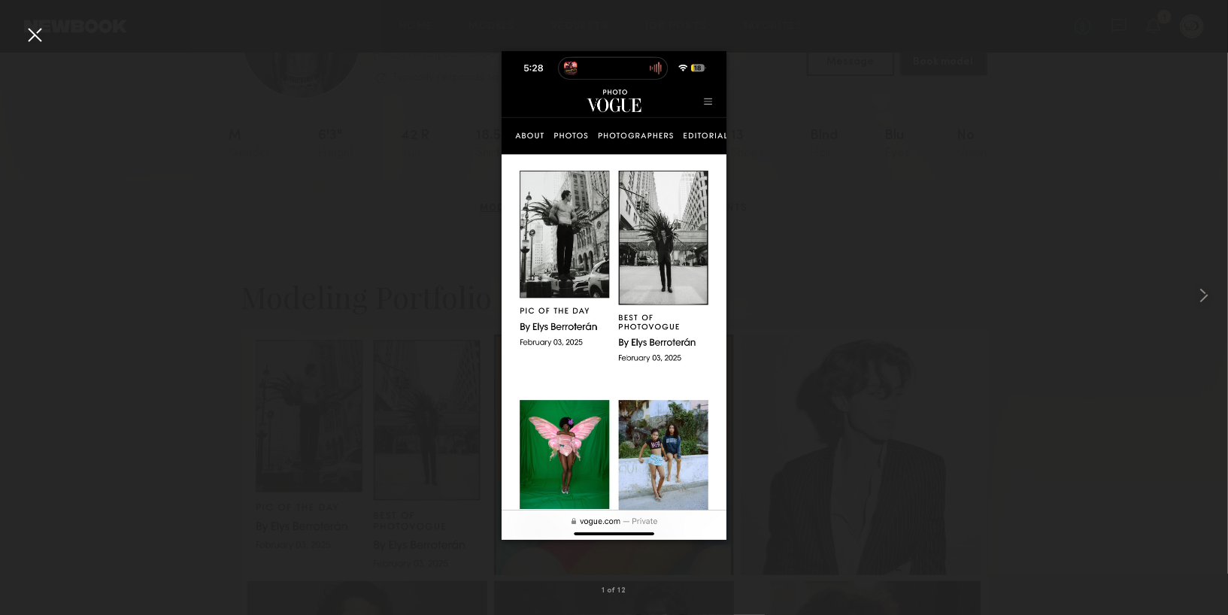
scroll to position [0, 0]
click at [1123, 357] on div at bounding box center [614, 295] width 1228 height 543
click at [39, 22] on nb-gallery-light "1 of 12" at bounding box center [614, 307] width 1228 height 615
click at [39, 36] on div at bounding box center [35, 35] width 24 height 24
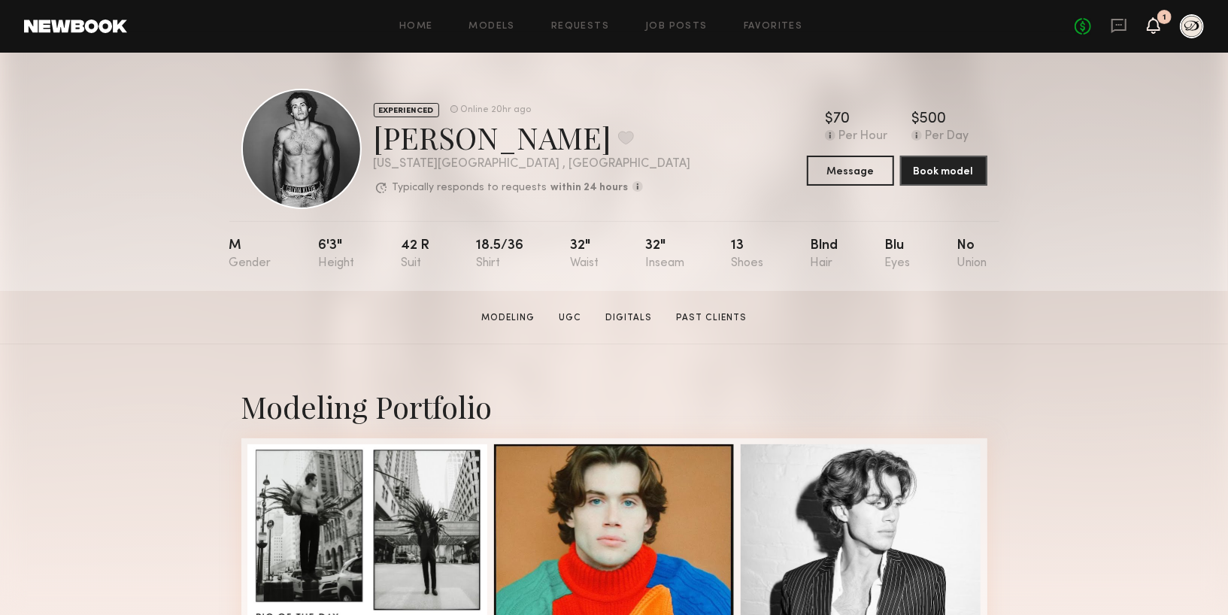
click at [1152, 29] on icon at bounding box center [1154, 25] width 12 height 11
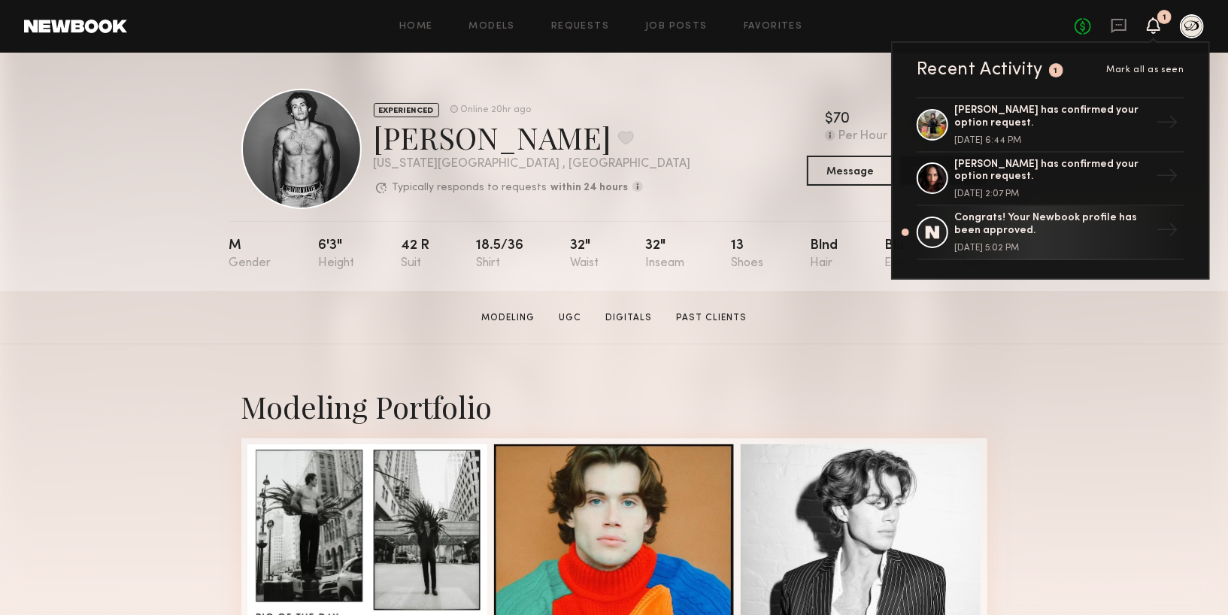
click at [1152, 30] on icon at bounding box center [1154, 25] width 14 height 17
click at [1109, 30] on div "No fees up to $5,000 1 Recent Activity 1 Mark all as seen Mei Li Z. has confirm…" at bounding box center [1139, 26] width 129 height 24
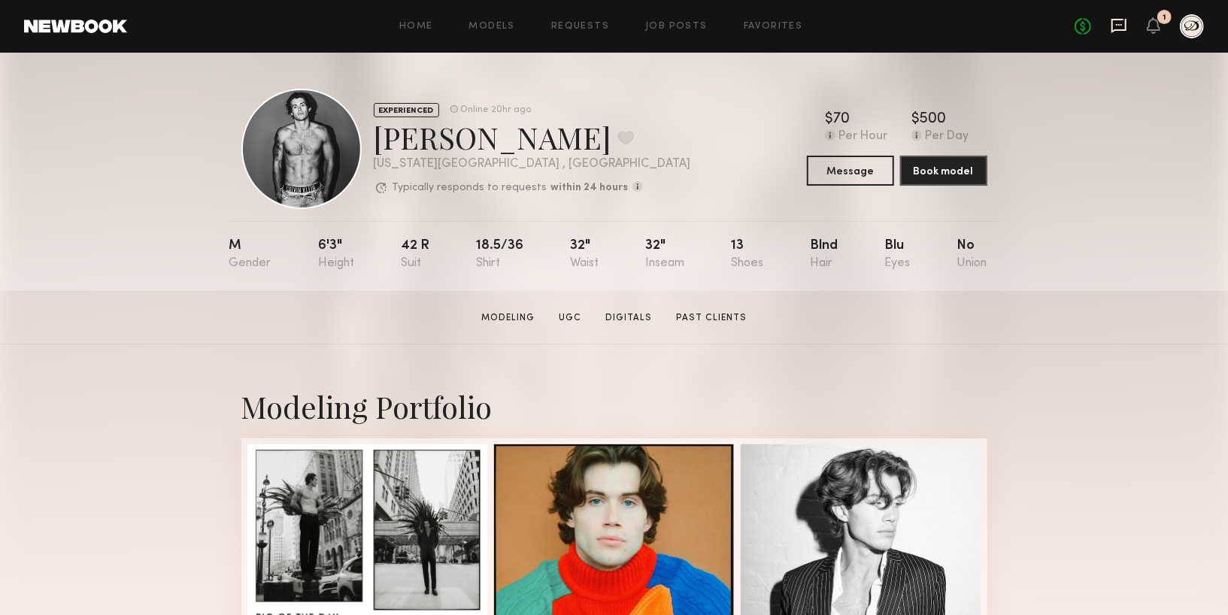
click at [1116, 29] on icon at bounding box center [1119, 26] width 15 height 14
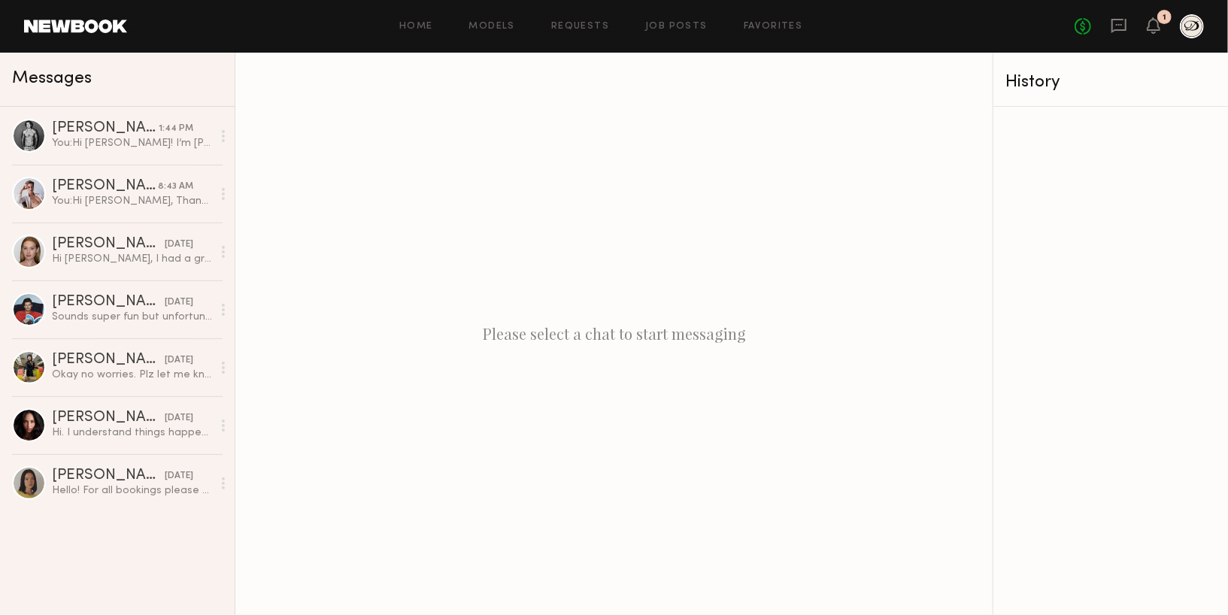
click at [1174, 23] on div "No fees up to $5,000 1" at bounding box center [1139, 26] width 129 height 24
click at [1159, 24] on icon at bounding box center [1154, 25] width 14 height 17
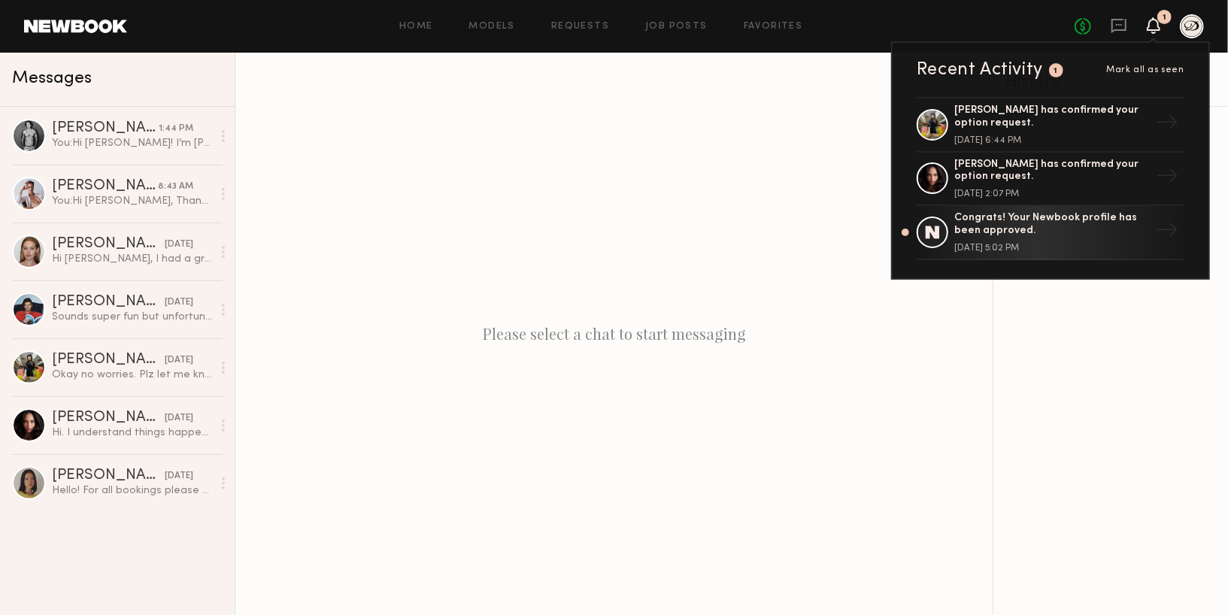
click at [1159, 20] on div "1" at bounding box center [1165, 17] width 14 height 14
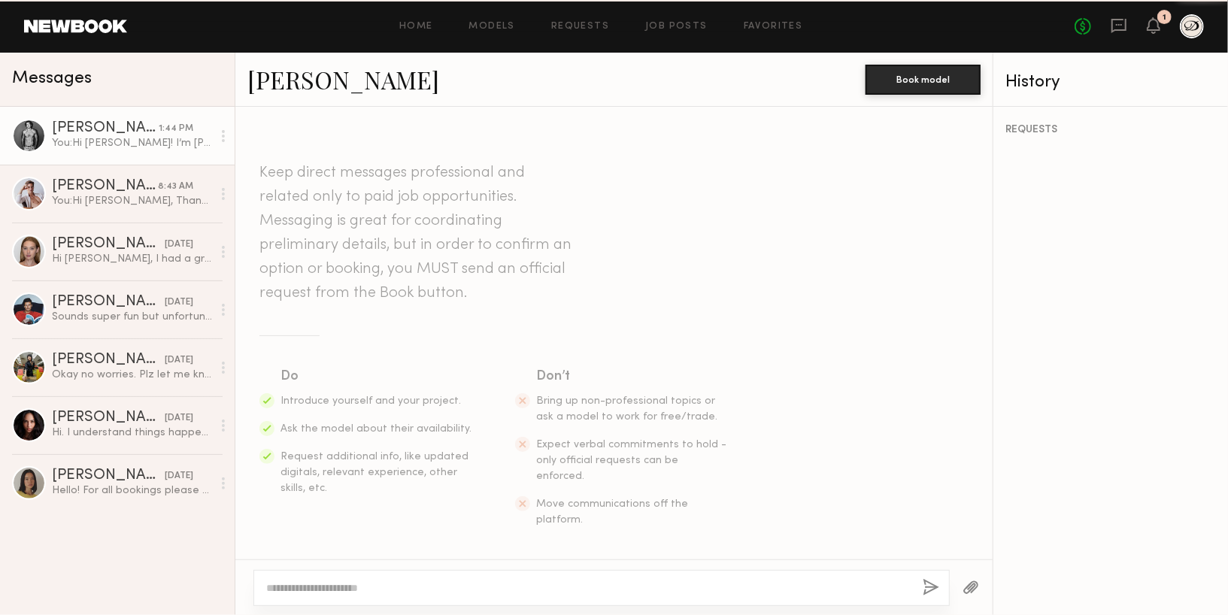
scroll to position [489, 0]
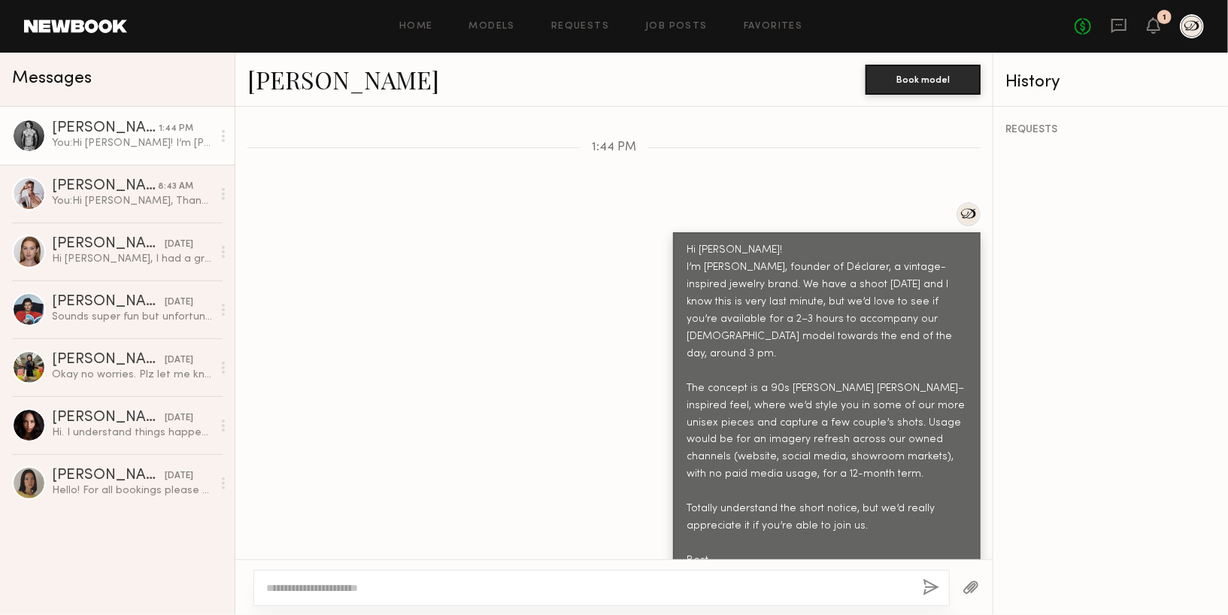
click at [298, 81] on link "[PERSON_NAME]" at bounding box center [343, 79] width 192 height 32
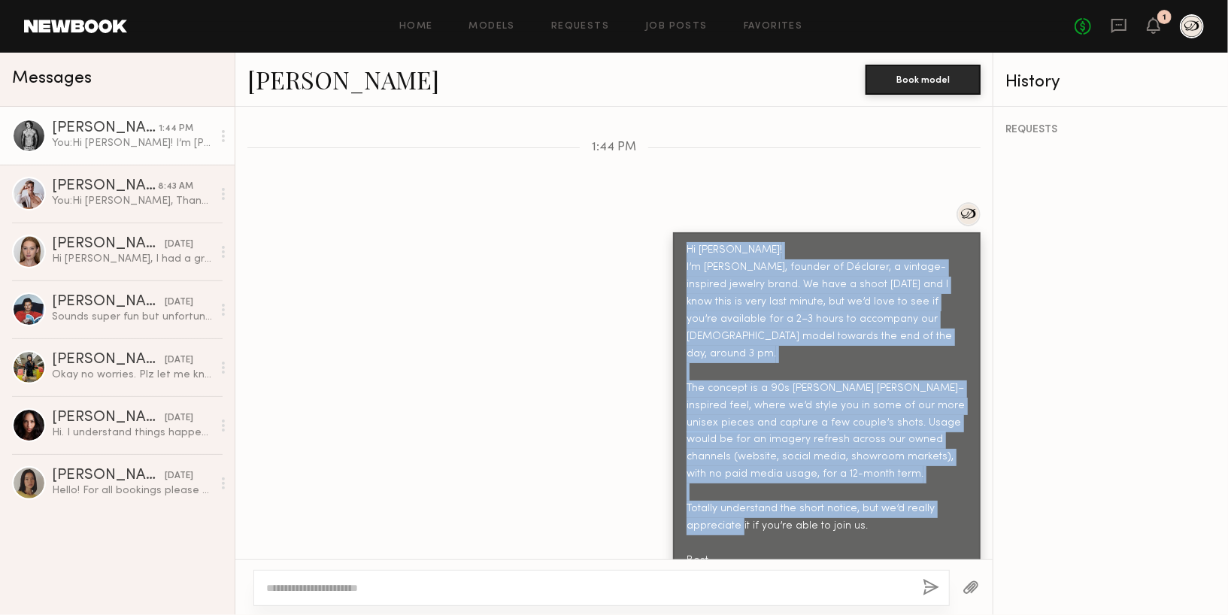
drag, startPoint x: 688, startPoint y: 216, endPoint x: 724, endPoint y: 538, distance: 324.0
click at [724, 538] on div "Hi [PERSON_NAME]! I’m [PERSON_NAME], founder of Déclarer, a vintage-inspired je…" at bounding box center [827, 414] width 281 height 345
copy div "Hi [PERSON_NAME]! I’m [PERSON_NAME], founder of Déclarer, a vintage-inspired je…"
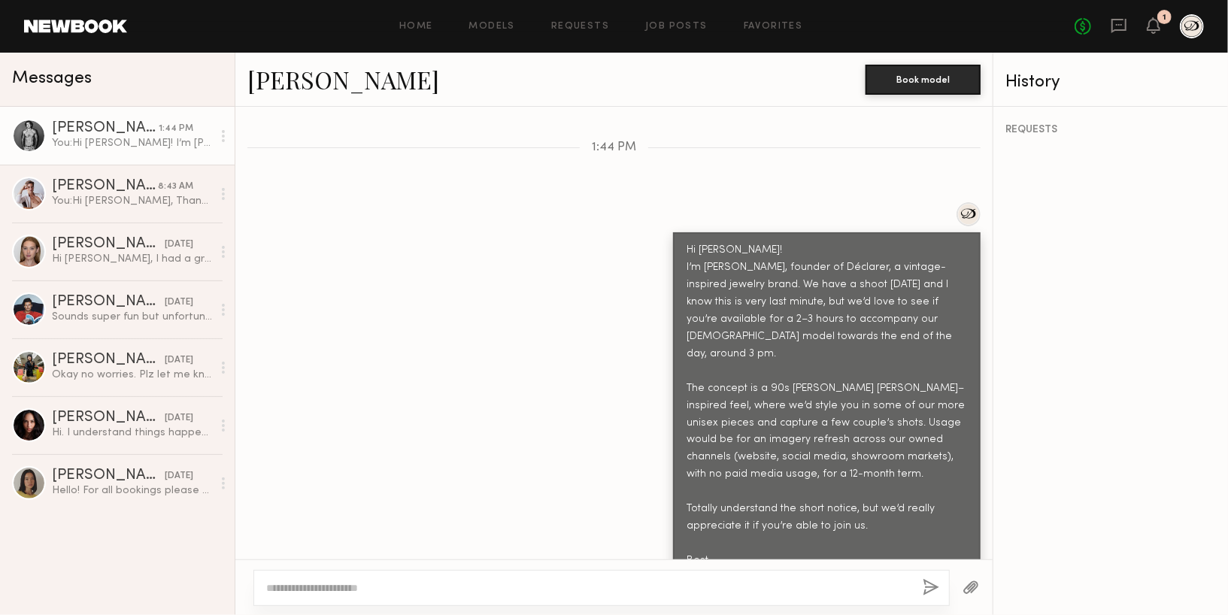
click at [575, 285] on div "Hi [PERSON_NAME]! I’m [PERSON_NAME], founder of Déclarer, a vintage-inspired je…" at bounding box center [614, 399] width 758 height 394
click at [99, 196] on div "You: Hi [PERSON_NAME], Thanks so much for getting back to me. Usage would be fo…" at bounding box center [132, 201] width 160 height 14
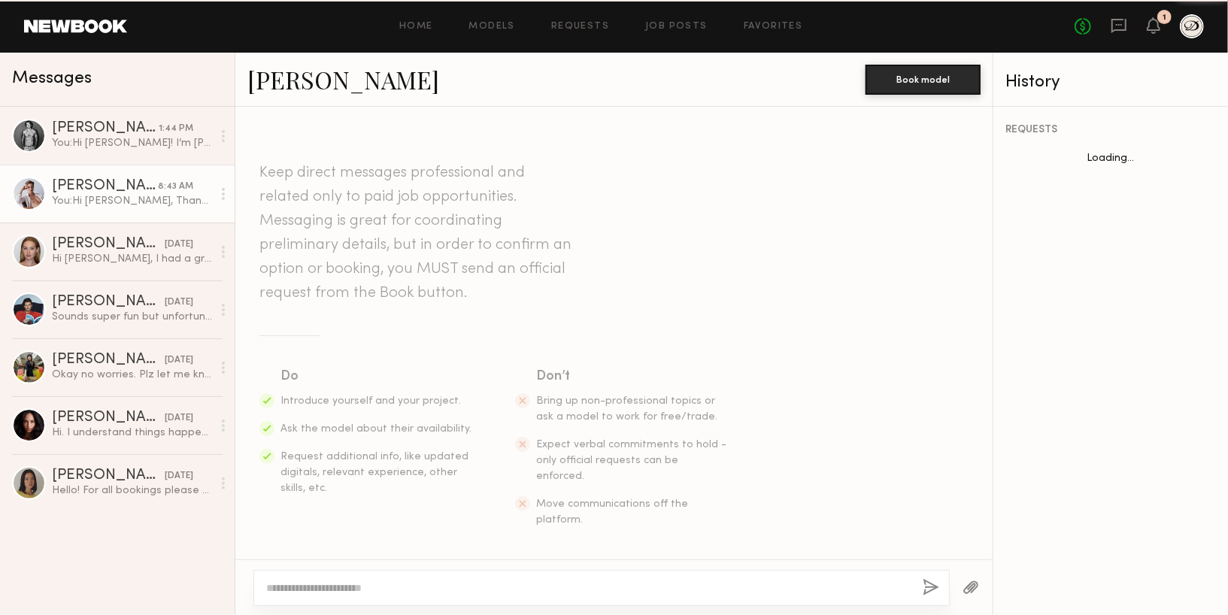
scroll to position [1039, 0]
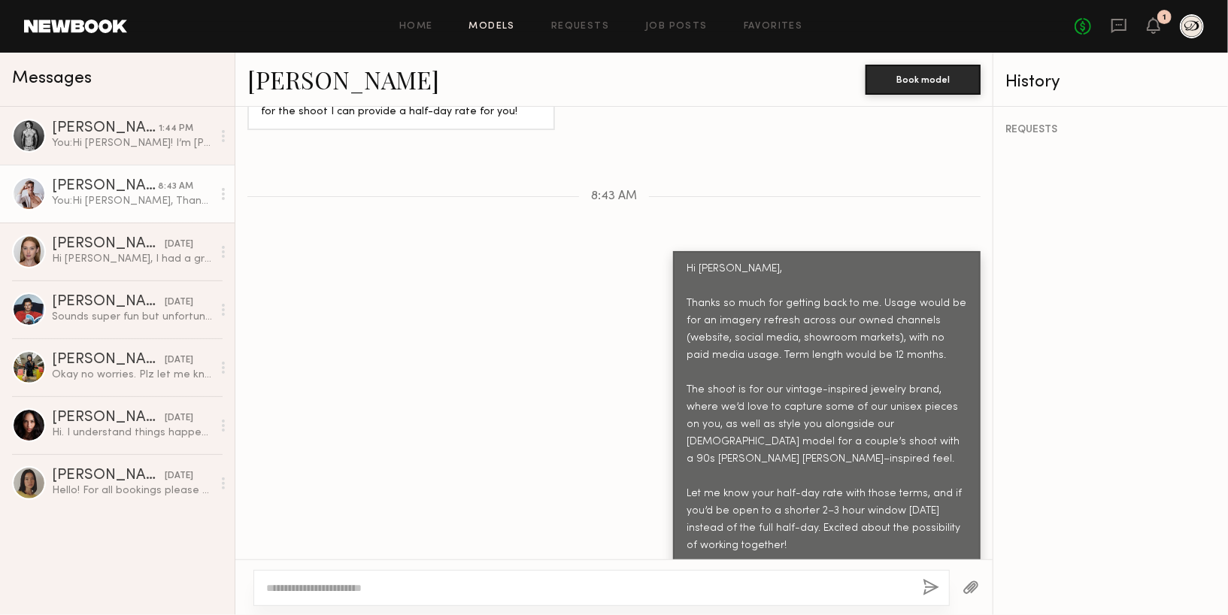
click at [493, 28] on link "Models" at bounding box center [492, 27] width 46 height 10
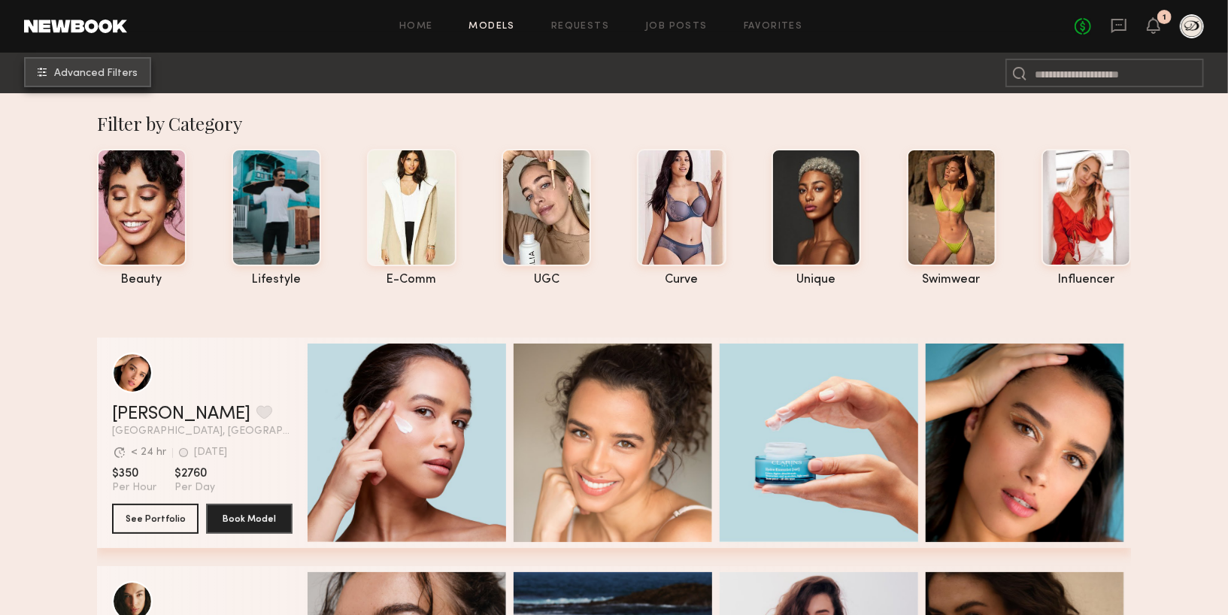
click at [134, 68] on span "Advanced Filters" at bounding box center [96, 73] width 84 height 11
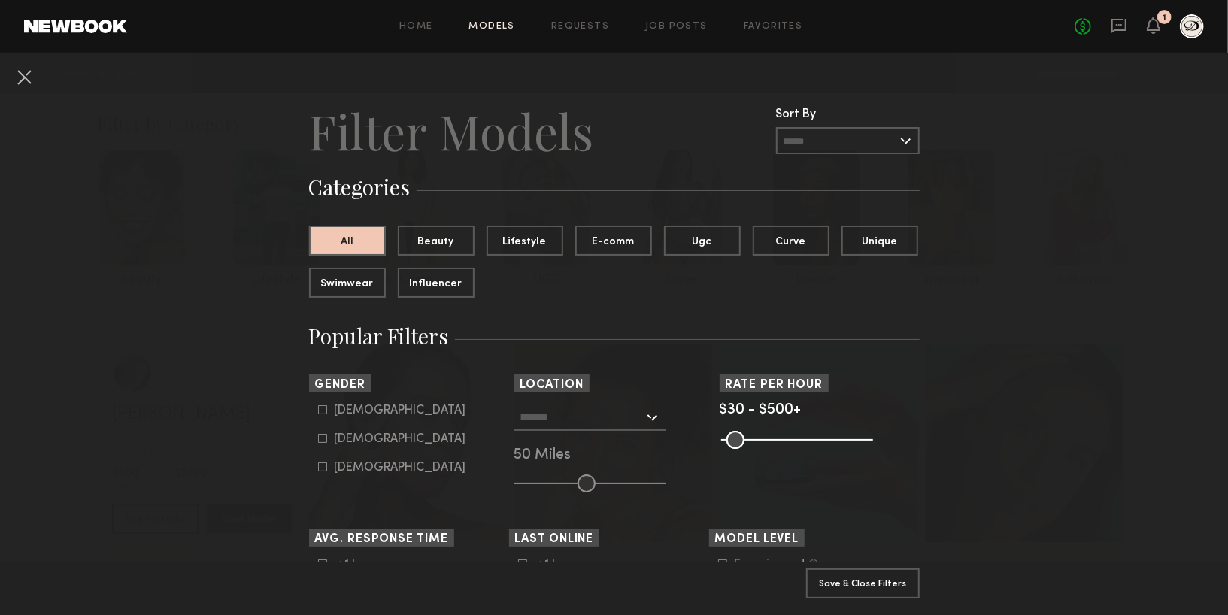
click at [342, 414] on div "Male" at bounding box center [401, 410] width 132 height 9
type input "*"
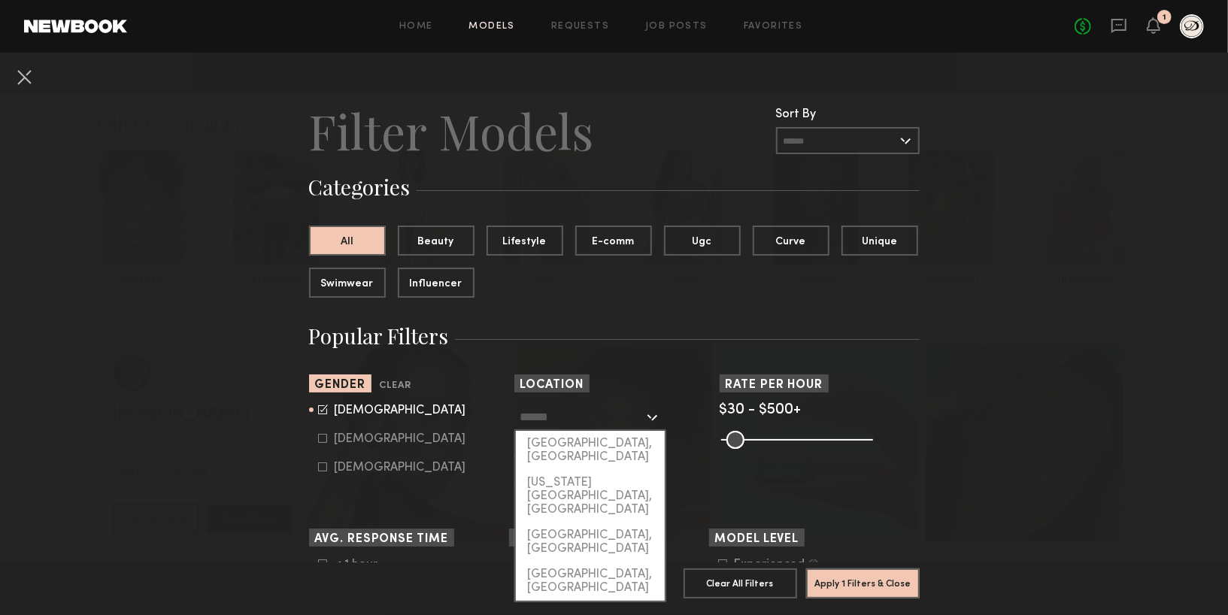
click at [581, 411] on input "text" at bounding box center [582, 417] width 123 height 26
click at [585, 470] on div "[US_STATE][GEOGRAPHIC_DATA], [GEOGRAPHIC_DATA]" at bounding box center [590, 496] width 149 height 53
type input "**********"
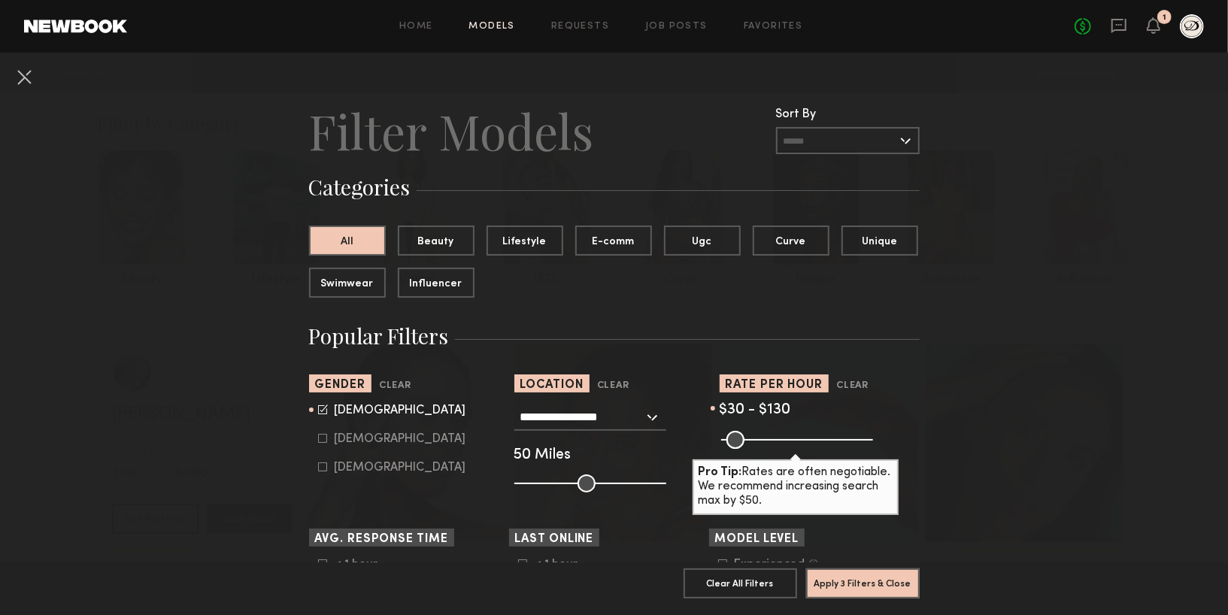
drag, startPoint x: 864, startPoint y: 438, endPoint x: 755, endPoint y: 435, distance: 109.1
click at [755, 435] on input "range" at bounding box center [797, 440] width 152 height 18
type input "***"
click at [758, 433] on input "range" at bounding box center [797, 440] width 152 height 18
click at [891, 581] on button "Apply 3 Filters & Close" at bounding box center [863, 583] width 114 height 30
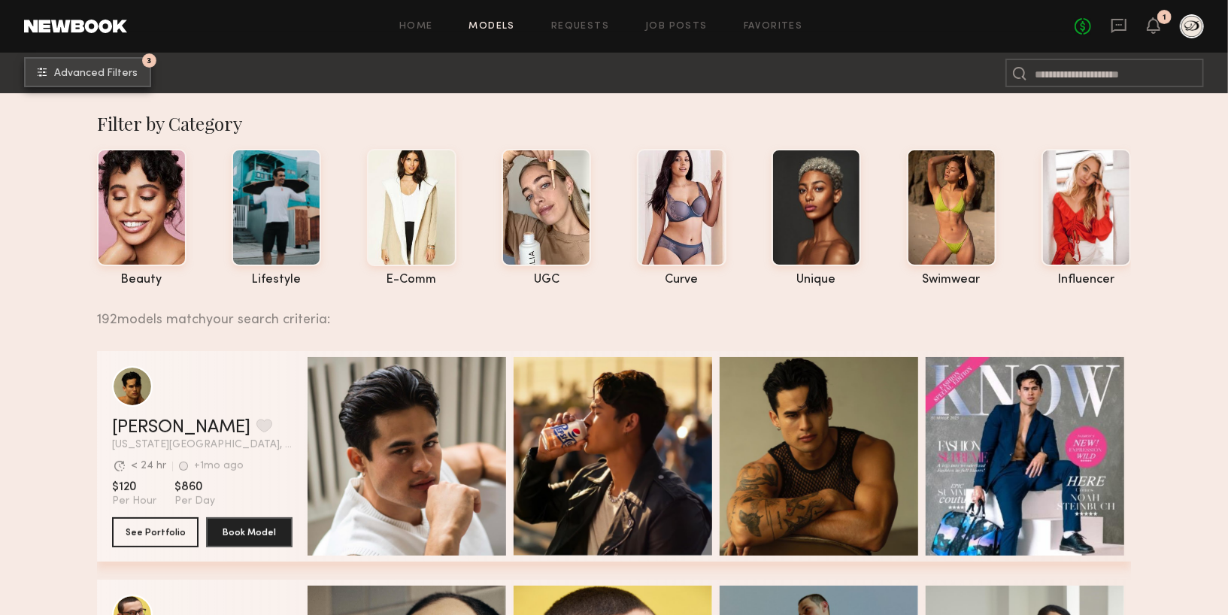
click at [141, 70] on button "3 Advanced Filters" at bounding box center [87, 72] width 127 height 30
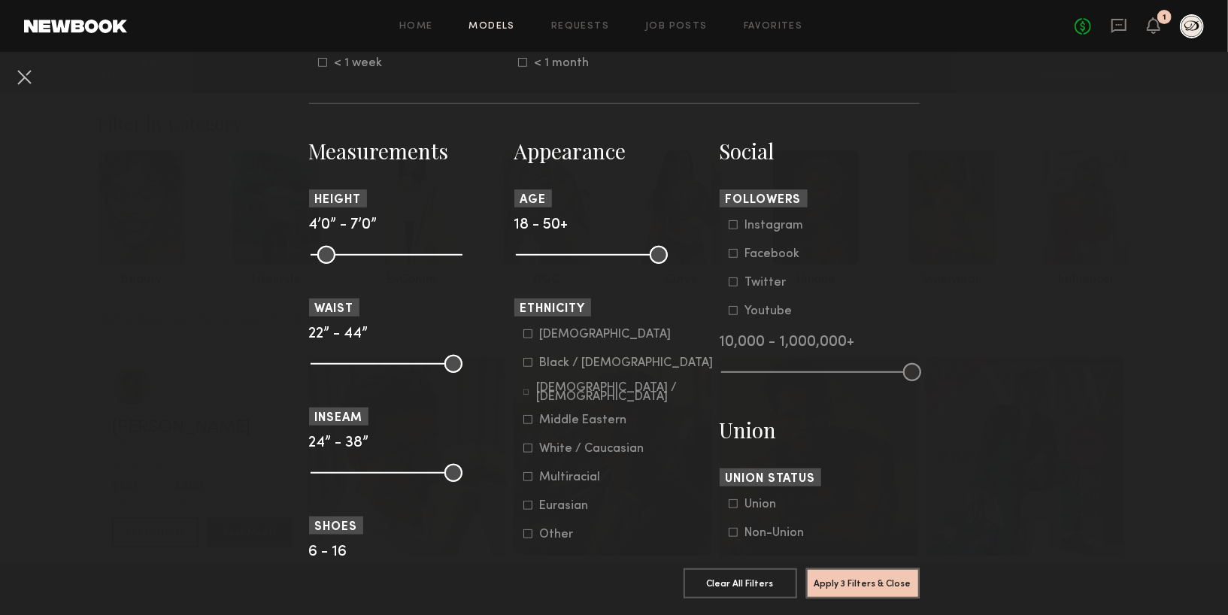
scroll to position [587, 0]
click at [527, 451] on icon at bounding box center [528, 449] width 9 height 9
click at [849, 581] on button "Apply 4 Filters & Close" at bounding box center [863, 583] width 114 height 30
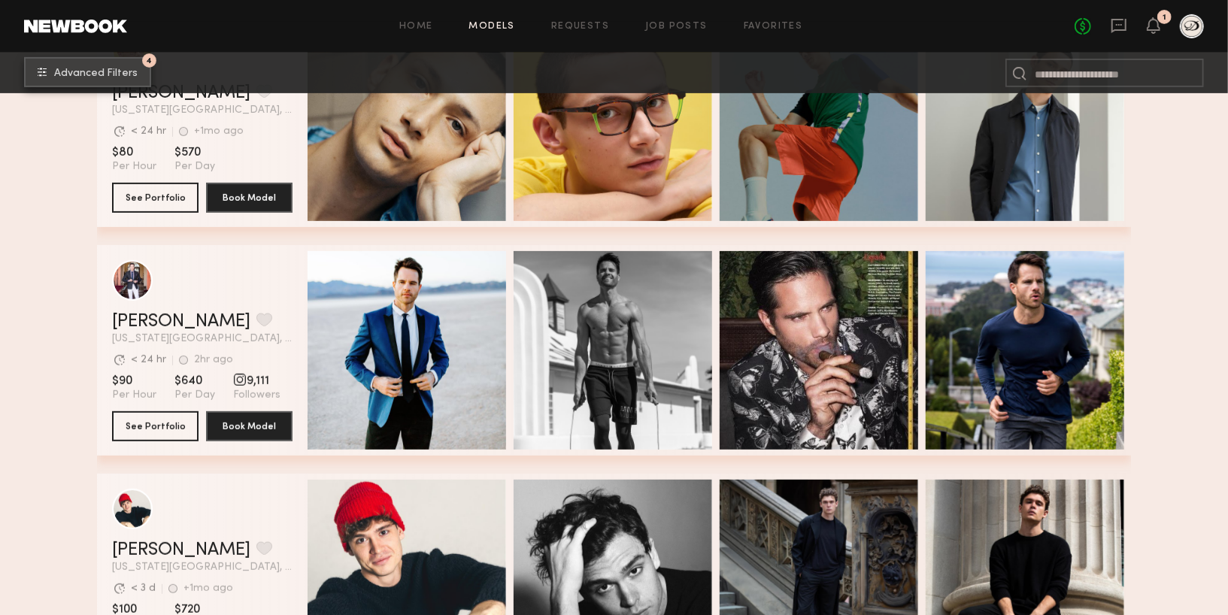
scroll to position [581, 0]
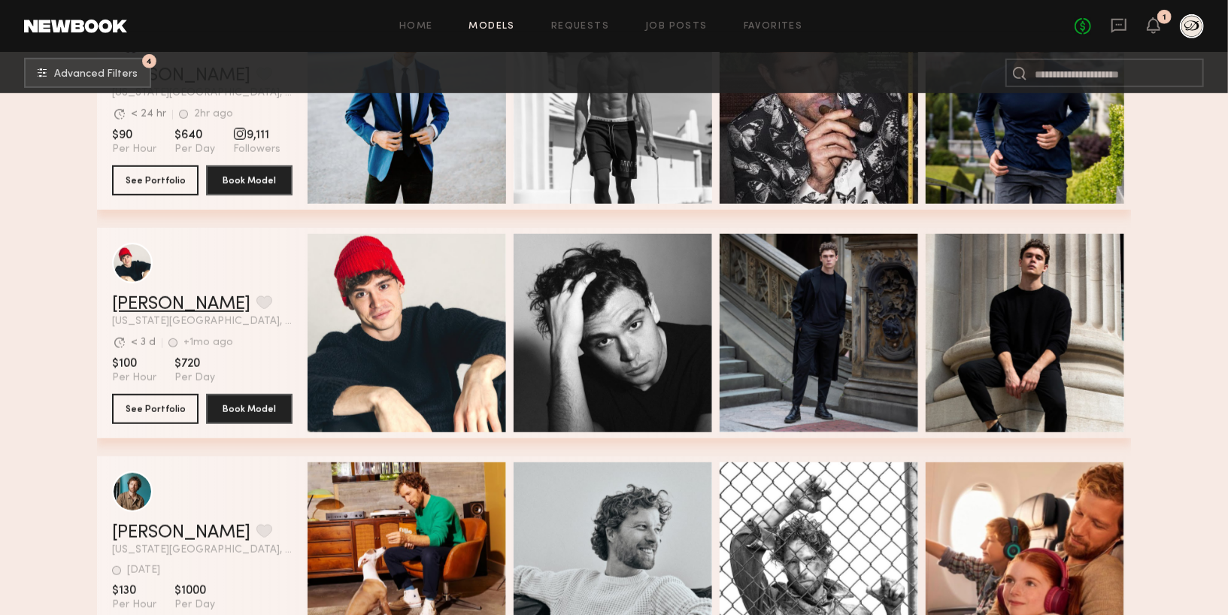
click at [149, 308] on link "Egor K." at bounding box center [181, 305] width 138 height 18
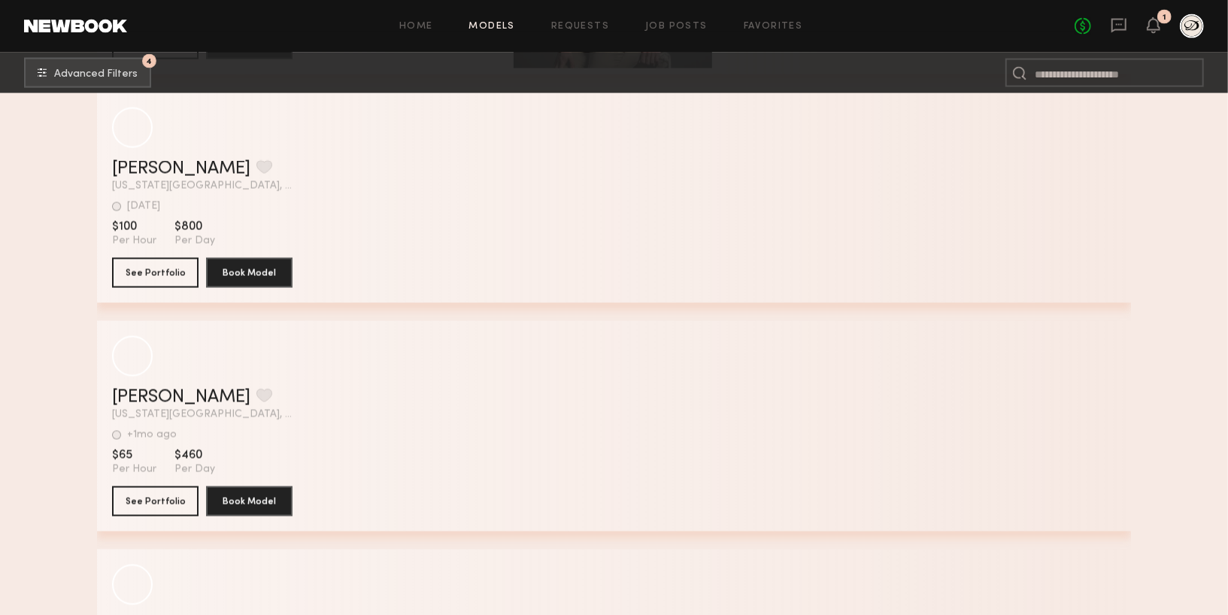
scroll to position [12722, 0]
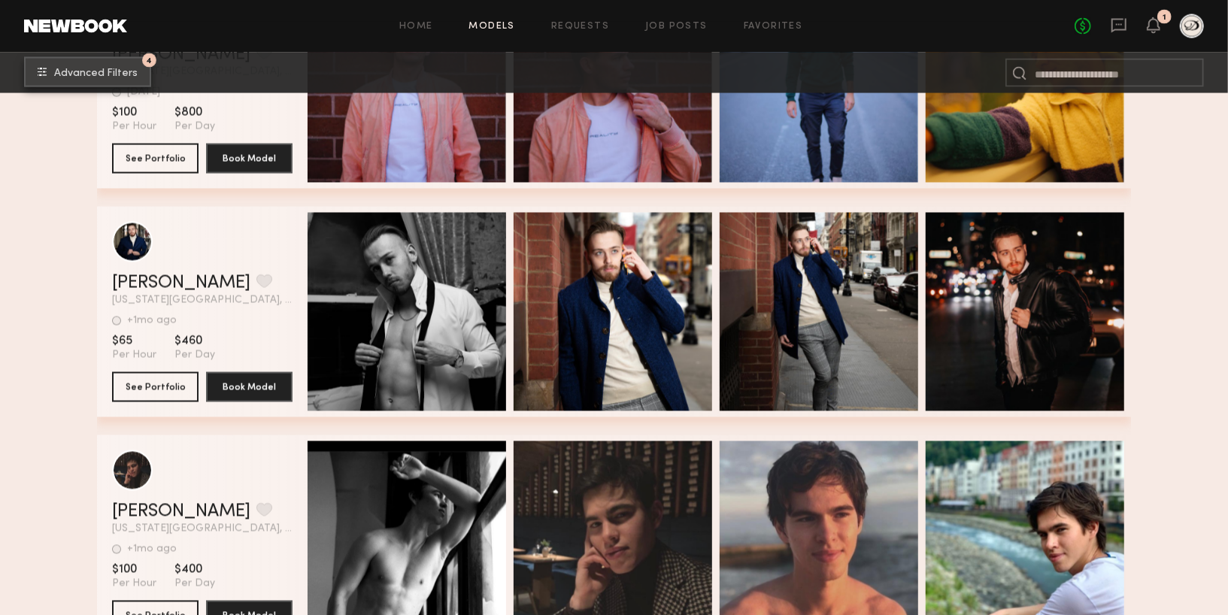
click at [107, 65] on button "4 Advanced Filters" at bounding box center [87, 72] width 127 height 30
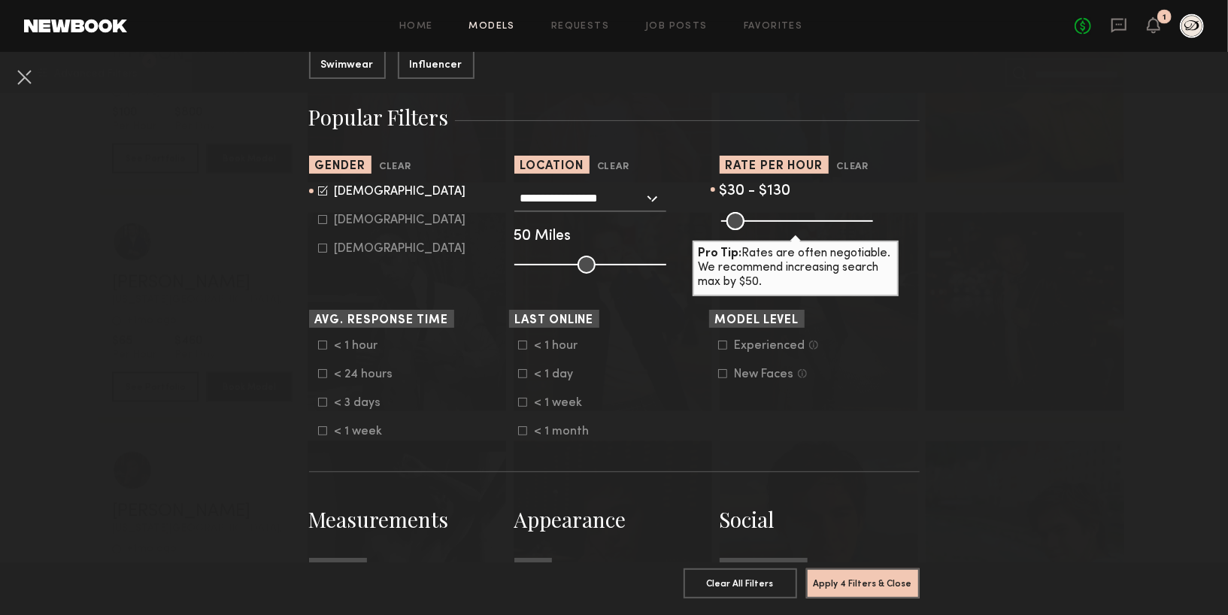
scroll to position [220, 0]
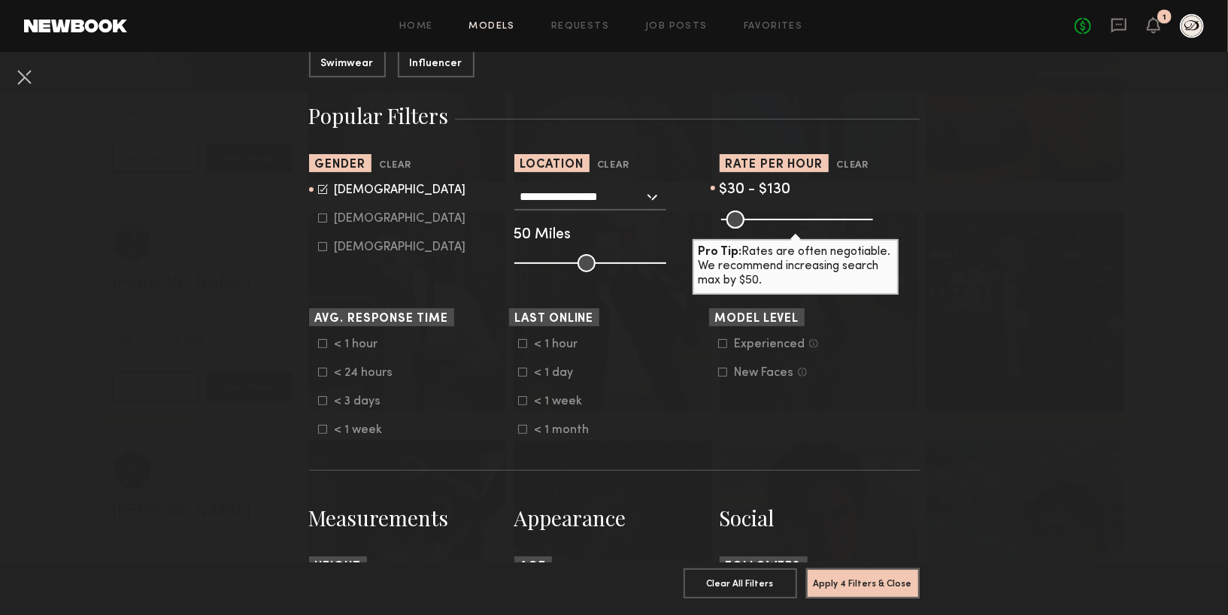
click at [522, 374] on icon at bounding box center [522, 372] width 9 height 9
click at [522, 399] on icon at bounding box center [522, 400] width 9 height 9
click at [523, 354] on form "< 1 hour < 1 day < 1 week < 1 month" at bounding box center [613, 387] width 191 height 99
click at [524, 343] on icon at bounding box center [522, 343] width 9 height 9
click at [829, 578] on button "Apply 5 Filters & Close" at bounding box center [863, 583] width 114 height 30
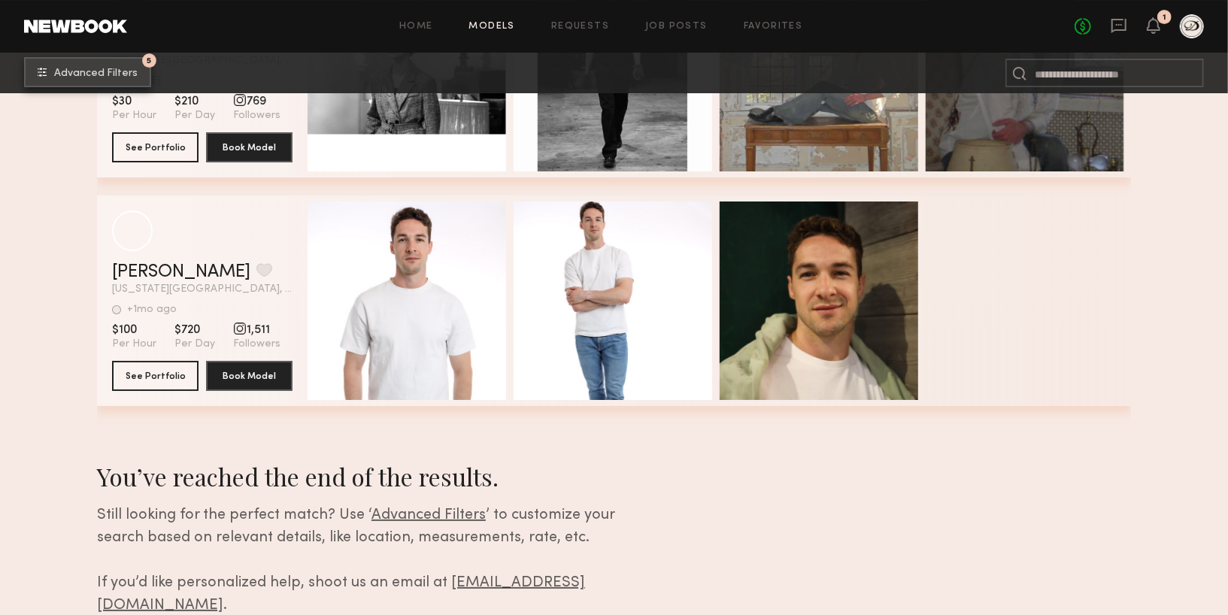
scroll to position [3588, 0]
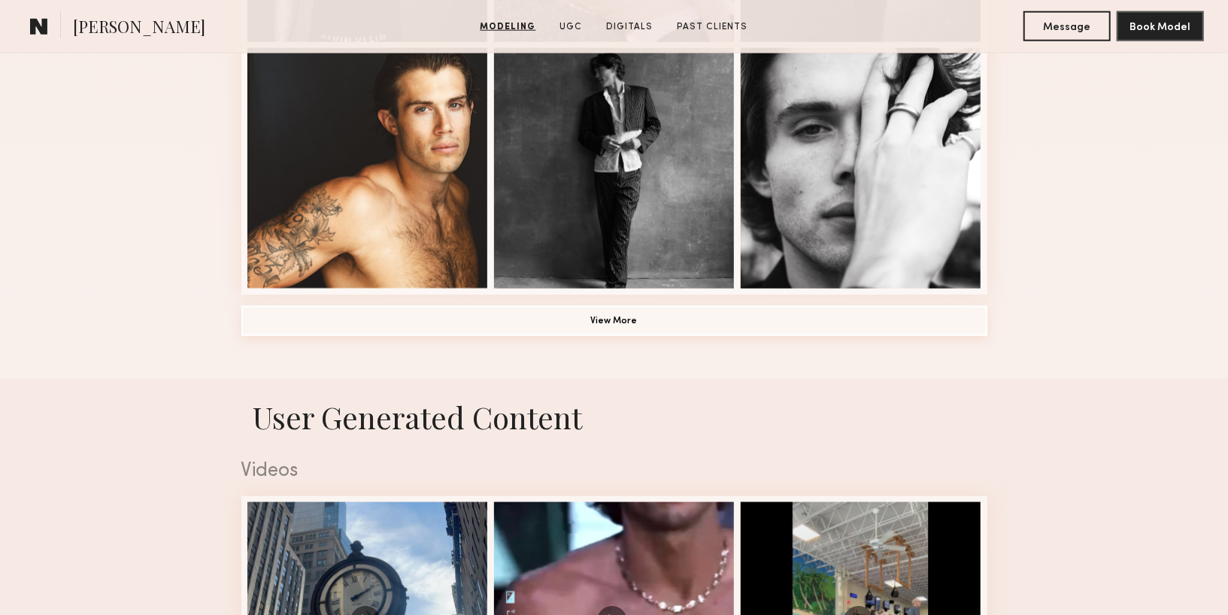
scroll to position [1137, 0]
click at [434, 318] on button "View More" at bounding box center [614, 320] width 746 height 30
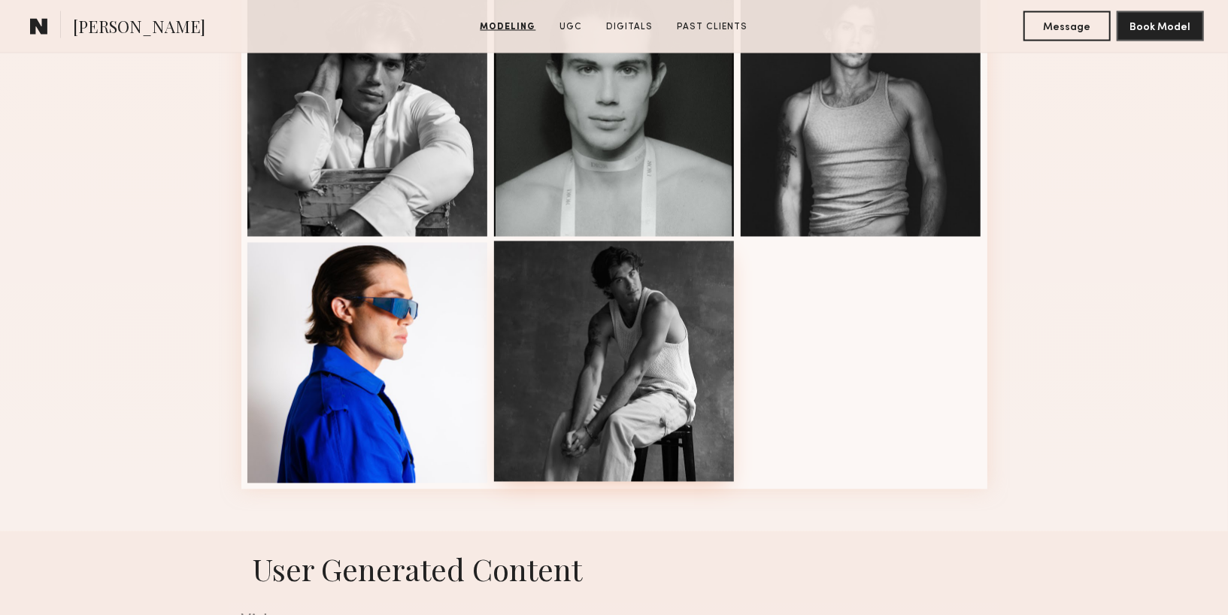
scroll to position [1686, 0]
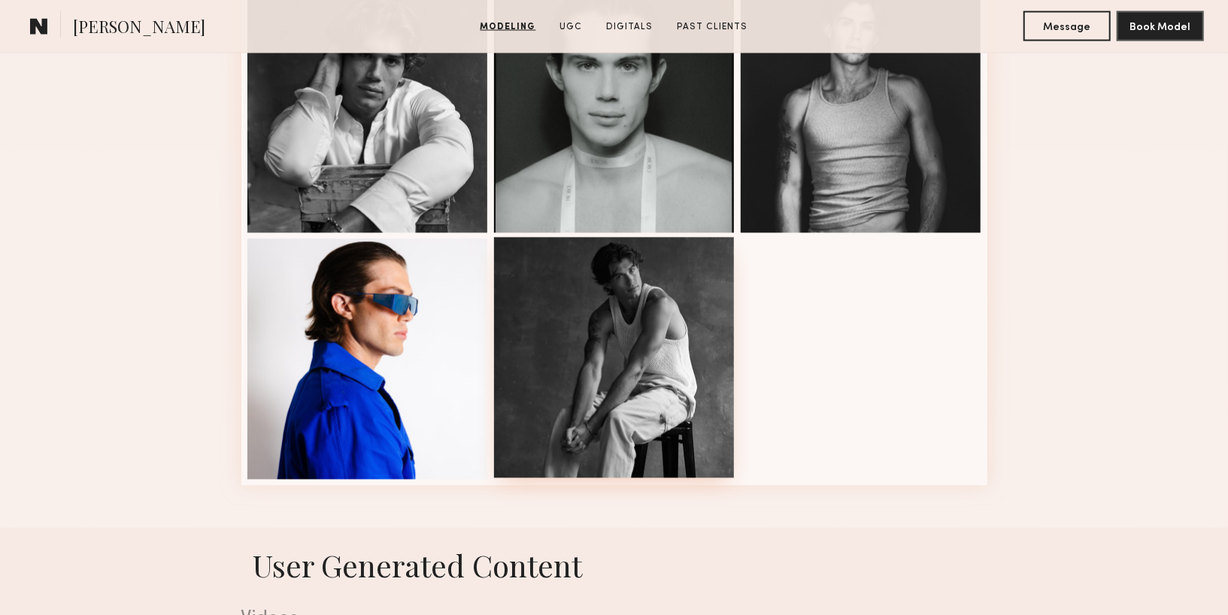
click at [597, 356] on div at bounding box center [614, 358] width 241 height 241
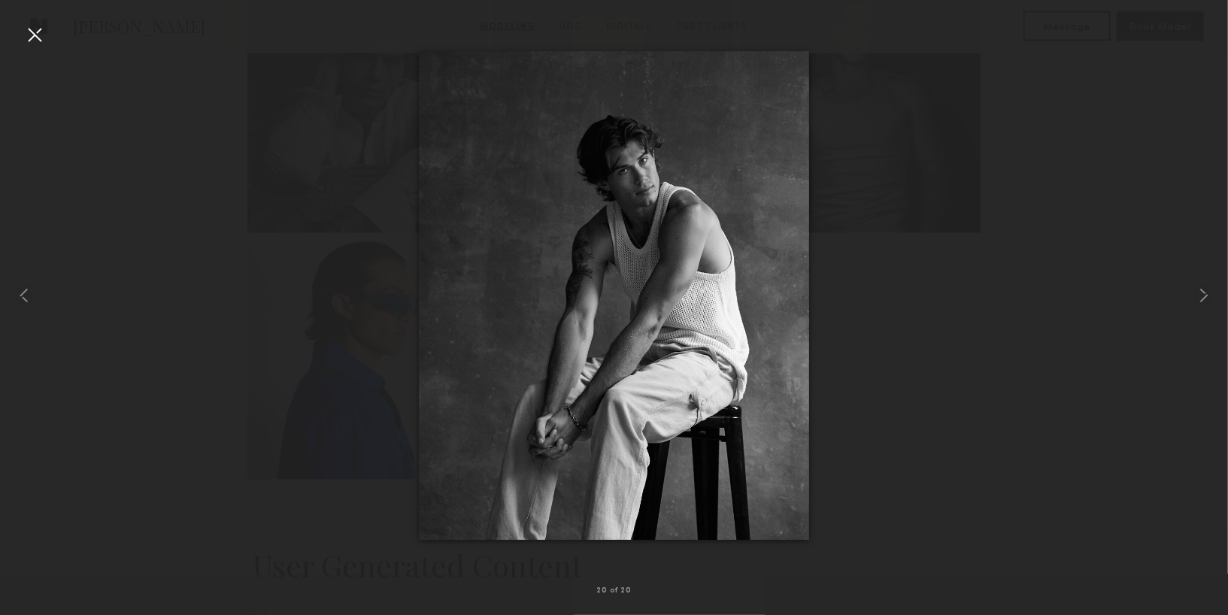
click at [966, 244] on div at bounding box center [614, 295] width 1228 height 543
click at [38, 39] on div at bounding box center [35, 35] width 24 height 24
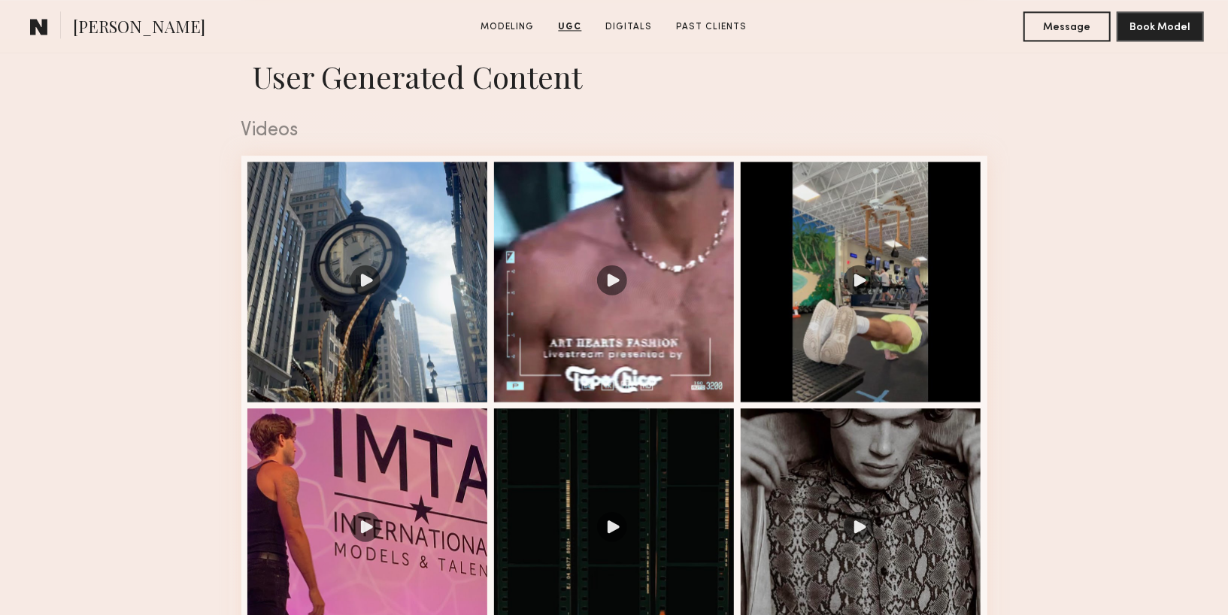
scroll to position [2014, 0]
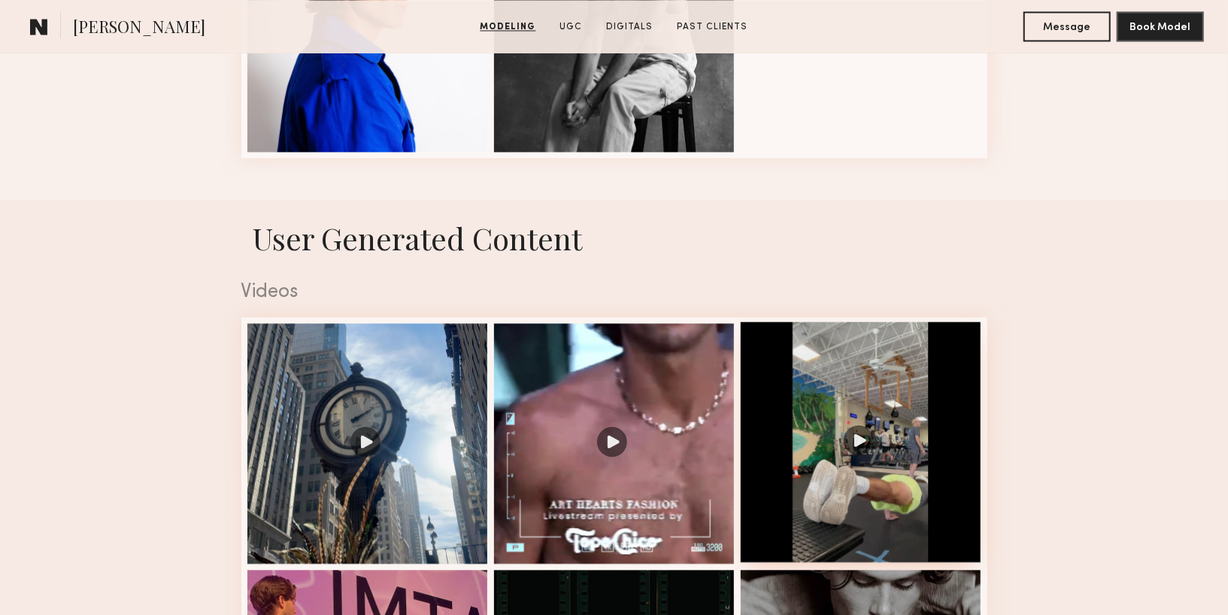
click at [794, 387] on div at bounding box center [861, 442] width 241 height 241
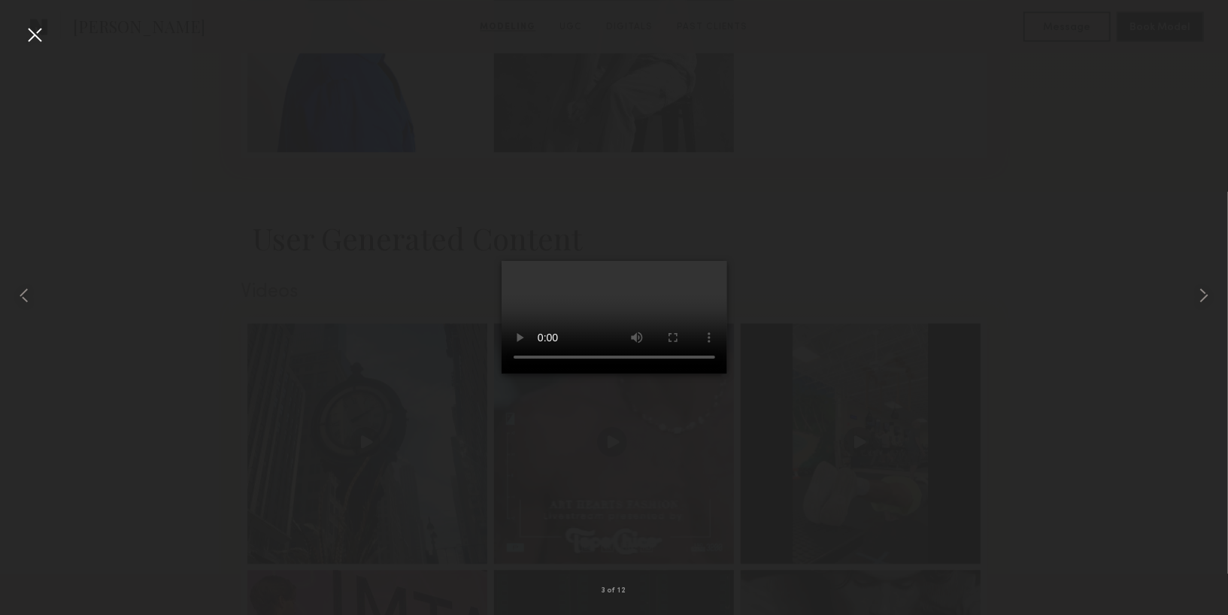
click at [40, 29] on div at bounding box center [35, 35] width 24 height 24
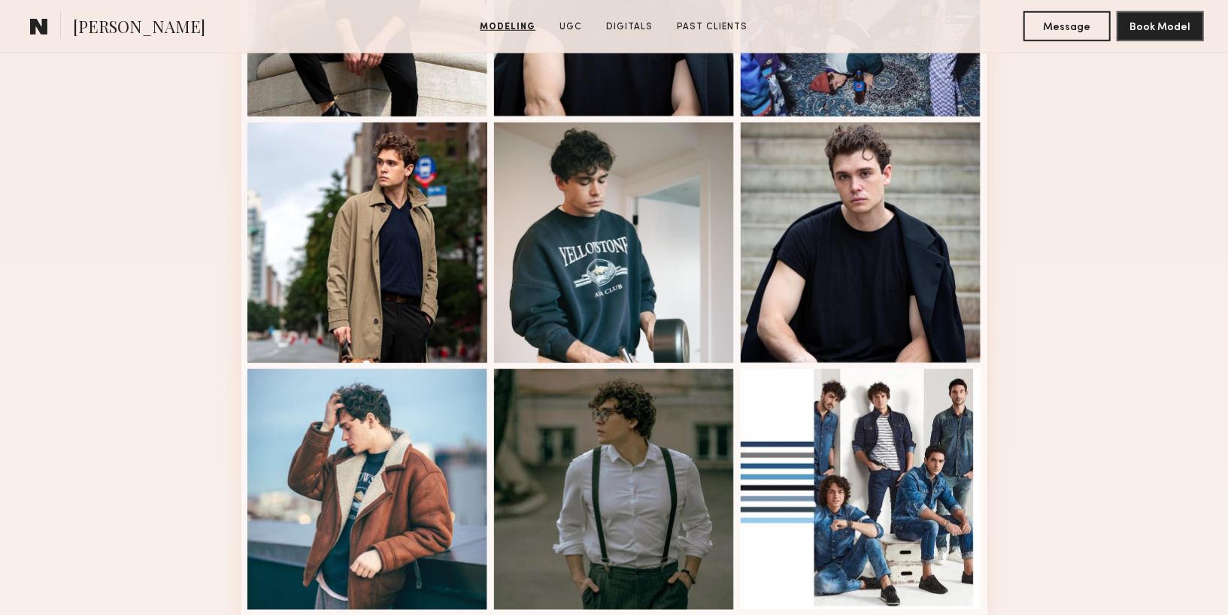
scroll to position [824, 0]
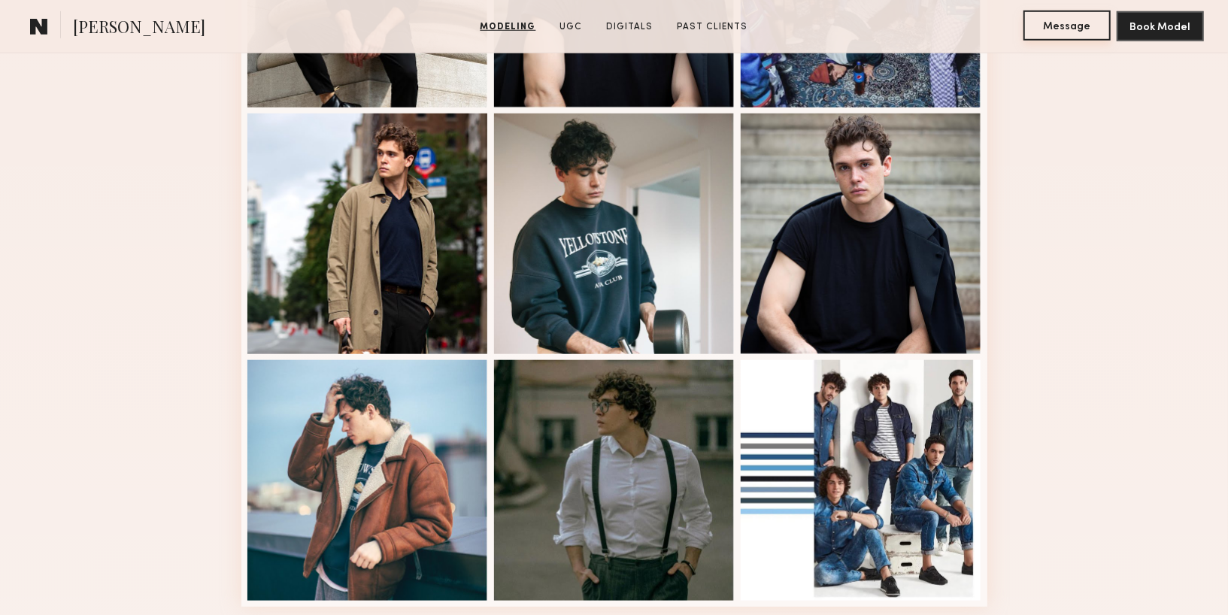
click at [1074, 33] on button "Message" at bounding box center [1067, 26] width 87 height 30
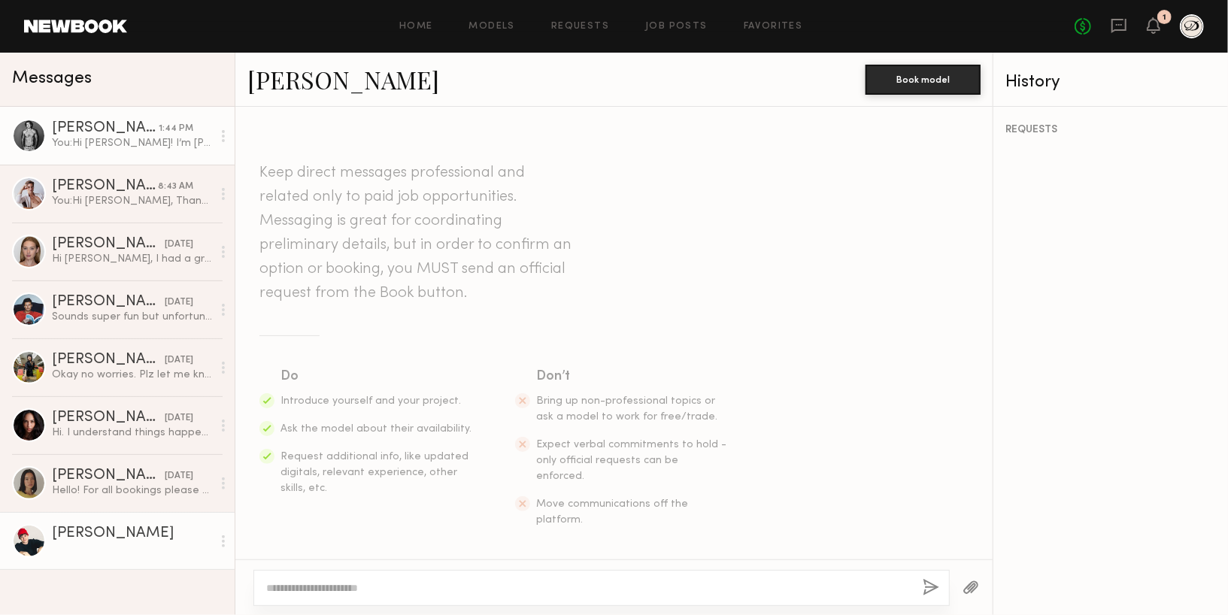
click at [155, 150] on link "[PERSON_NAME] 1:44 PM You: Hi [PERSON_NAME]! I’m [PERSON_NAME], founder of Décl…" at bounding box center [117, 136] width 235 height 58
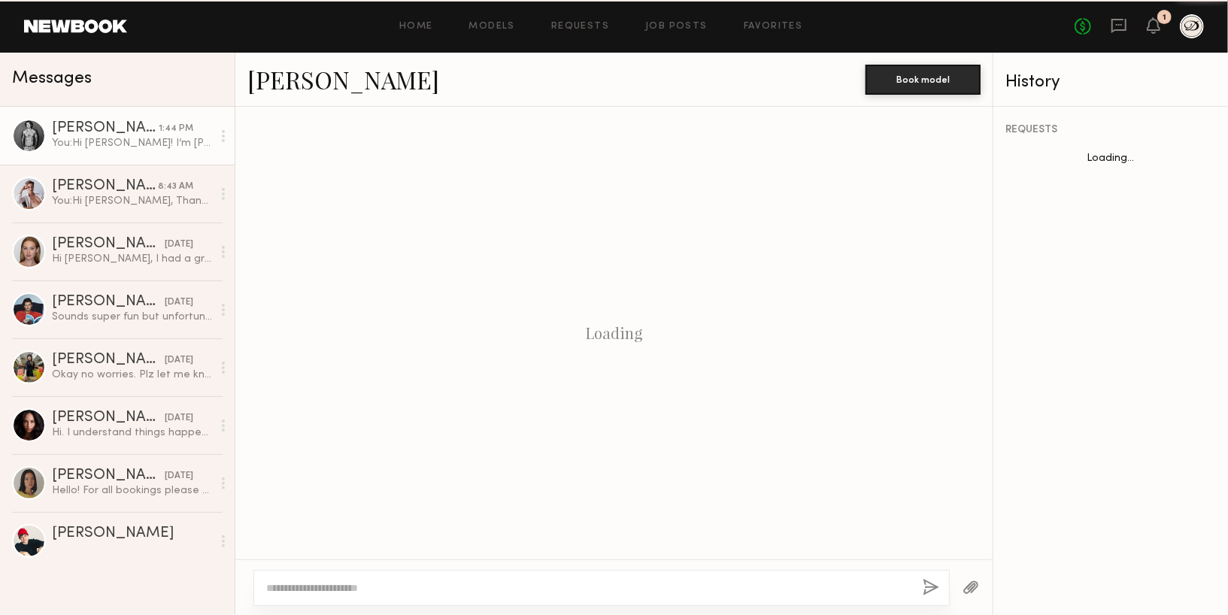
scroll to position [489, 0]
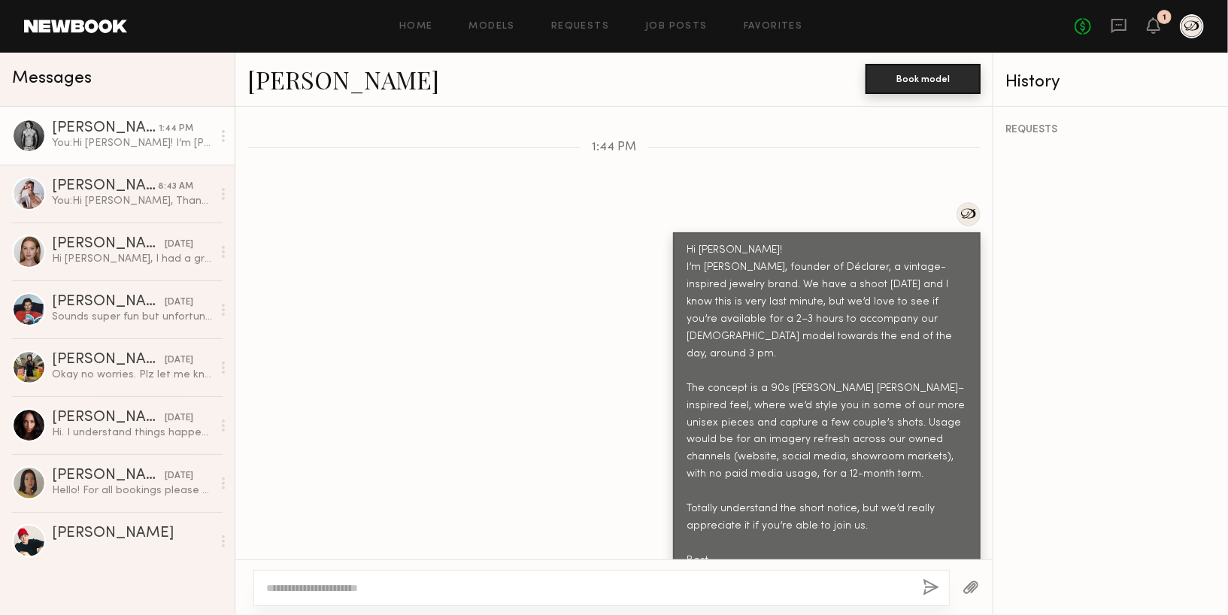
click at [880, 74] on button "Book model" at bounding box center [923, 79] width 115 height 30
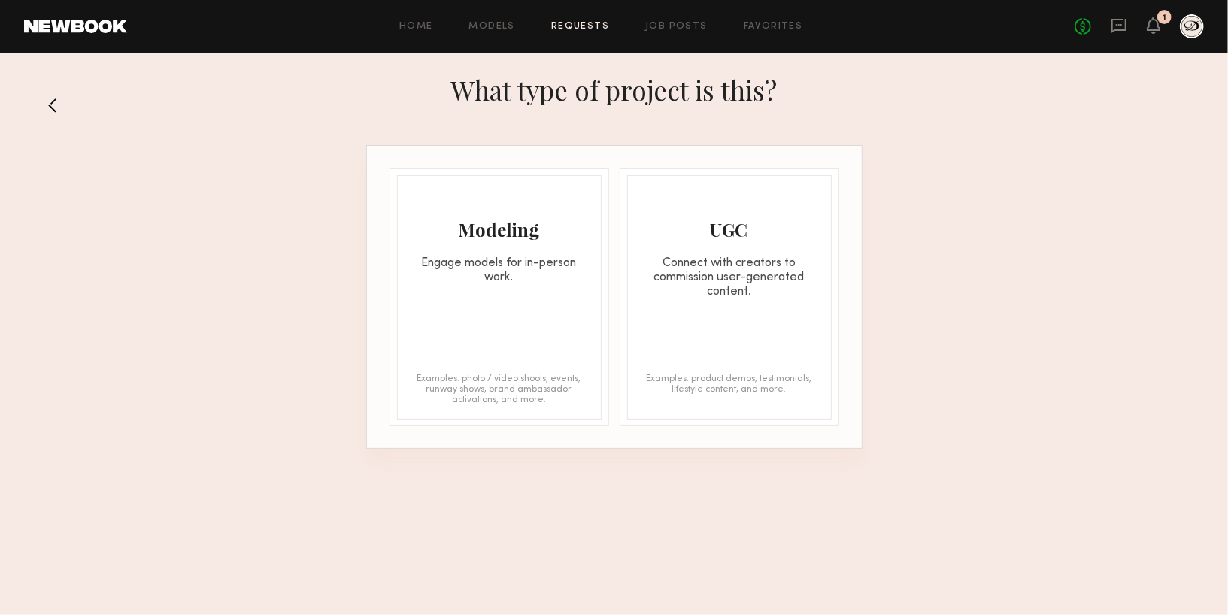
click at [569, 258] on div "Engage models for in-person work." at bounding box center [499, 271] width 203 height 29
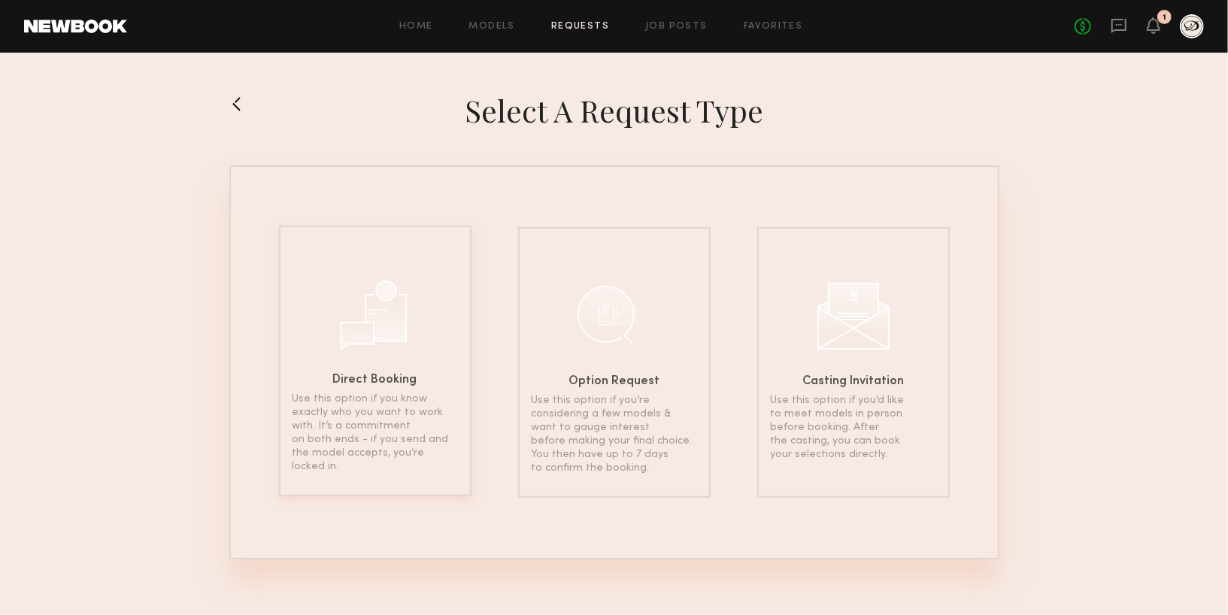
click at [393, 317] on div at bounding box center [375, 312] width 75 height 75
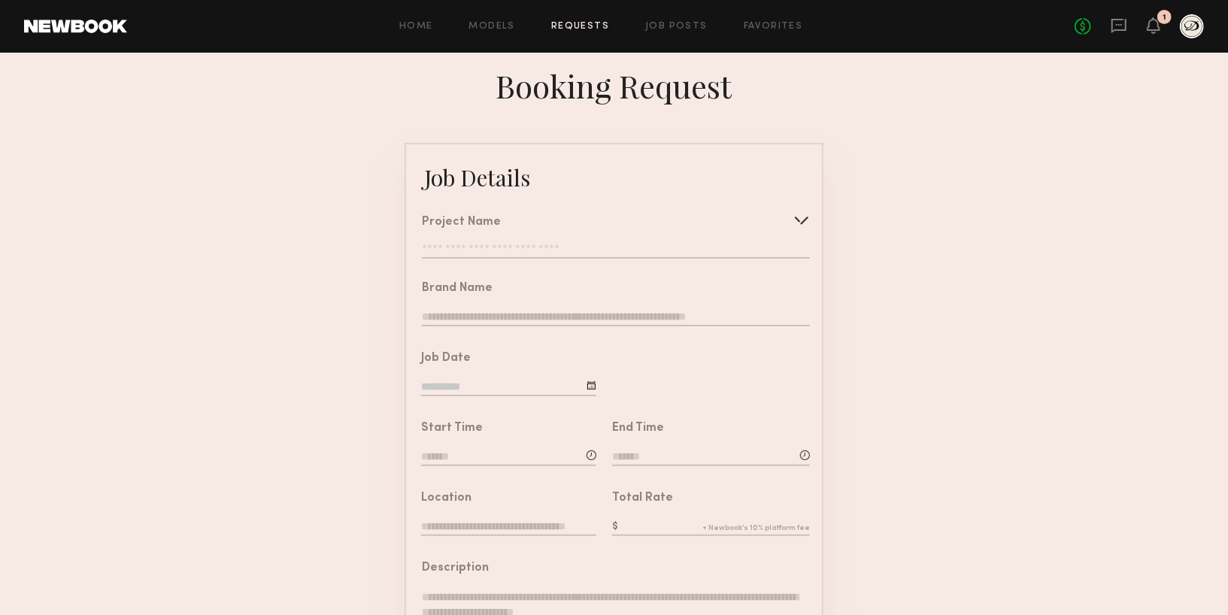
click at [467, 242] on div "Project Name Create Use recent modeling project Déclarer Jewelry New Collection…" at bounding box center [616, 238] width 388 height 42
click at [485, 250] on input "text" at bounding box center [616, 251] width 388 height 15
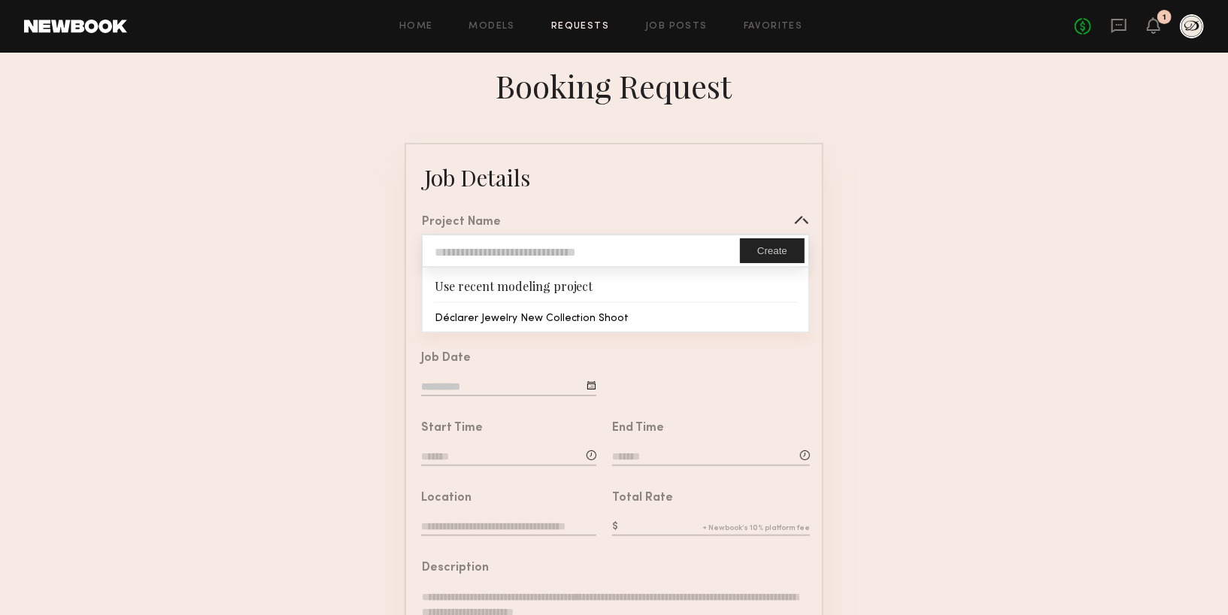
type input "**********"
type input "********"
type input "**********"
type textarea "**********"
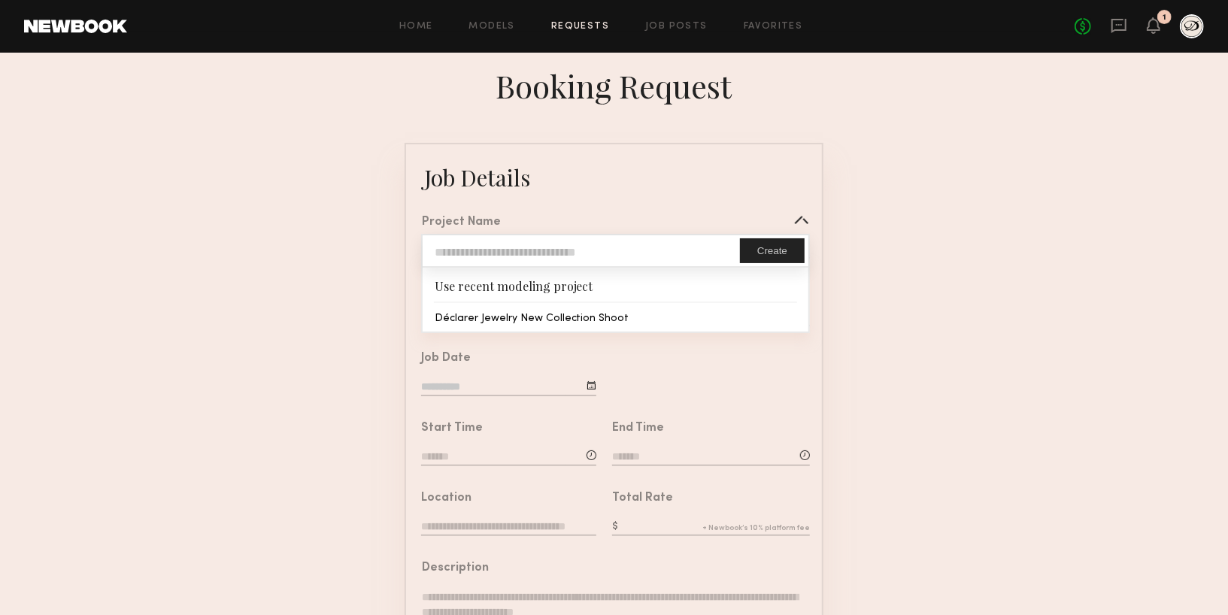
type textarea "**********"
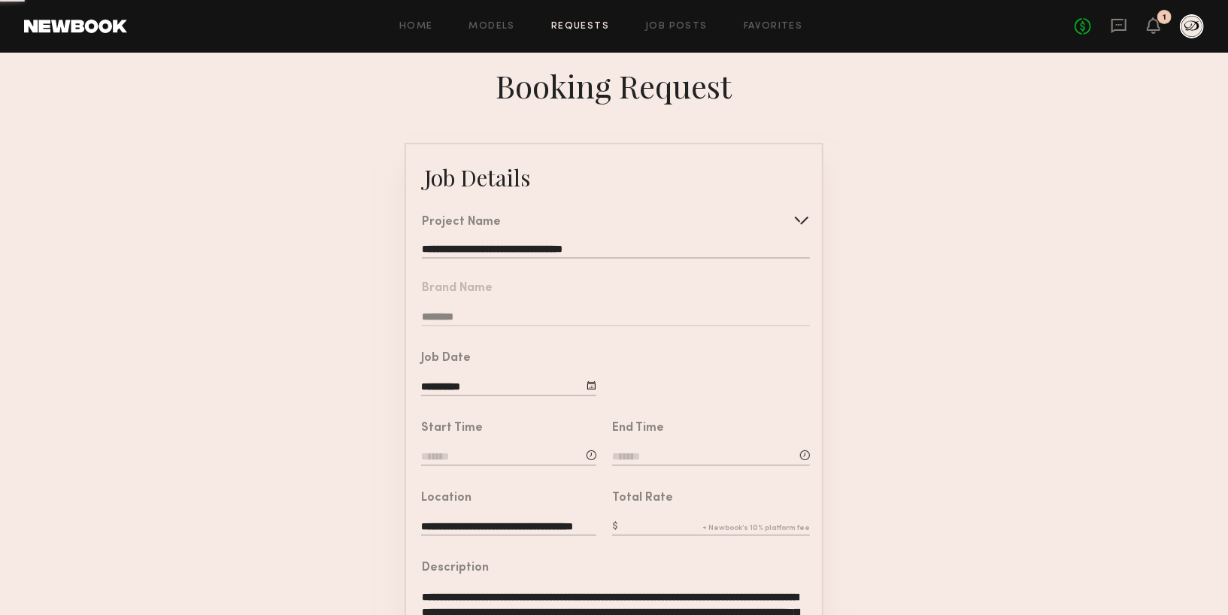
click at [496, 314] on common-border "**********" at bounding box center [614, 562] width 419 height 838
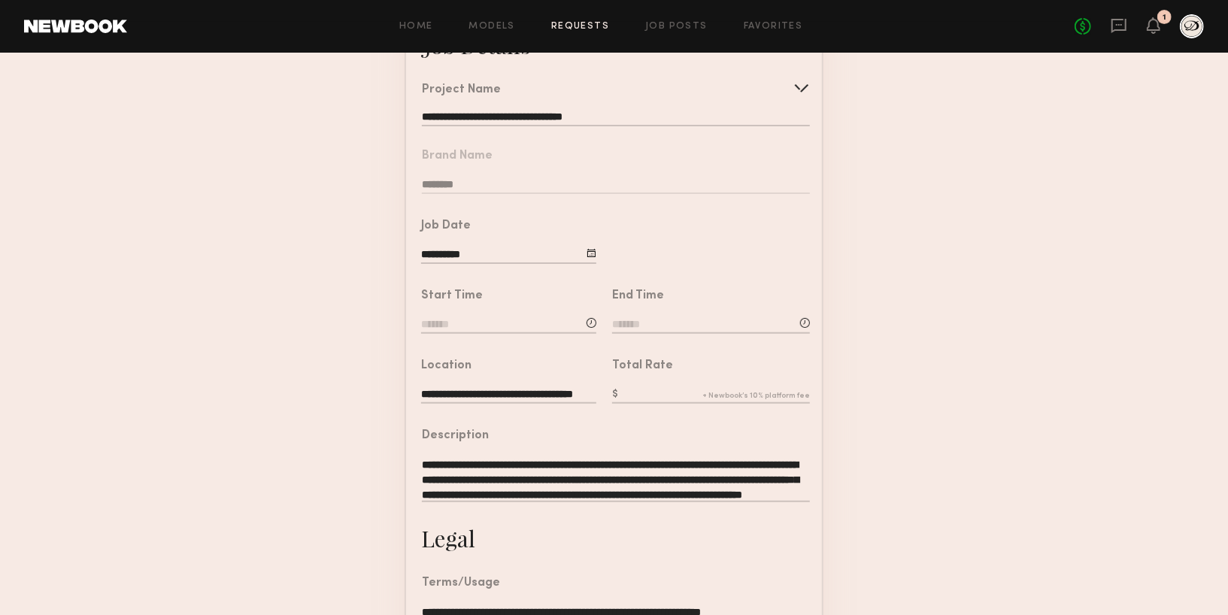
scroll to position [138, 0]
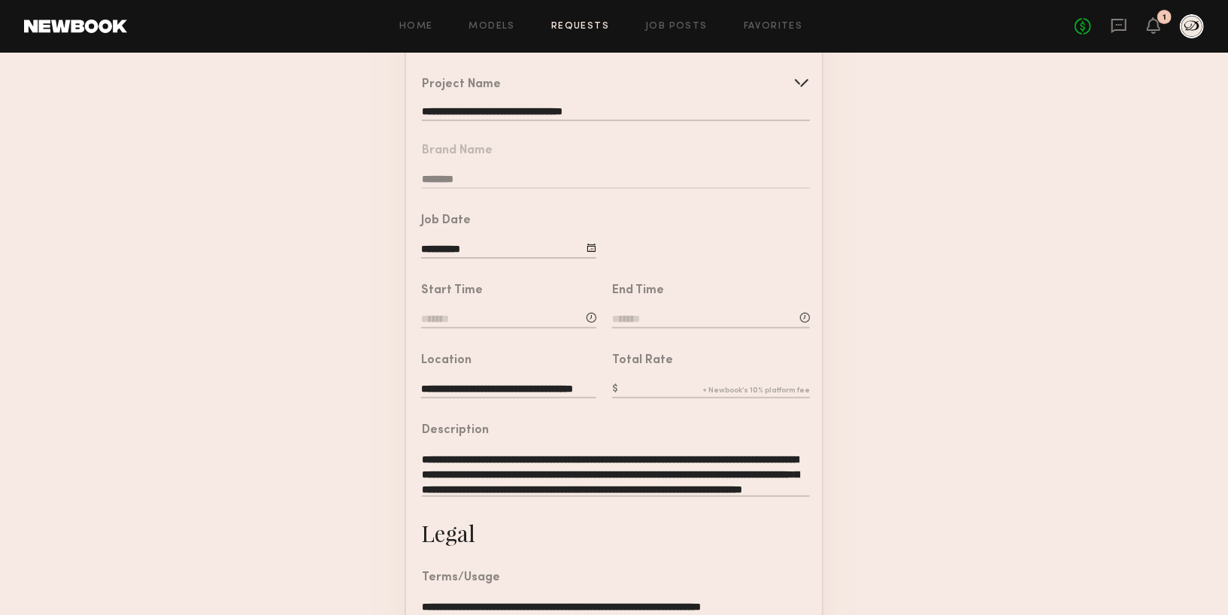
click at [532, 237] on div "**********" at bounding box center [508, 238] width 175 height 46
click at [585, 244] on input "**********" at bounding box center [508, 250] width 175 height 17
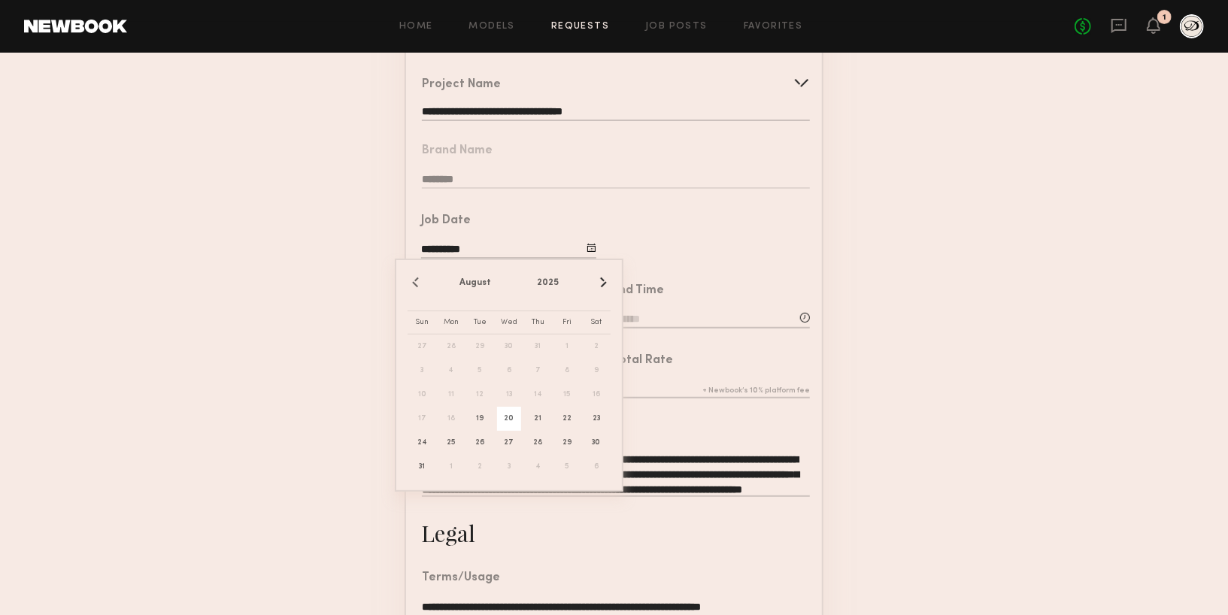
click at [508, 415] on span "20" at bounding box center [509, 419] width 24 height 24
type input "**********"
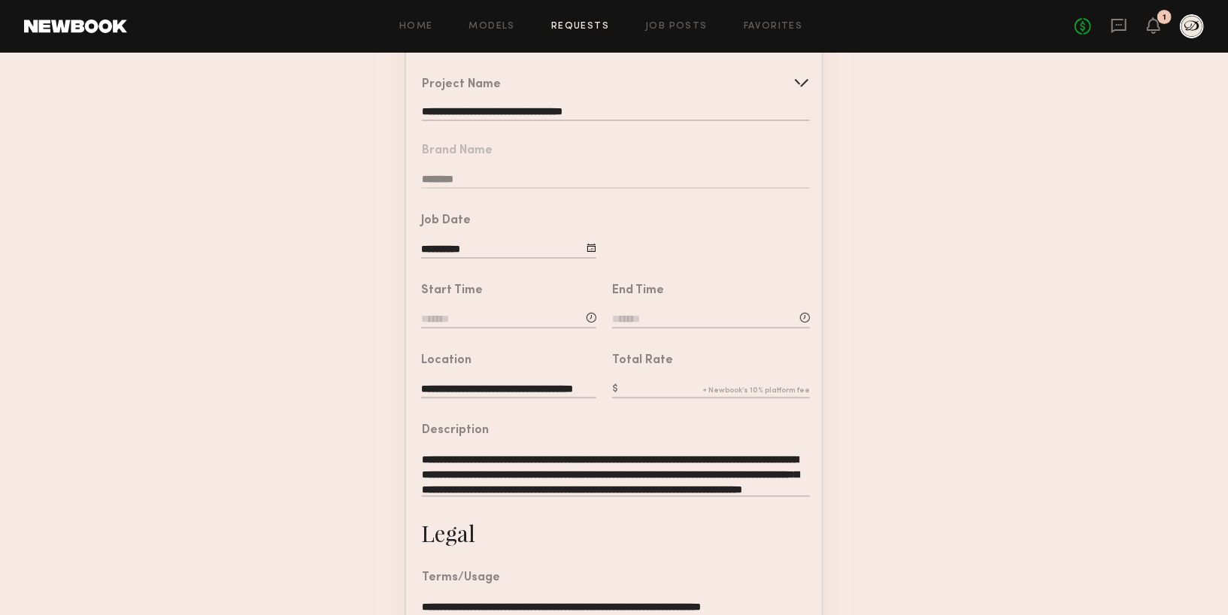
click at [506, 323] on input at bounding box center [508, 320] width 175 height 17
click at [465, 381] on input "text" at bounding box center [464, 383] width 56 height 27
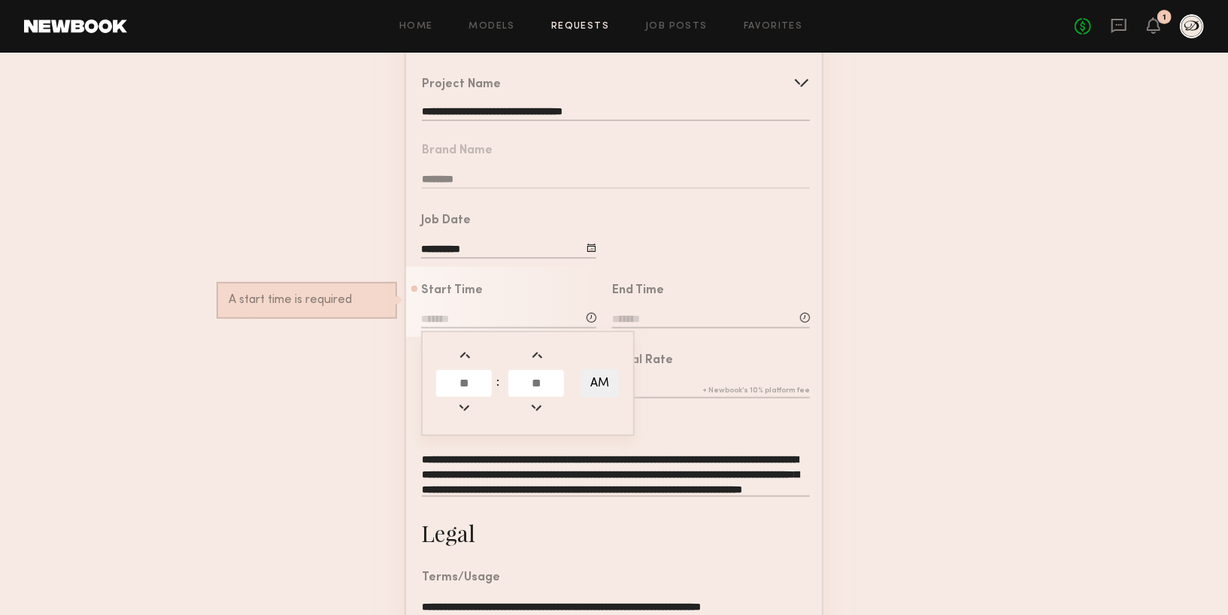
click at [368, 413] on form "**********" at bounding box center [614, 424] width 1228 height 838
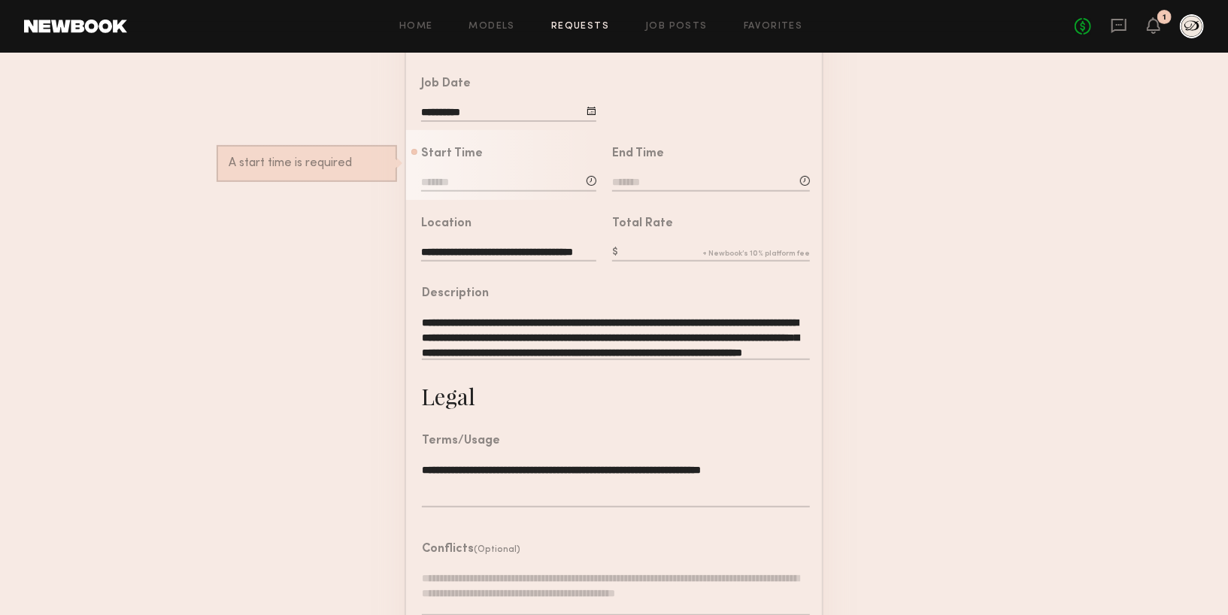
scroll to position [279, 0]
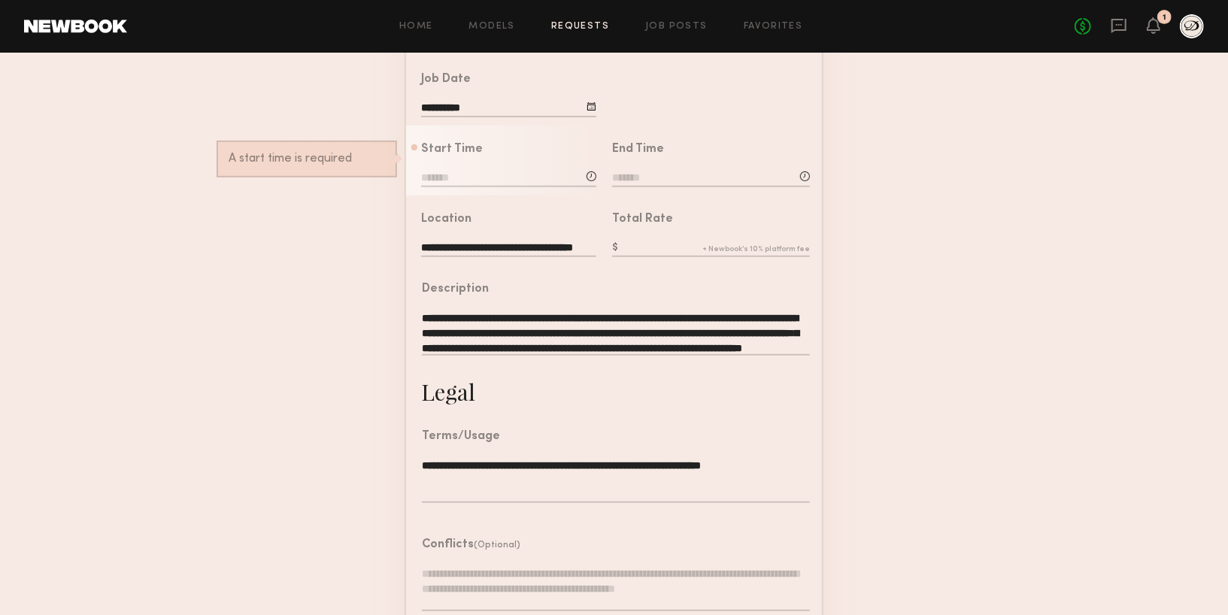
drag, startPoint x: 492, startPoint y: 337, endPoint x: 528, endPoint y: 374, distance: 51.6
click at [528, 374] on div "**********" at bounding box center [608, 321] width 404 height 111
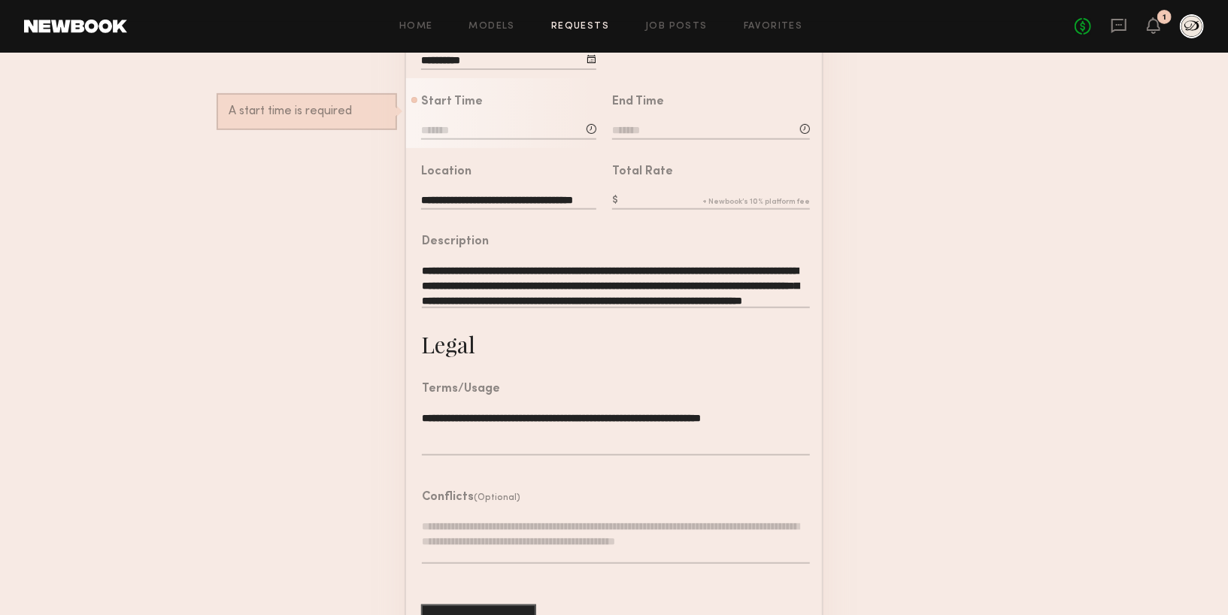
scroll to position [323, 0]
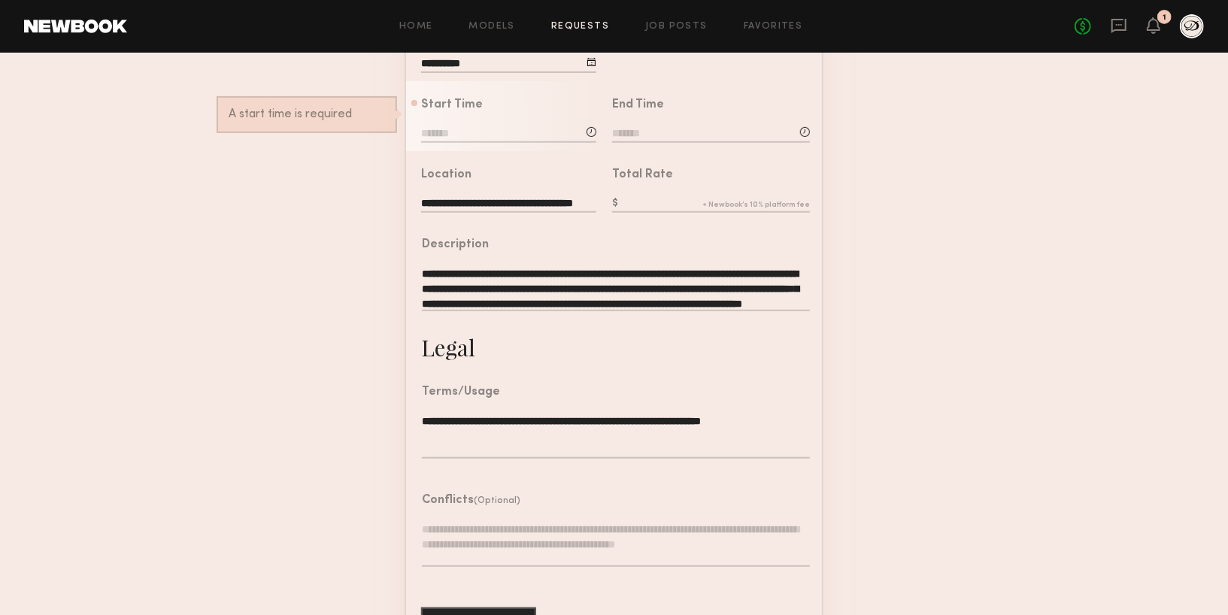
click at [536, 360] on common-border "**********" at bounding box center [614, 238] width 419 height 838
click at [530, 295] on textarea "**********" at bounding box center [616, 288] width 388 height 45
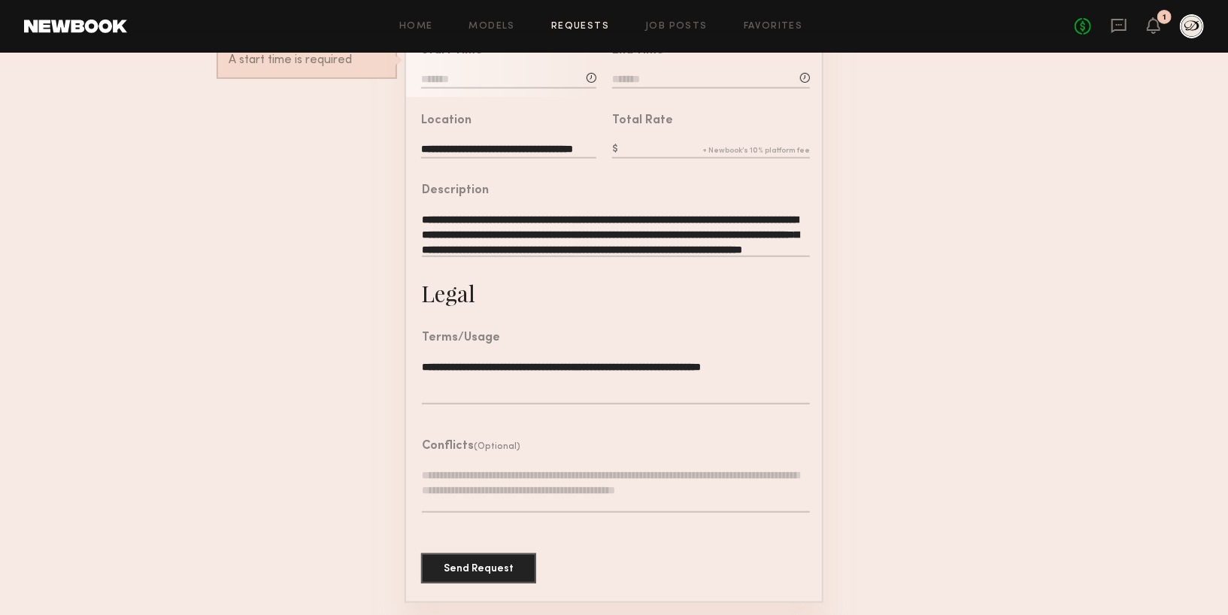
scroll to position [372, 0]
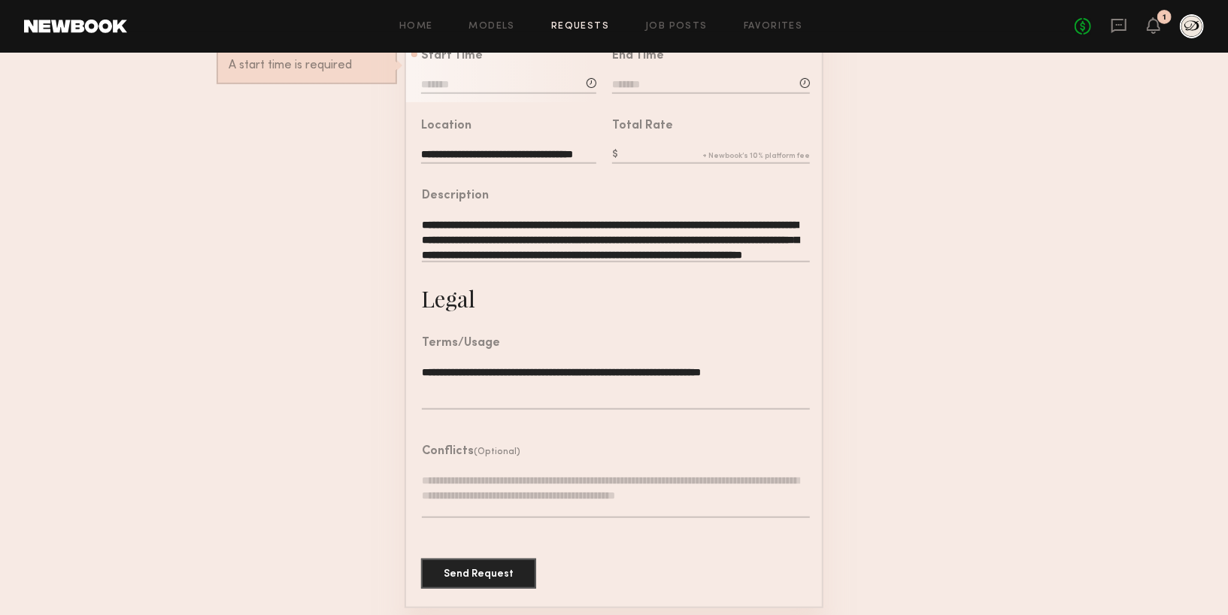
click at [530, 295] on common-border "**********" at bounding box center [614, 190] width 419 height 838
